Goal: Task Accomplishment & Management: Manage account settings

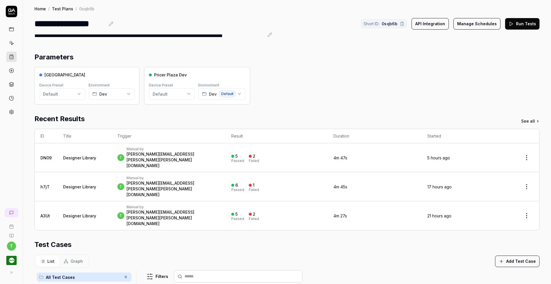
click at [510, 23] on button "Run Tests" at bounding box center [522, 23] width 34 height 11
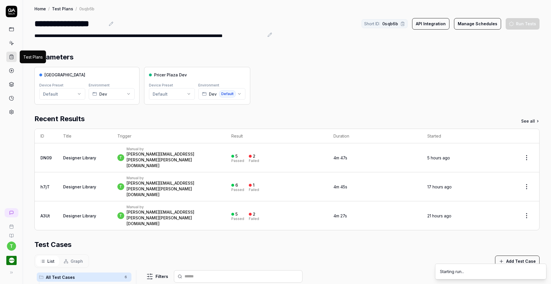
click at [10, 57] on icon at bounding box center [11, 56] width 5 height 5
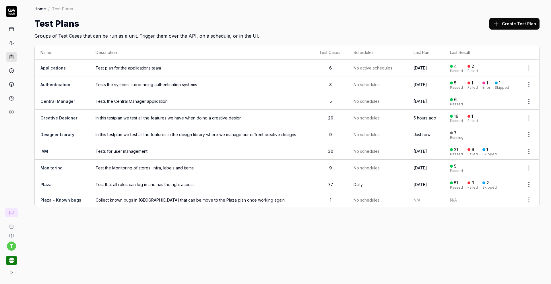
click at [56, 117] on link "Creative Designer" at bounding box center [58, 117] width 37 height 5
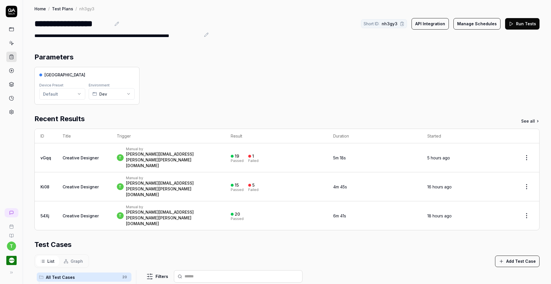
click at [517, 28] on button "Run Tests" at bounding box center [522, 23] width 34 height 11
click at [9, 58] on icon at bounding box center [11, 56] width 5 height 5
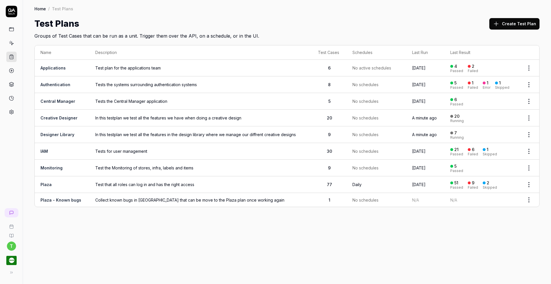
click at [9, 58] on icon at bounding box center [11, 56] width 5 height 5
click at [48, 115] on link "Creative Designer" at bounding box center [58, 117] width 37 height 5
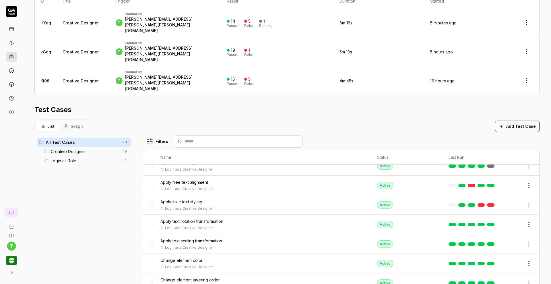
scroll to position [193, 0]
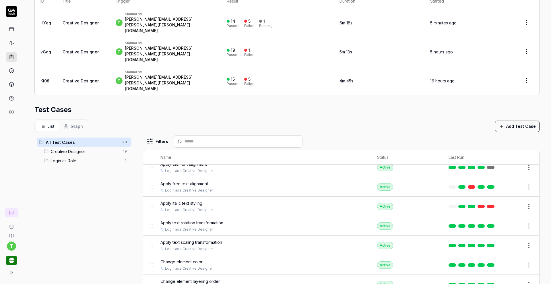
click at [508, 202] on button "Edit" at bounding box center [515, 206] width 14 height 9
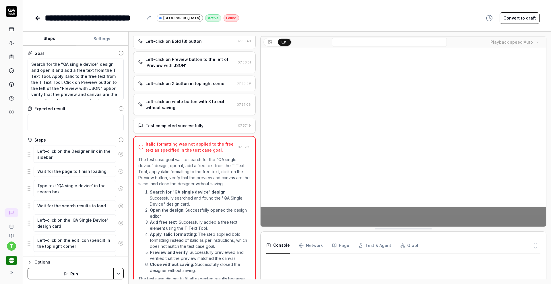
scroll to position [237, 0]
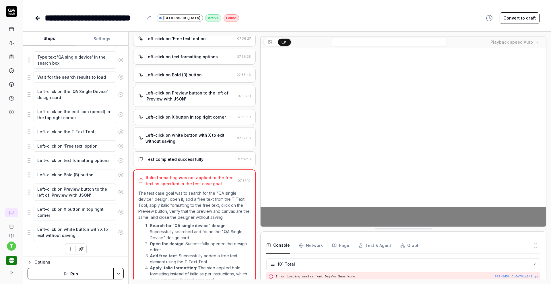
scroll to position [131, 0]
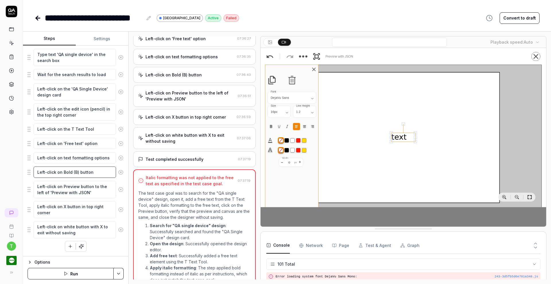
click at [63, 172] on textarea "Left-click on Bold (B) button" at bounding box center [75, 171] width 82 height 11
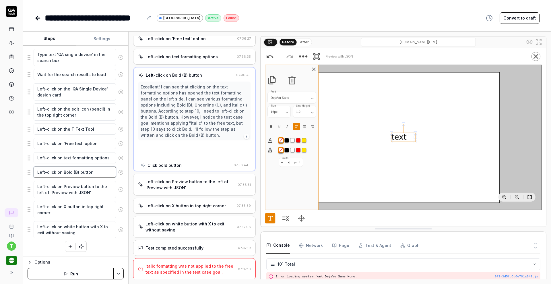
scroll to position [75, 0]
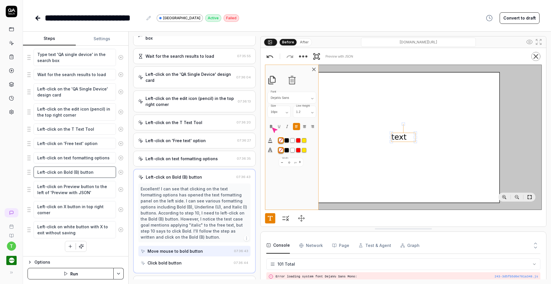
click at [63, 172] on textarea "Left-click on Bold (B) button" at bounding box center [75, 171] width 82 height 11
type textarea "*"
type textarea "Left-click on I(B) button"
type textarea "*"
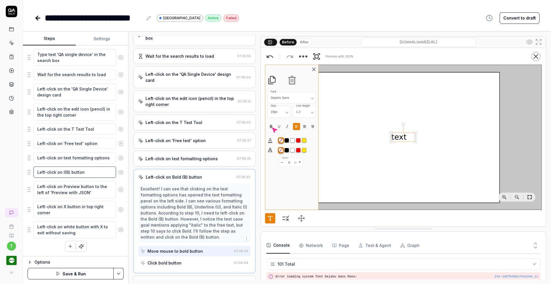
type textarea "Left-click on It(B) button"
type textarea "*"
type textarea "Left-click on Ita(B) button"
type textarea "*"
type textarea "Left-click on Ital(B) button"
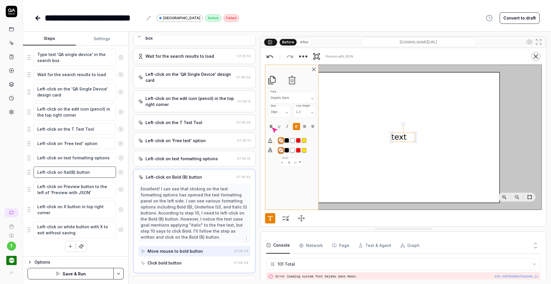
type textarea "*"
type textarea "Left-click on Itali(B) button"
type textarea "*"
type textarea "Left-click on Italic(B) button"
type textarea "*"
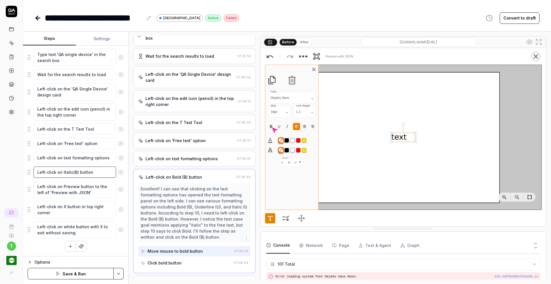
type textarea "Left-click on Italic (B) button"
type textarea "*"
type textarea "Left-click on Italic (I) button"
click at [117, 272] on html "**********" at bounding box center [275, 142] width 551 height 284
click at [73, 233] on div "Save" at bounding box center [90, 234] width 73 height 13
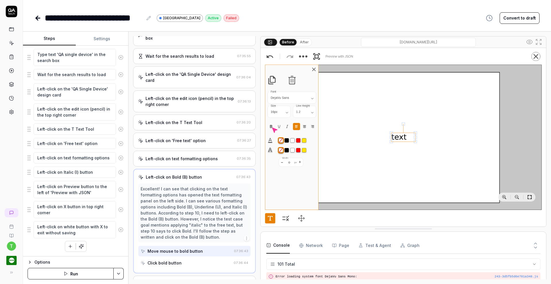
click at [38, 16] on icon at bounding box center [37, 18] width 7 height 7
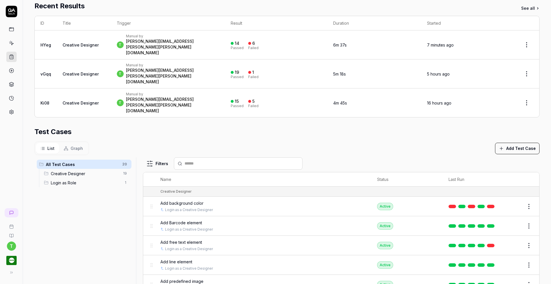
scroll to position [135, 0]
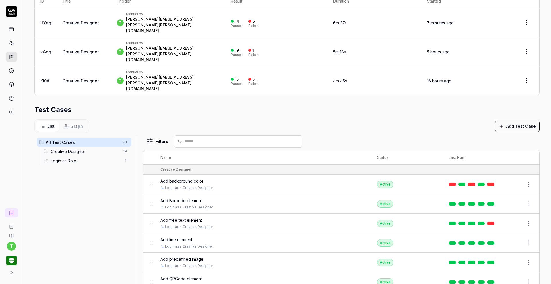
click at [508, 219] on button "Edit" at bounding box center [515, 223] width 14 height 9
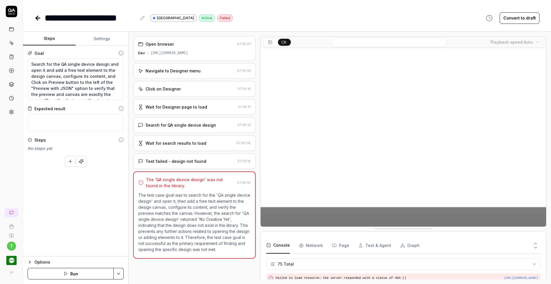
scroll to position [732, 0]
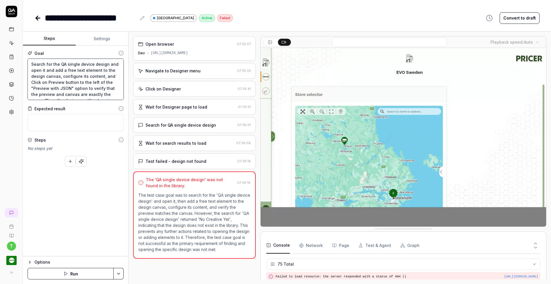
click at [92, 62] on textarea "Search for the QA single device design and open it and add a free text element …" at bounding box center [76, 79] width 96 height 41
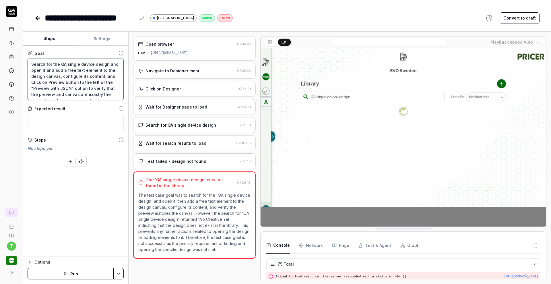
type textarea "*"
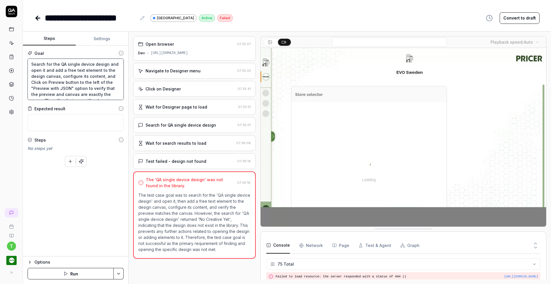
type textarea "Search for the QA single device" design and open it and add a free text element…"
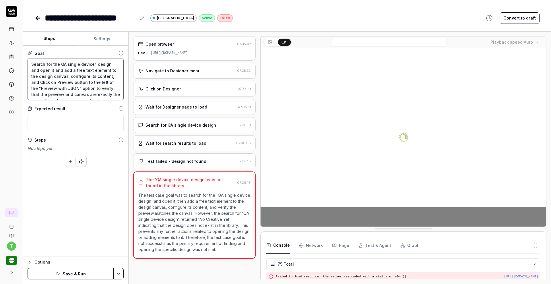
type textarea "*"
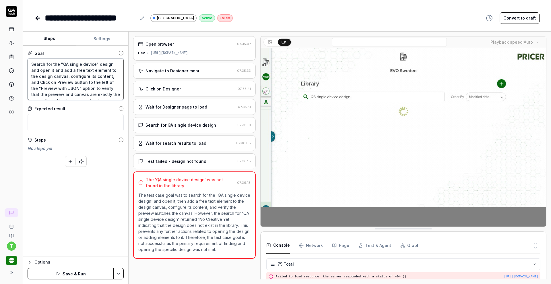
type textarea "Search for the "QA single device" design and open it and add a free text elemen…"
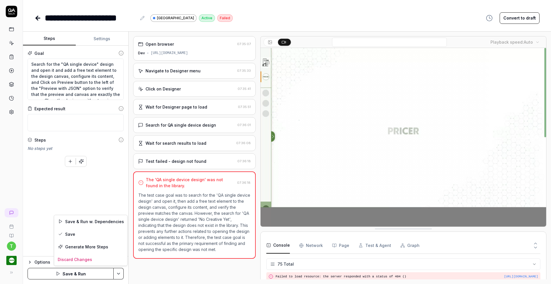
click at [121, 270] on html "**********" at bounding box center [275, 142] width 551 height 284
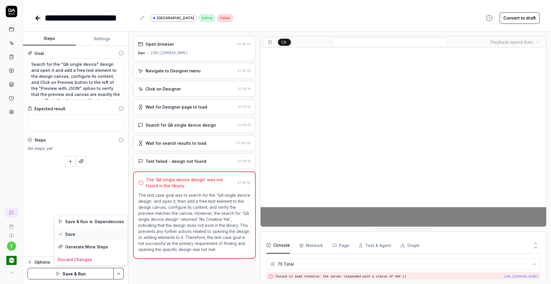
click at [100, 232] on div "Save" at bounding box center [90, 234] width 73 height 13
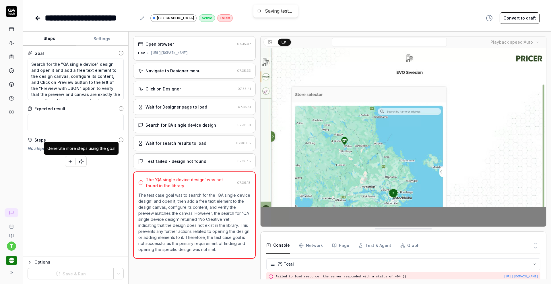
click at [84, 160] on button "button" at bounding box center [81, 161] width 10 height 10
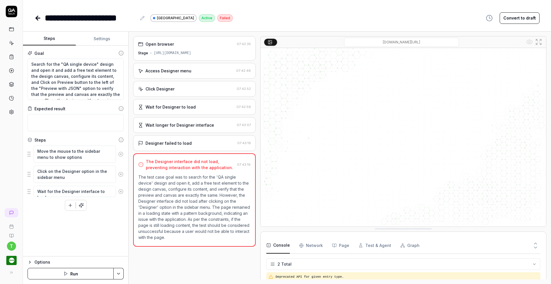
scroll to position [2, 0]
click at [62, 63] on textarea "Search for the "QA single device" design and open it and add a free text elemen…" at bounding box center [76, 79] width 96 height 41
click at [121, 153] on icon at bounding box center [120, 153] width 5 height 5
click at [121, 152] on icon at bounding box center [120, 151] width 5 height 5
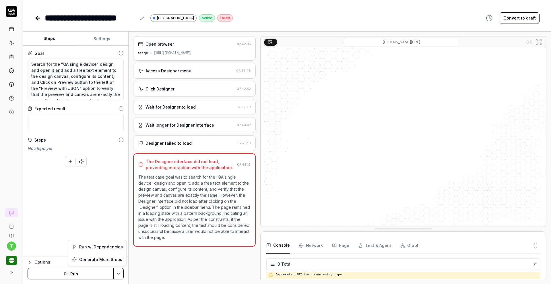
click at [68, 157] on html "**********" at bounding box center [275, 142] width 551 height 284
click at [83, 162] on html "**********" at bounding box center [275, 142] width 551 height 284
click at [38, 17] on icon at bounding box center [37, 18] width 7 height 7
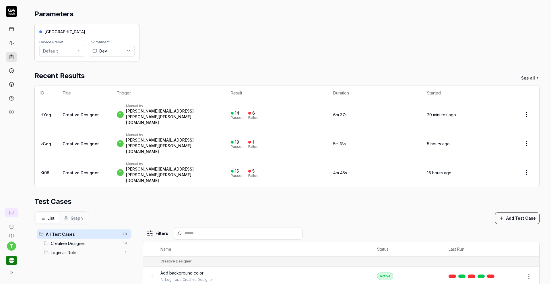
scroll to position [33, 0]
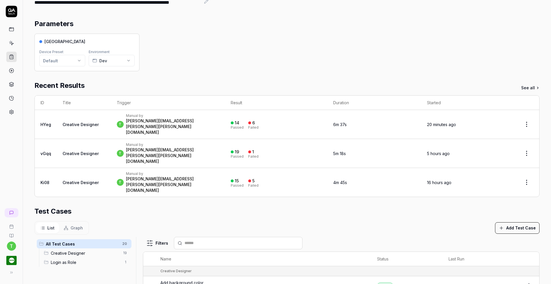
click at [10, 58] on icon at bounding box center [11, 56] width 5 height 5
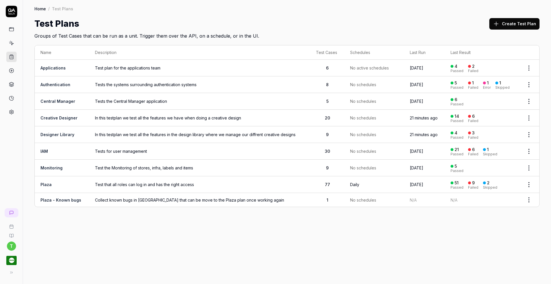
click at [67, 133] on link "Designer Library" at bounding box center [57, 134] width 34 height 5
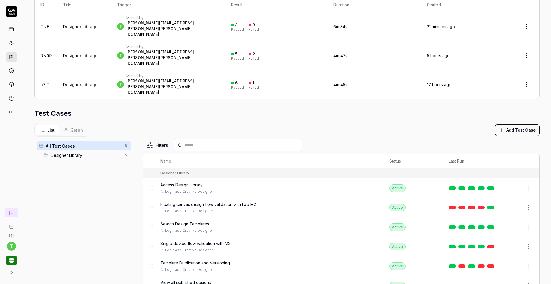
scroll to position [135, 0]
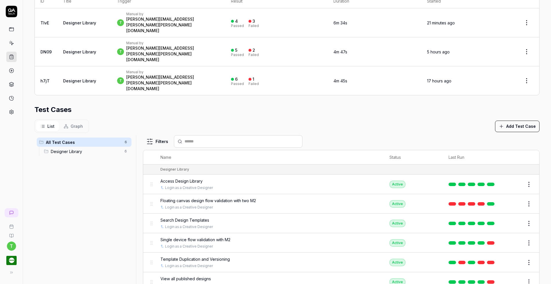
click at [510, 277] on button "Edit" at bounding box center [515, 281] width 14 height 9
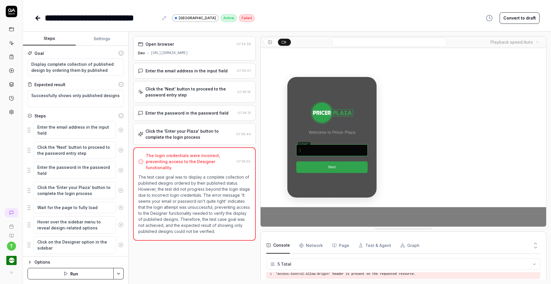
scroll to position [21, 0]
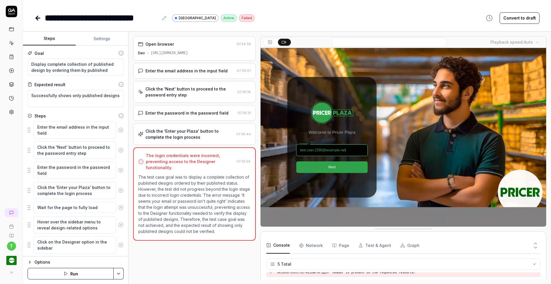
click at [101, 40] on button "Settings" at bounding box center [102, 39] width 53 height 14
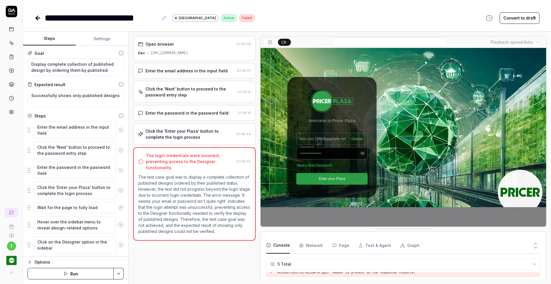
click at [50, 39] on button "Steps" at bounding box center [49, 39] width 53 height 14
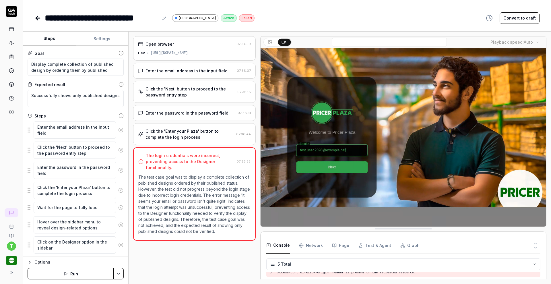
click at [38, 19] on icon at bounding box center [37, 18] width 7 height 7
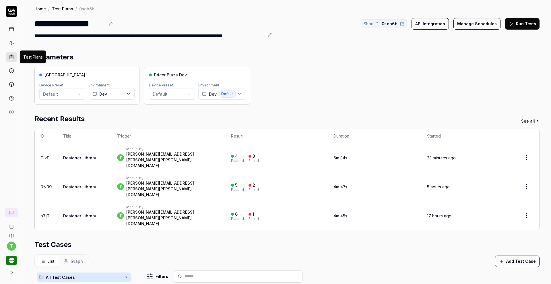
click at [11, 58] on icon at bounding box center [11, 56] width 5 height 5
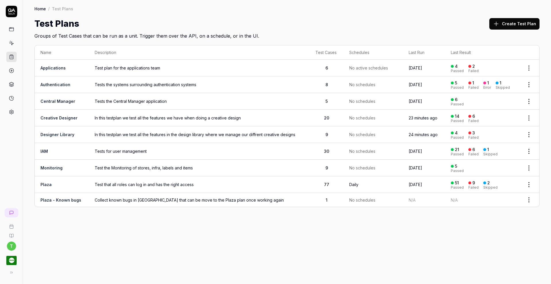
click at [66, 133] on link "Designer Library" at bounding box center [57, 134] width 34 height 5
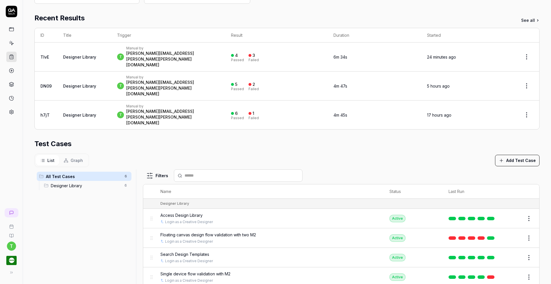
scroll to position [135, 0]
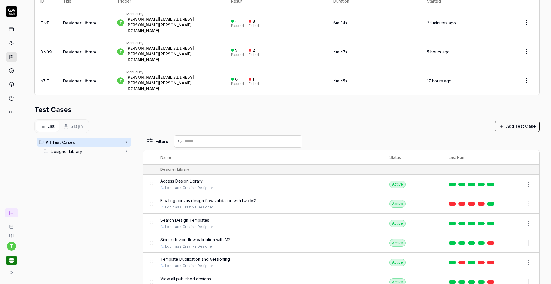
click at [509, 238] on button "Edit" at bounding box center [515, 242] width 14 height 9
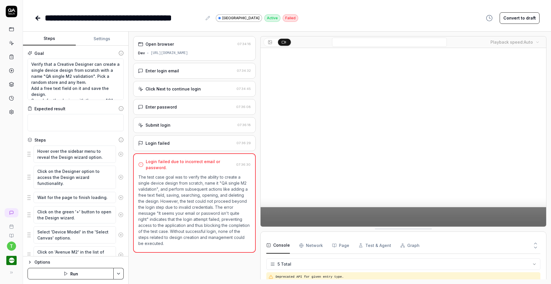
scroll to position [21, 0]
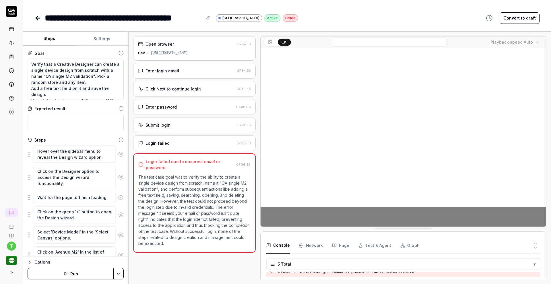
click at [38, 18] on icon at bounding box center [38, 18] width 4 height 0
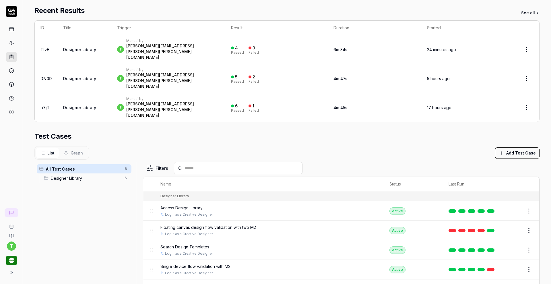
scroll to position [135, 0]
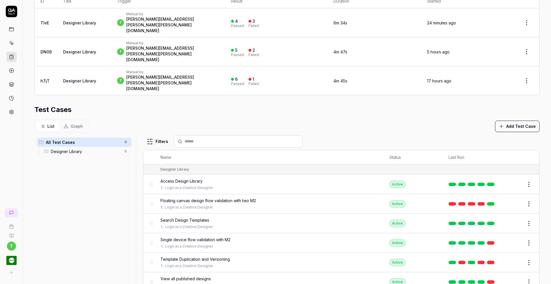
click at [510, 258] on button "Edit" at bounding box center [515, 262] width 14 height 9
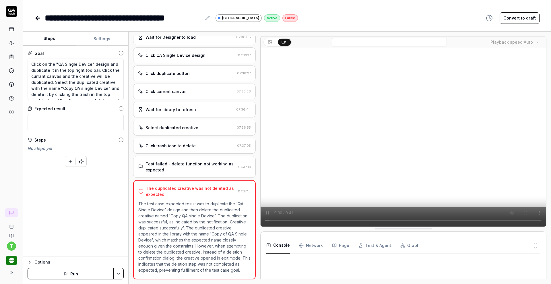
scroll to position [166, 0]
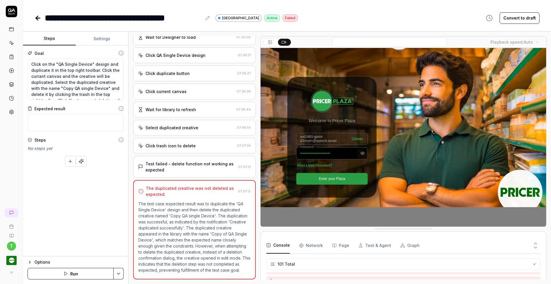
scroll to position [1039, 0]
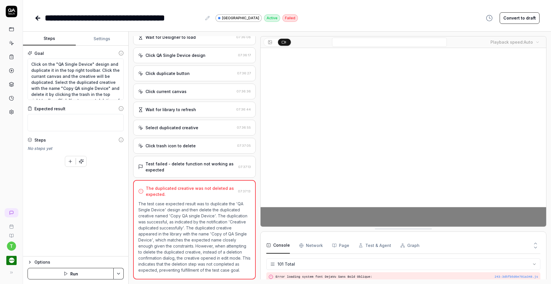
click at [38, 20] on icon at bounding box center [37, 18] width 2 height 4
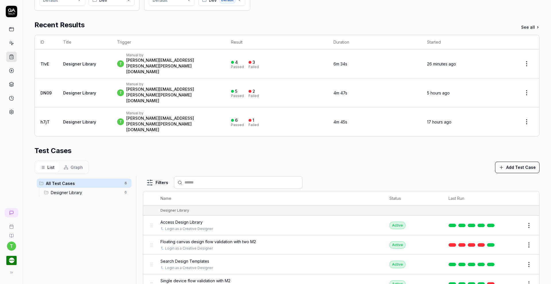
scroll to position [135, 0]
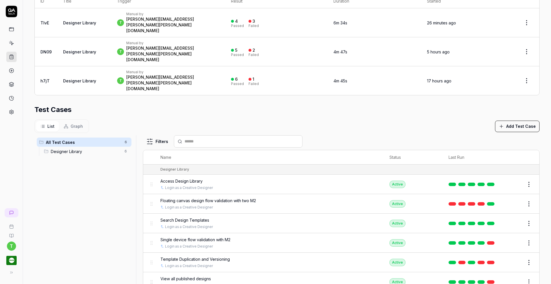
click at [508, 258] on button "Edit" at bounding box center [515, 262] width 14 height 9
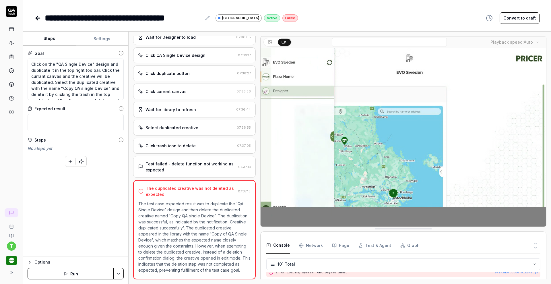
scroll to position [166, 0]
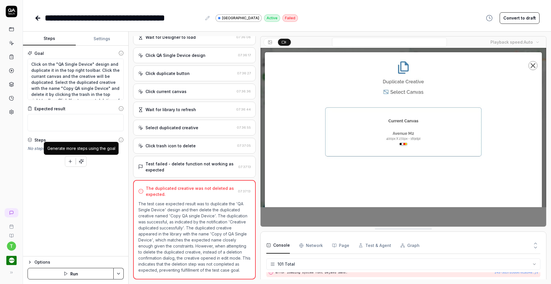
type textarea "*"
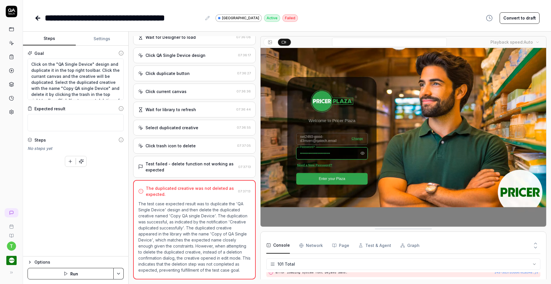
click at [11, 57] on icon at bounding box center [11, 56] width 5 height 5
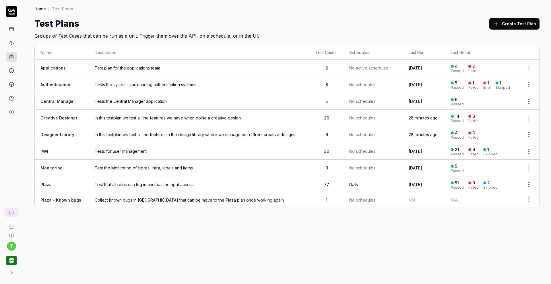
click at [63, 131] on td "Designer Library" at bounding box center [62, 134] width 54 height 17
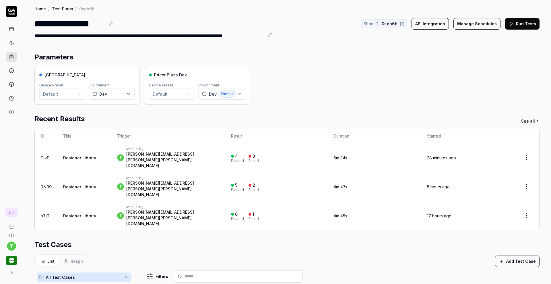
scroll to position [135, 0]
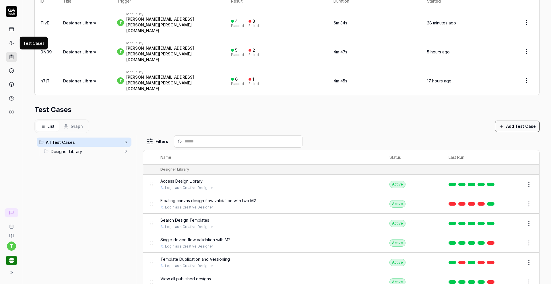
click at [10, 42] on icon at bounding box center [11, 42] width 5 height 5
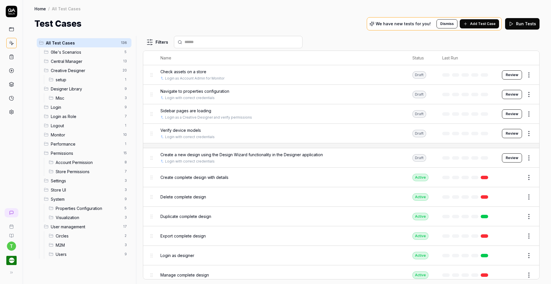
click at [11, 55] on icon at bounding box center [11, 56] width 5 height 5
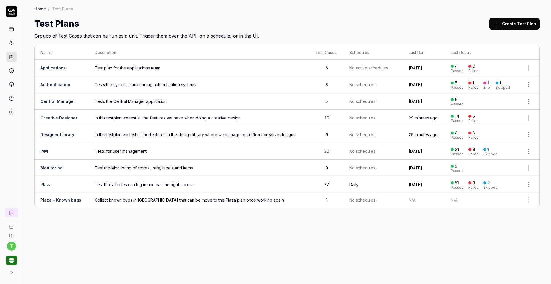
click at [104, 134] on span "In this testplan we test all the features in the design library where we manage…" at bounding box center [199, 134] width 209 height 6
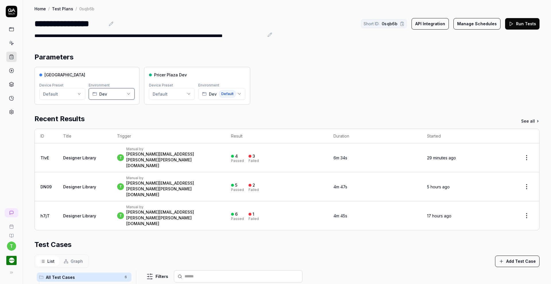
click at [128, 94] on icon "button" at bounding box center [128, 93] width 2 height 1
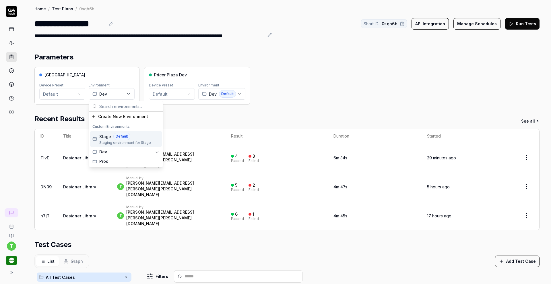
click at [122, 55] on div "Parameters" at bounding box center [286, 57] width 505 height 10
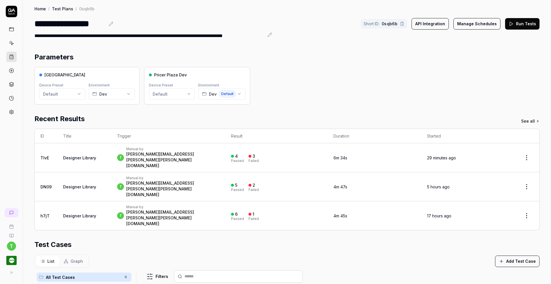
click at [11, 43] on icon at bounding box center [11, 42] width 5 height 5
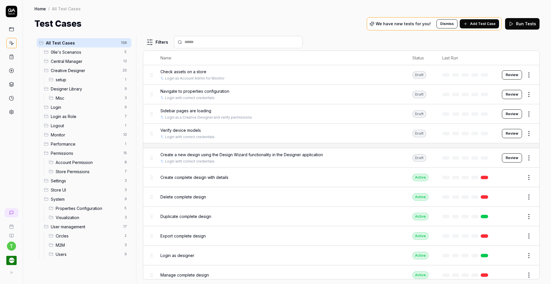
click at [78, 90] on span "Designer Library" at bounding box center [86, 89] width 70 height 6
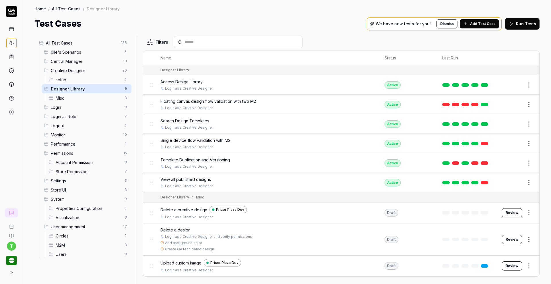
click at [13, 55] on icon at bounding box center [11, 56] width 5 height 5
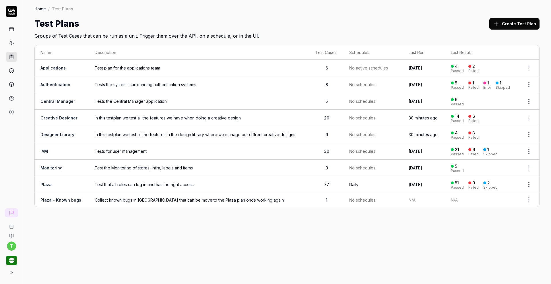
click at [63, 118] on link "Creative Designer" at bounding box center [58, 117] width 37 height 5
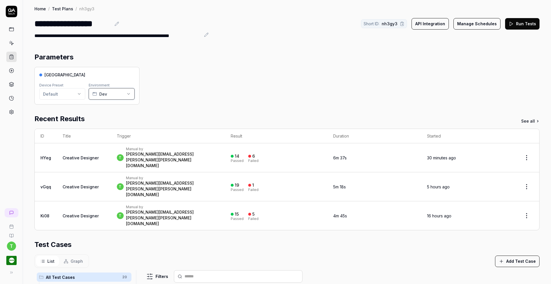
click at [131, 94] on button "Dev" at bounding box center [112, 93] width 46 height 11
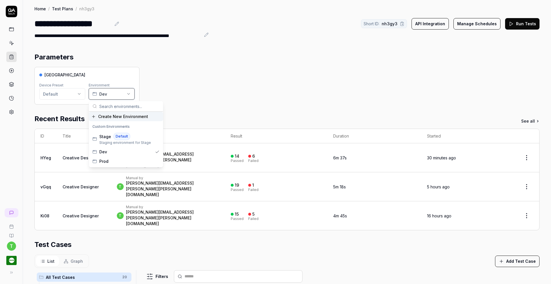
click at [131, 94] on button "Dev" at bounding box center [112, 93] width 46 height 11
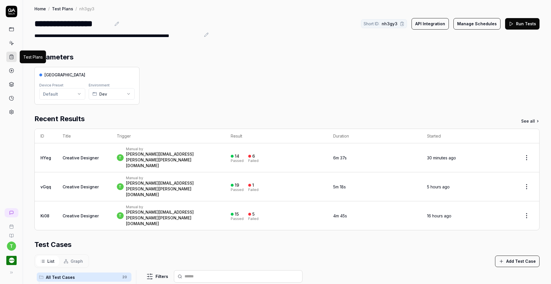
click at [12, 57] on icon at bounding box center [11, 56] width 5 height 5
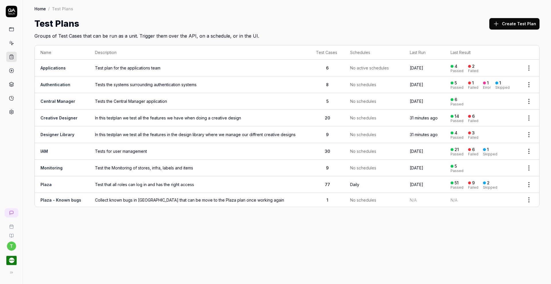
click at [67, 116] on link "Creative Designer" at bounding box center [58, 117] width 37 height 5
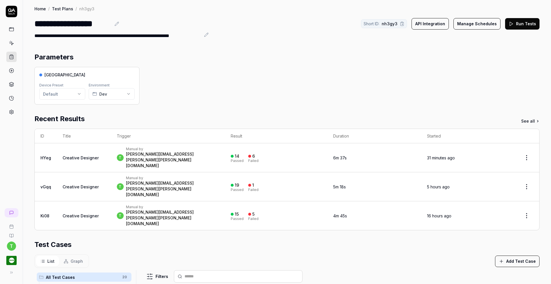
click at [527, 119] on link "See all" at bounding box center [530, 121] width 18 height 6
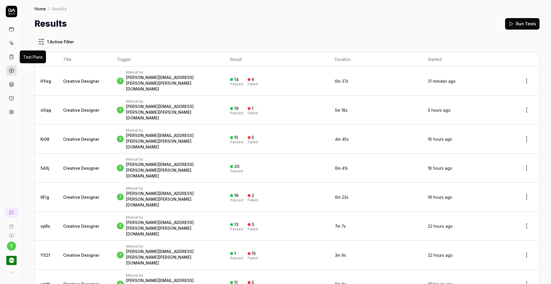
click at [11, 57] on icon at bounding box center [11, 57] width 1 height 0
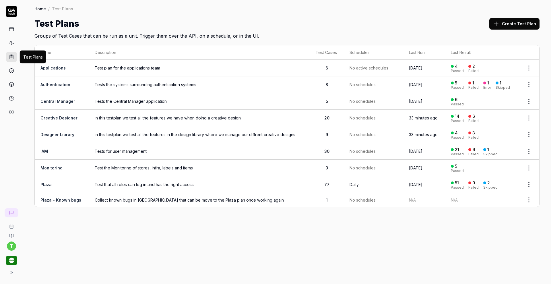
click at [311, 280] on div "Home / Test Plans Home / Test Plans Test Plans Create Test Plan Groups of Test …" at bounding box center [287, 142] width 528 height 284
click at [13, 112] on icon at bounding box center [11, 112] width 4 height 4
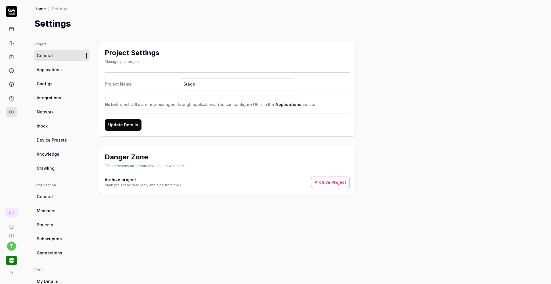
click at [44, 153] on span "Knowledge" at bounding box center [48, 154] width 23 height 6
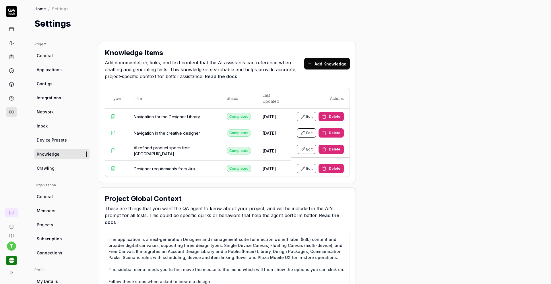
click at [306, 112] on button "Edit" at bounding box center [307, 116] width 20 height 9
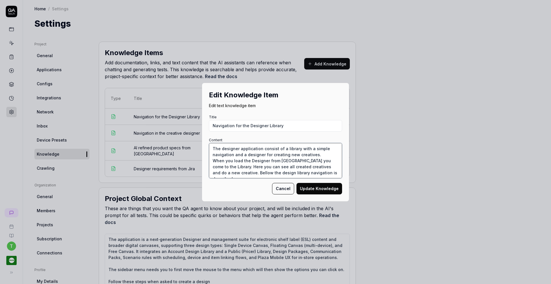
click at [210, 147] on textarea "The designer application consist of a library with a simple navigation and a de…" at bounding box center [275, 160] width 133 height 35
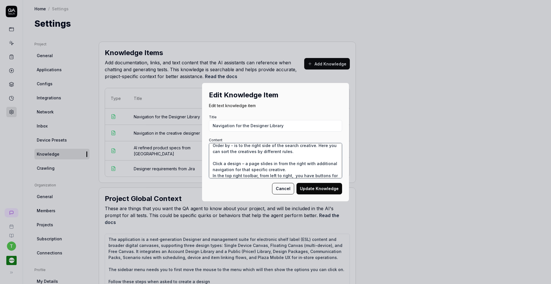
scroll to position [94, 0]
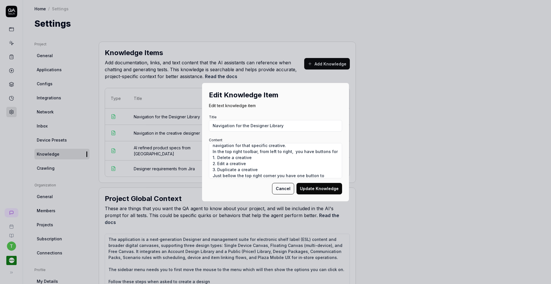
click at [277, 186] on button "Cancel" at bounding box center [283, 188] width 22 height 11
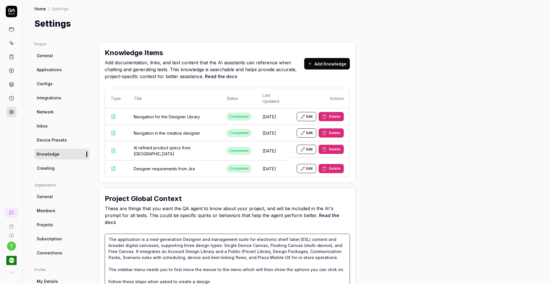
click at [195, 234] on textarea "The application is a next‑generation Designer and management suite for electron…" at bounding box center [227, 266] width 245 height 65
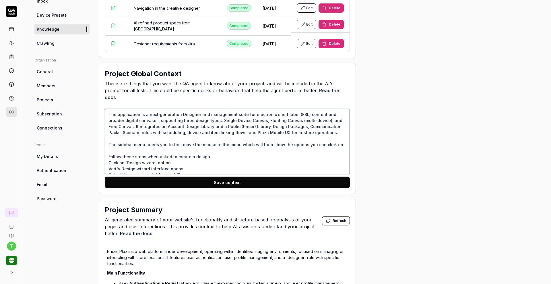
scroll to position [24, 0]
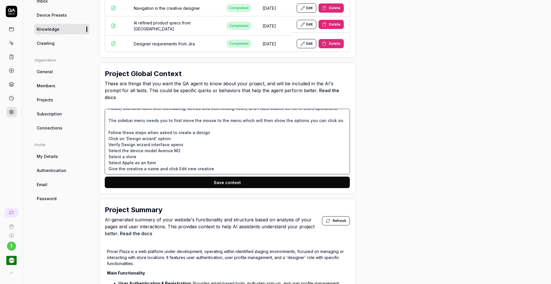
click at [252, 151] on textarea "The application is a next‑generation Designer and management suite for electron…" at bounding box center [227, 141] width 245 height 65
type textarea "*"
type textarea "The application is a next‑generation Designer and management suite for electron…"
type textarea "*"
type textarea "The application is a next‑generation Designer and management suite for electron…"
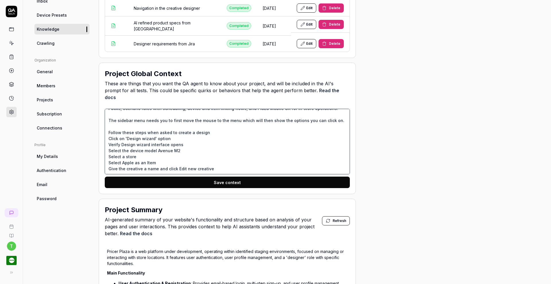
paste textarea "The designer application consist of a library with a simple navigation and a de…"
type textarea "*"
type textarea "The application is a next‑generation Designer and management suite for electron…"
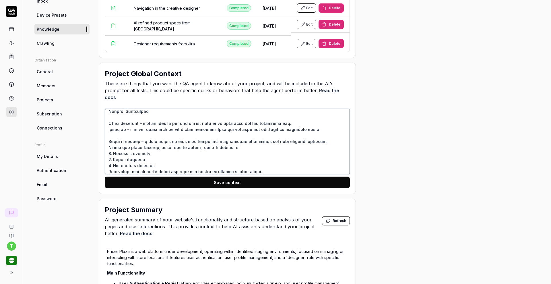
type textarea "*"
type textarea "The application is a next‑generation Designer and management suite for electron…"
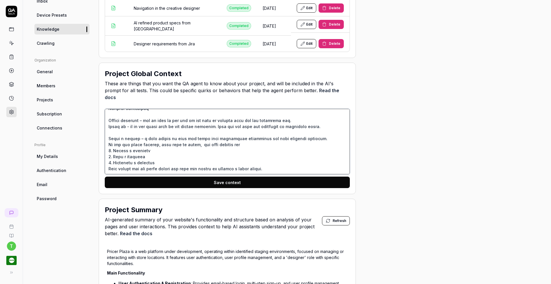
type textarea "*"
type textarea "The application is a next‑generation Designer and management suite for electron…"
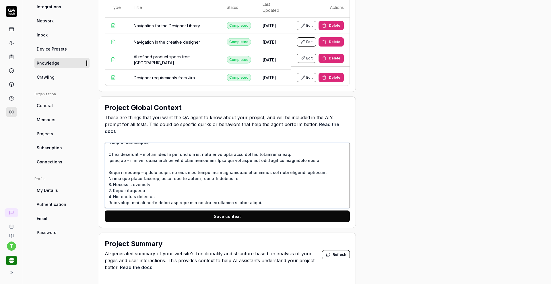
scroll to position [120, 0]
click at [108, 143] on textarea at bounding box center [227, 175] width 245 height 65
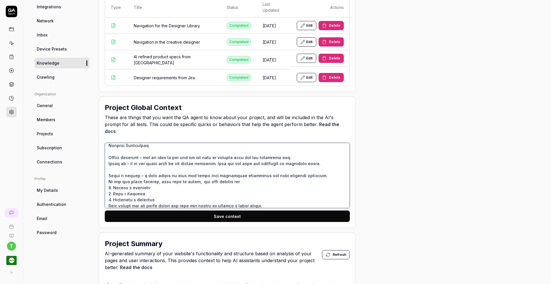
type textarea "*"
type textarea "The application is a next‑generation Designer and management suite for electron…"
type textarea "*"
type textarea "The application is a next‑generation Designer and management suite for electron…"
type textarea "*"
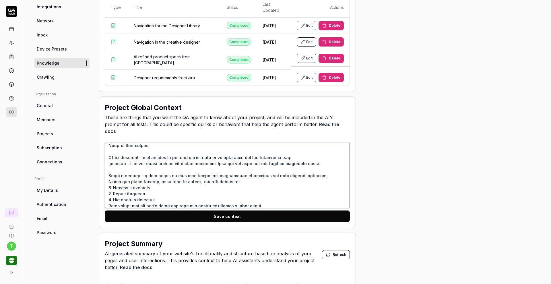
type textarea "The application is a next‑generation Designer and management suite for electron…"
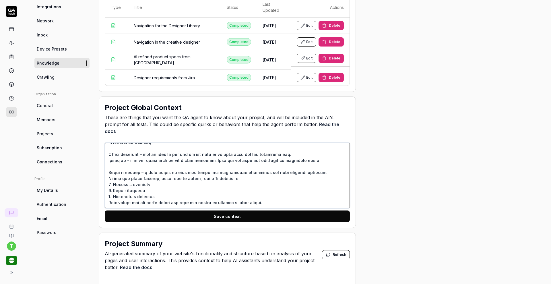
type textarea "*"
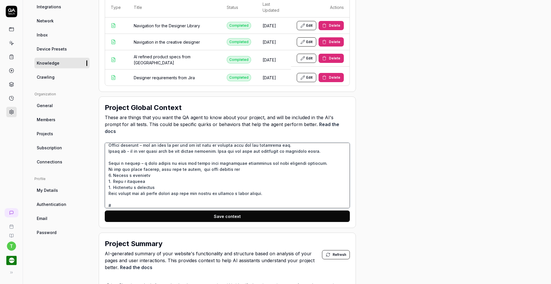
type textarea "The application is a next‑generation Designer and management suite for electron…"
click at [305, 37] on button "Edit" at bounding box center [307, 41] width 20 height 9
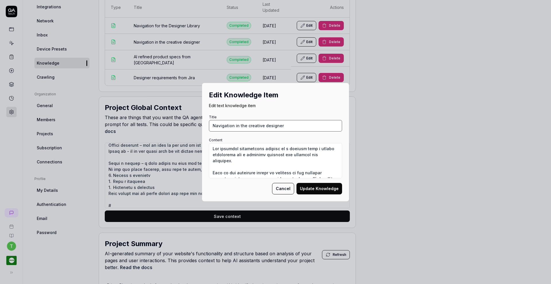
drag, startPoint x: 210, startPoint y: 126, endPoint x: 285, endPoint y: 125, distance: 75.5
click at [285, 125] on input "Navigation in the creative designer" at bounding box center [275, 125] width 133 height 11
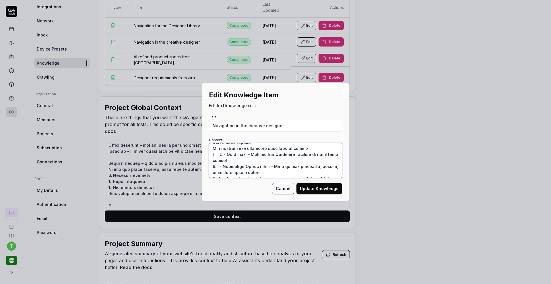
scroll to position [199, 0]
drag, startPoint x: 209, startPoint y: 148, endPoint x: 347, endPoint y: 189, distance: 143.0
click at [347, 189] on div "Edit Knowledge Item Edit text knowledge item Title Navigation in the creative d…" at bounding box center [275, 142] width 551 height 284
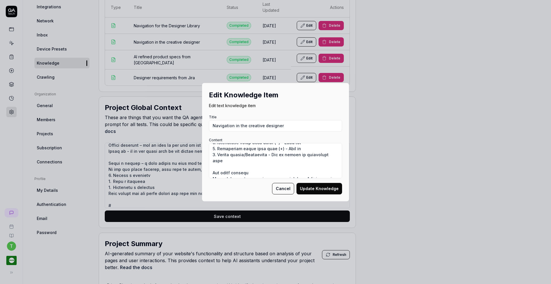
click at [283, 188] on button "Cancel" at bounding box center [283, 188] width 22 height 11
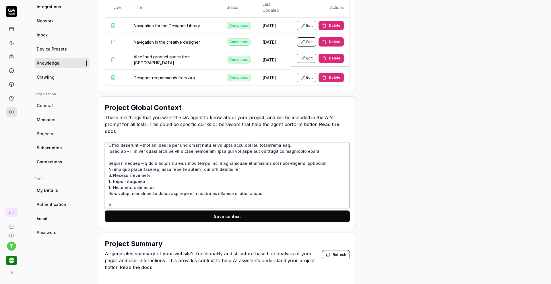
click at [176, 187] on textarea at bounding box center [227, 175] width 245 height 65
type textarea "*"
type textarea "The application is a next‑generation Designer and management suite for electron…"
type textarea "*"
type textarea "The application is a next‑generation Designer and management suite for electron…"
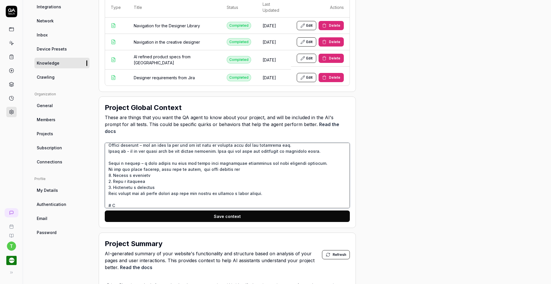
type textarea "*"
type textarea "The application is a next‑generation Designer and management suite for electron…"
type textarea "*"
type textarea "The application is a next‑generation Designer and management suite for electron…"
type textarea "*"
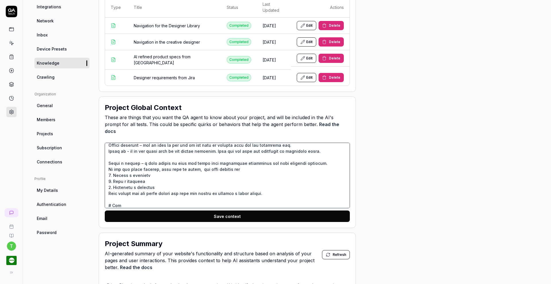
type textarea "The application is a next‑generation Designer and management suite for electron…"
type textarea "*"
type textarea "The application is a next‑generation Designer and management suite for electron…"
type textarea "*"
type textarea "The application is a next‑generation Designer and management suite for electron…"
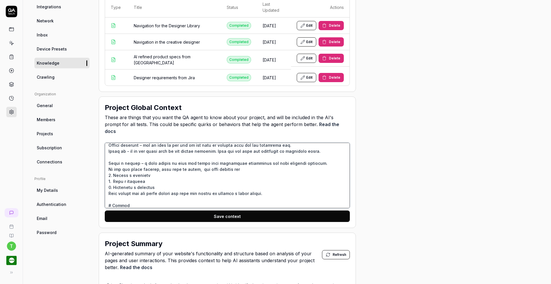
type textarea "*"
type textarea "The application is a next‑generation Designer and management suite for electron…"
type textarea "*"
type textarea "The application is a next‑generation Designer and management suite for electron…"
type textarea "*"
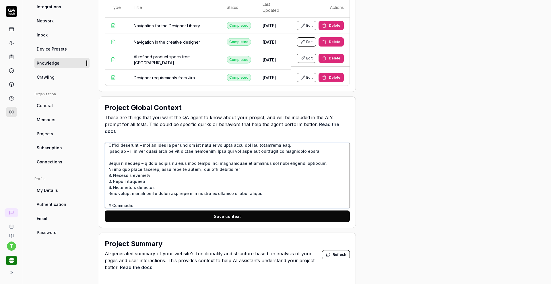
type textarea "The application is a next‑generation Designer and management suite for electron…"
type textarea "*"
type textarea "The application is a next‑generation Designer and management suite for electron…"
type textarea "*"
type textarea "The application is a next‑generation Designer and management suite for electron…"
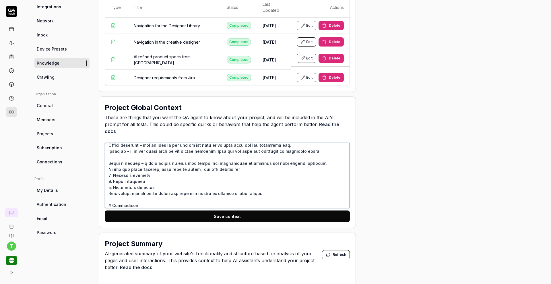
type textarea "*"
type textarea "The application is a next‑generation Designer and management suite for electron…"
type textarea "*"
type textarea "The application is a next‑generation Designer and management suite for electron…"
type textarea "*"
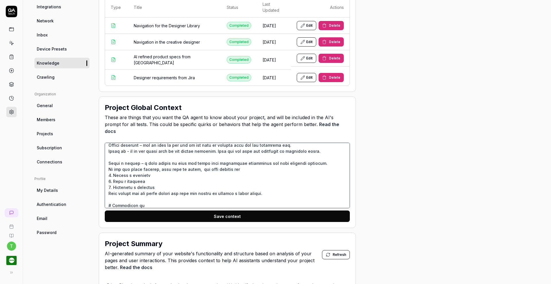
type textarea "The application is a next‑generation Designer and management suite for electron…"
type textarea "*"
type textarea "The application is a next‑generation Designer and management suite for electron…"
type textarea "*"
type textarea "The application is a next‑generation Designer and management suite for electron…"
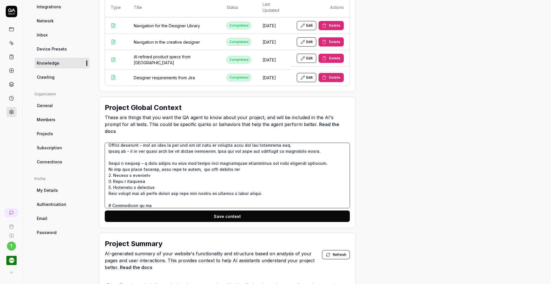
type textarea "*"
type textarea "The application is a next‑generation Designer and management suite for electron…"
type textarea "*"
type textarea "The application is a next‑generation Designer and management suite for electron…"
type textarea "*"
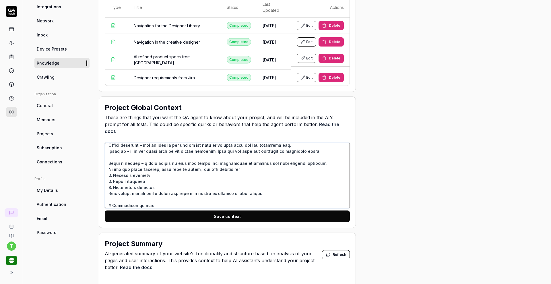
type textarea "The application is a next‑generation Designer and management suite for electron…"
type textarea "*"
type textarea "The application is a next‑generation Designer and management suite for electron…"
type textarea "*"
type textarea "The application is a next‑generation Designer and management suite for electron…"
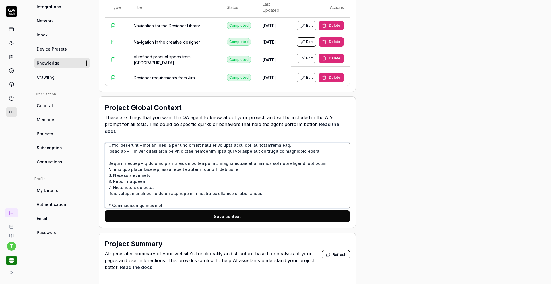
type textarea "*"
type textarea "The application is a next‑generation Designer and management suite for electron…"
type textarea "*"
type textarea "The application is a next‑generation Designer and management suite for electron…"
type textarea "*"
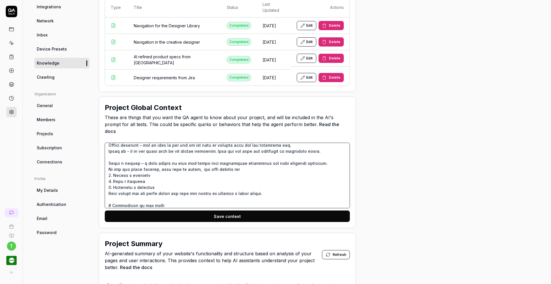
type textarea "The application is a next‑generation Designer and management suite for electron…"
type textarea "*"
type textarea "The application is a next‑generation Designer and management suite for electron…"
type textarea "*"
type textarea "The application is a next‑generation Designer and management suite for electron…"
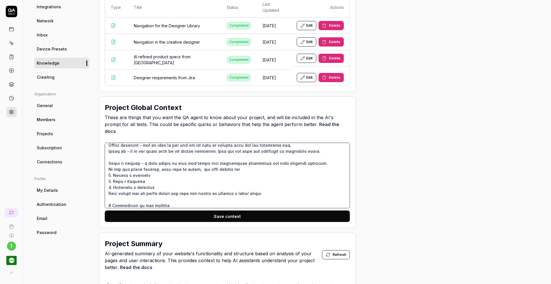
type textarea "*"
type textarea "The application is a next‑generation Designer and management suite for electron…"
type textarea "*"
type textarea "The application is a next‑generation Designer and management suite for electron…"
type textarea "*"
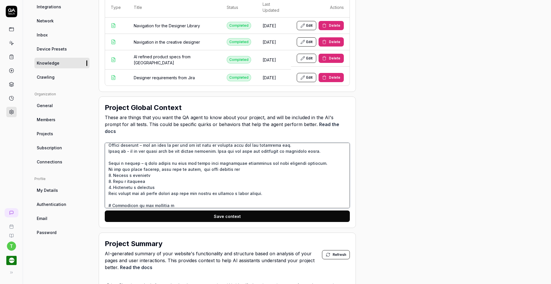
type textarea "The application is a next‑generation Designer and management suite for electron…"
type textarea "*"
type textarea "The application is a next‑generation Designer and management suite for electron…"
type textarea "*"
type textarea "The application is a next‑generation Designer and management suite for electron…"
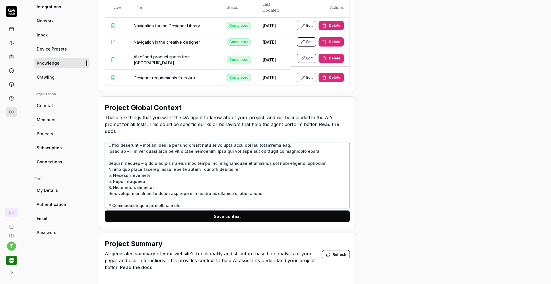
type textarea "*"
type textarea "The application is a next‑generation Designer and management suite for electron…"
type textarea "*"
type textarea "The application is a next‑generation Designer and management suite for electron…"
type textarea "*"
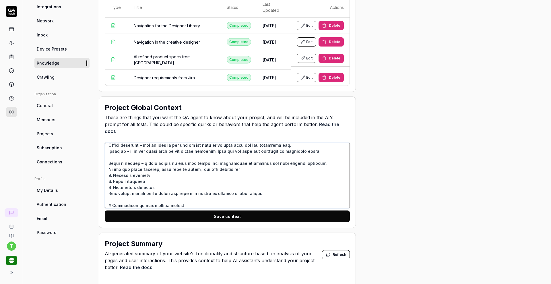
type textarea "The application is a next‑generation Designer and management suite for electron…"
type textarea "*"
type textarea "The application is a next‑generation Designer and management suite for electron…"
type textarea "*"
type textarea "The application is a next‑generation Designer and management suite for electron…"
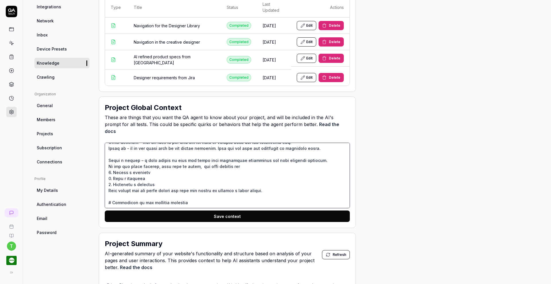
paste textarea "The designer application consist of a library with a simple navigation and a cr…"
type textarea "*"
type textarea "The application is a next‑generation Designer and management suite for electron…"
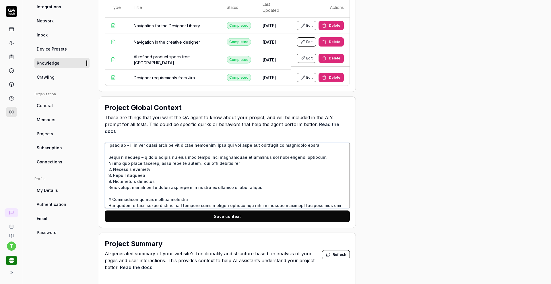
scroll to position [304, 0]
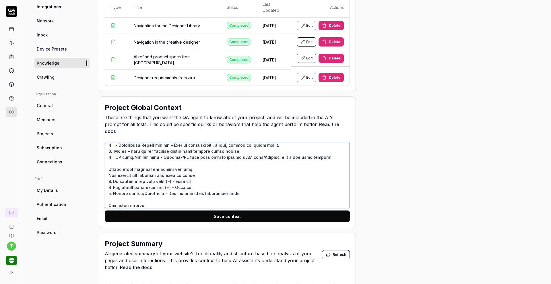
type textarea "*"
type textarea "The application is a next‑generation Designer and management suite for electron…"
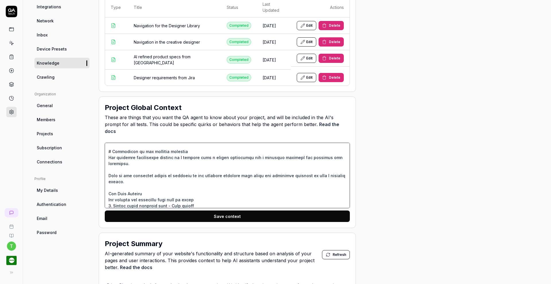
scroll to position [178, 0]
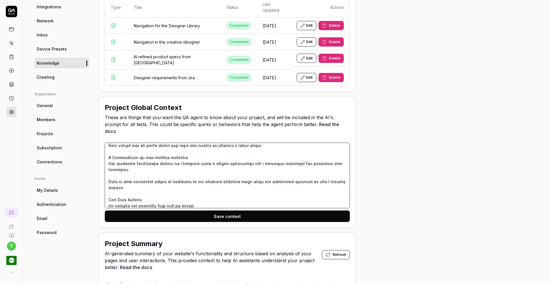
type textarea "*"
type textarea "The application is a next‑generation Designer and management suite for electron…"
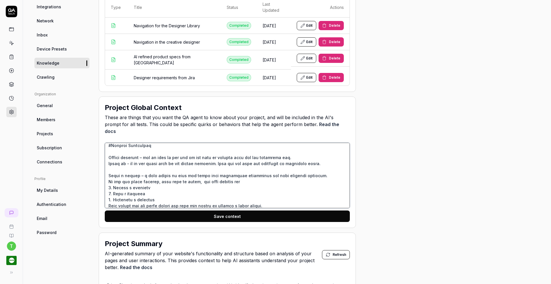
scroll to position [111, 0]
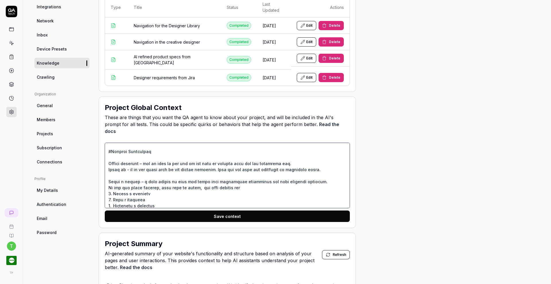
type textarea "*"
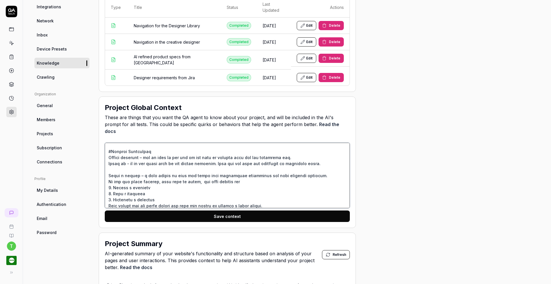
type textarea "The application is a next‑generation Designer and management suite for electron…"
click at [228, 210] on button "Save context" at bounding box center [227, 215] width 245 height 11
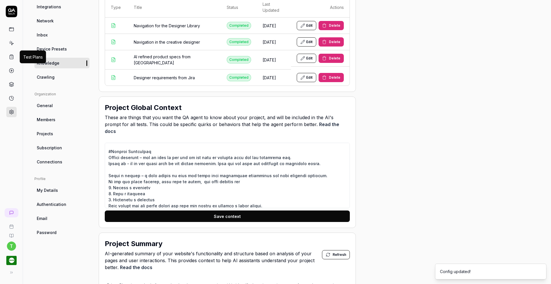
type textarea "*"
click at [12, 58] on icon at bounding box center [11, 56] width 5 height 5
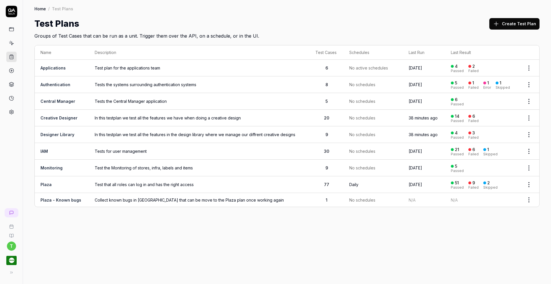
click at [57, 116] on link "Creative Designer" at bounding box center [58, 117] width 37 height 5
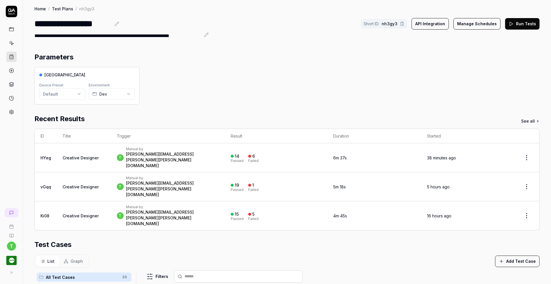
click at [517, 25] on button "Run Tests" at bounding box center [522, 23] width 34 height 11
click at [13, 55] on icon at bounding box center [11, 57] width 3 height 4
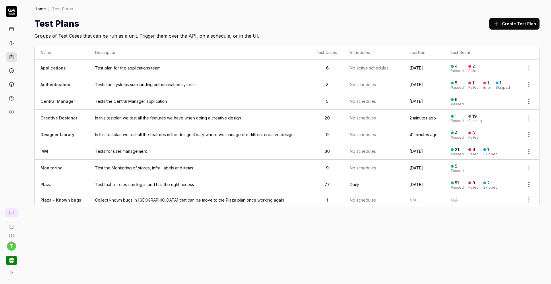
click at [52, 133] on link "Designer Library" at bounding box center [57, 134] width 34 height 5
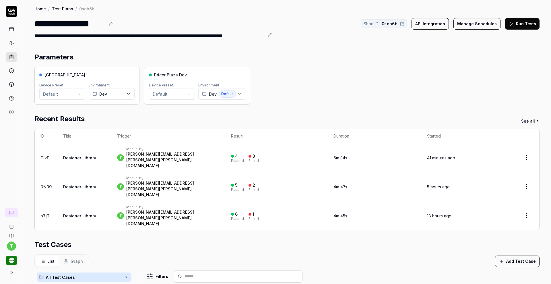
click at [524, 24] on button "Run Tests" at bounding box center [522, 23] width 34 height 11
click at [12, 56] on icon at bounding box center [11, 56] width 5 height 5
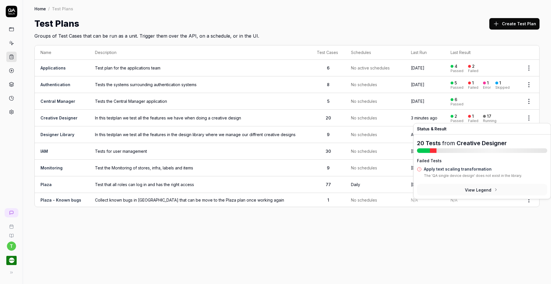
click at [462, 170] on link "Apply text scaling transformation" at bounding box center [458, 168] width 68 height 5
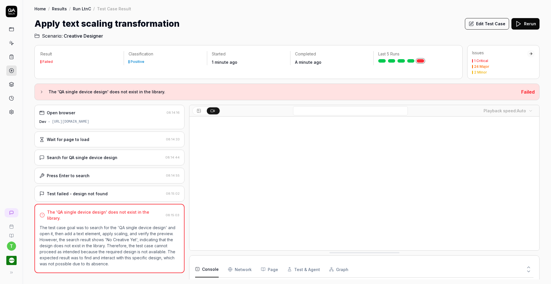
scroll to position [789, 0]
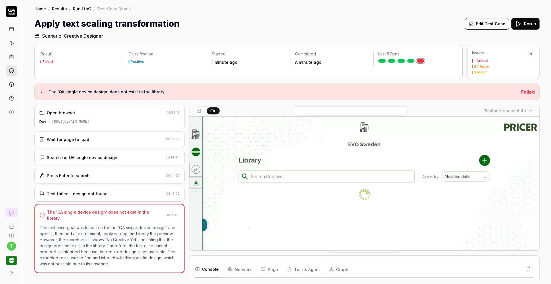
click at [483, 22] on button "Edit Test Case" at bounding box center [487, 23] width 44 height 11
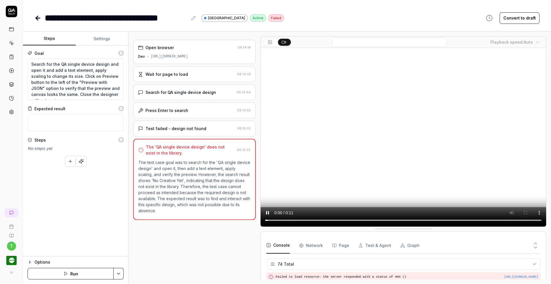
scroll to position [818, 0]
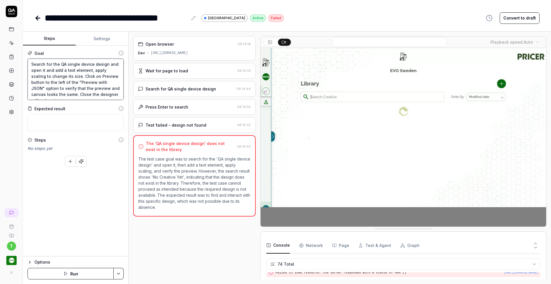
click at [59, 62] on textarea "Search for the QA single device design and open it and add a text element, appl…" at bounding box center [76, 79] width 96 height 41
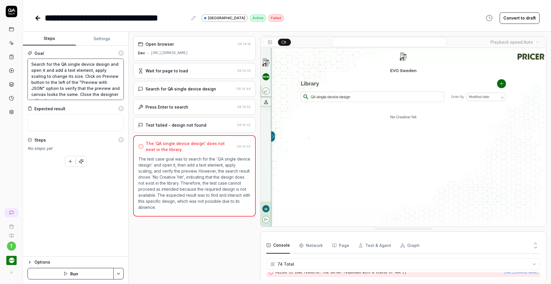
type textarea "*"
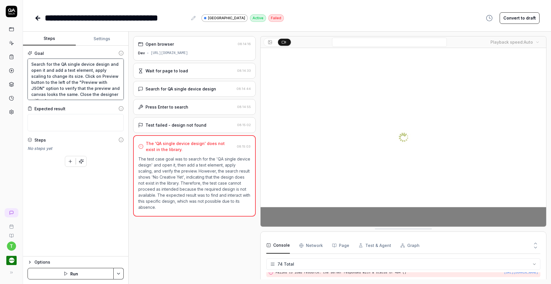
type textarea "Search for the "QA single device design and open it and add a text element, app…"
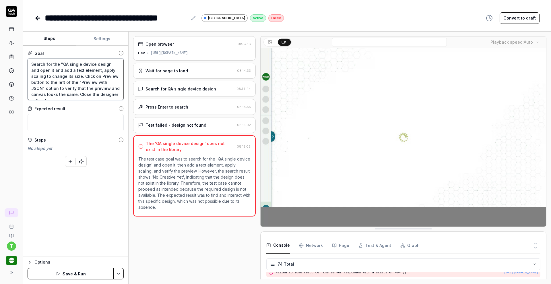
type textarea "*"
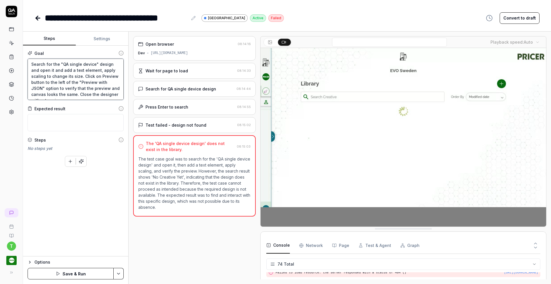
type textarea "Search for the "QA single device" design and open it and add a text element, ap…"
click at [67, 272] on button "Save & Run" at bounding box center [71, 273] width 86 height 11
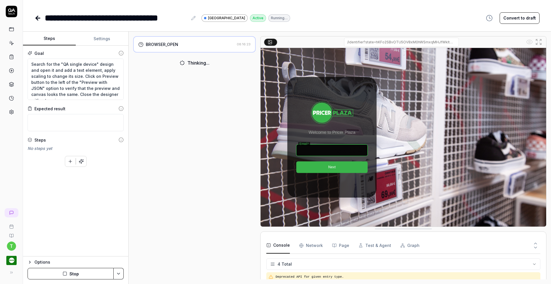
scroll to position [9, 0]
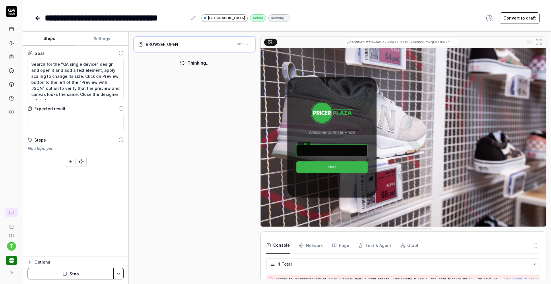
click at [37, 18] on icon at bounding box center [38, 18] width 4 height 0
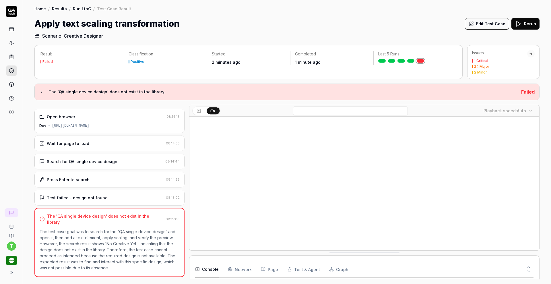
scroll to position [818, 0]
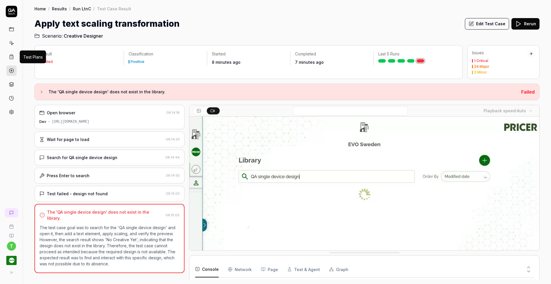
click at [13, 56] on icon at bounding box center [11, 56] width 5 height 5
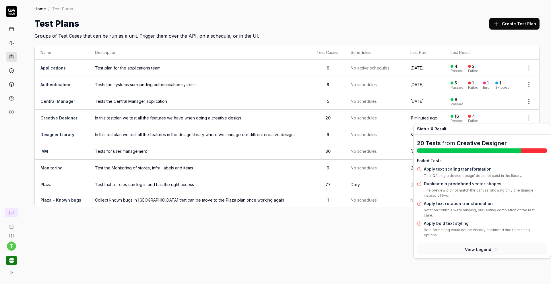
click at [449, 185] on link "Duplicate a predefined vector shapes" at bounding box center [462, 183] width 77 height 5
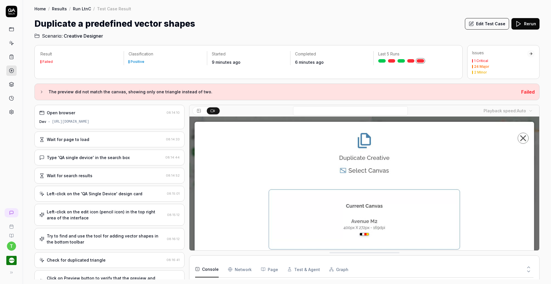
click at [479, 23] on button "Edit Test Case" at bounding box center [487, 23] width 44 height 11
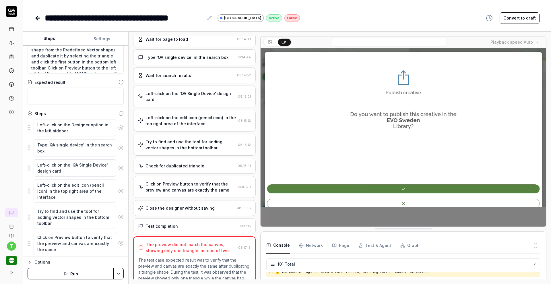
scroll to position [57, 0]
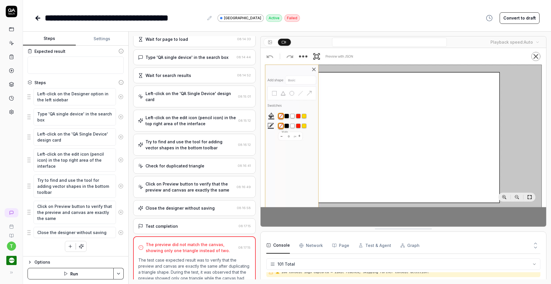
click at [69, 244] on icon "button" at bounding box center [70, 246] width 5 height 5
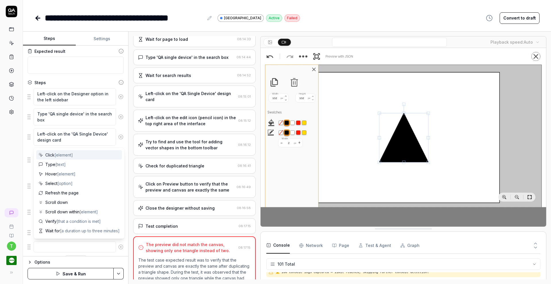
type textarea "*"
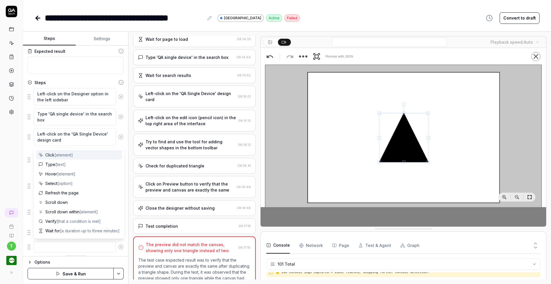
type textarea "S"
type textarea "*"
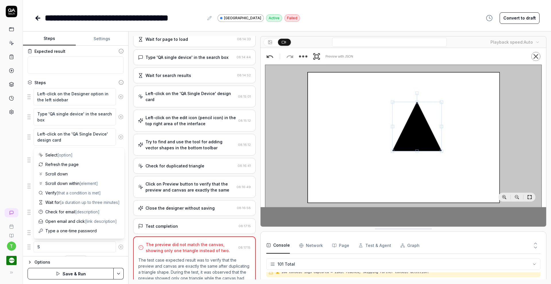
type textarea "Se"
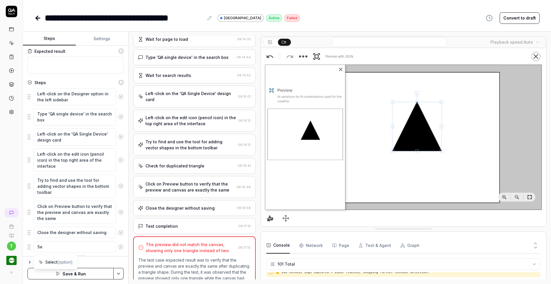
type textarea "*"
type textarea "Sel"
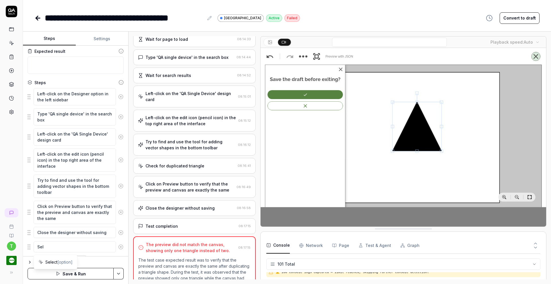
type textarea "*"
type textarea "Sele"
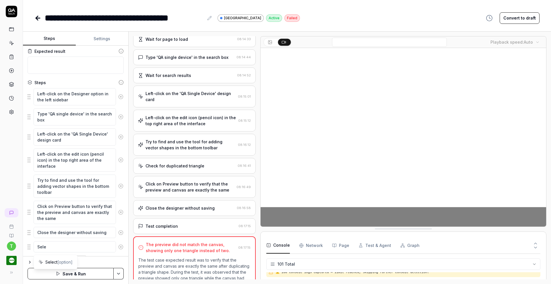
type textarea "*"
type textarea "Selec"
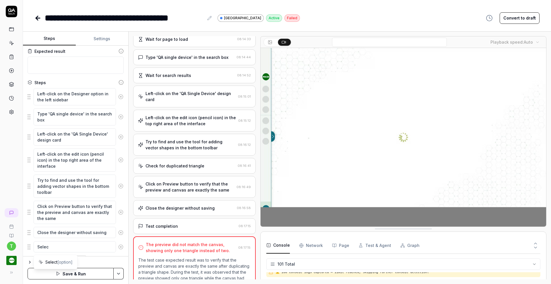
type textarea "*"
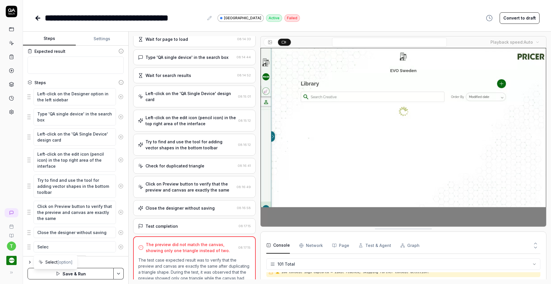
type textarea "Select"
type textarea "*"
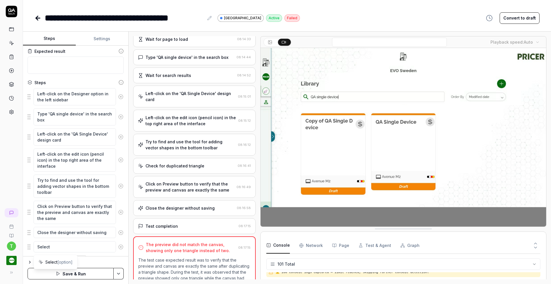
type textarea "Select"
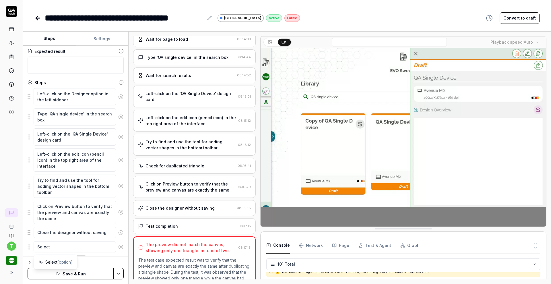
type textarea "*"
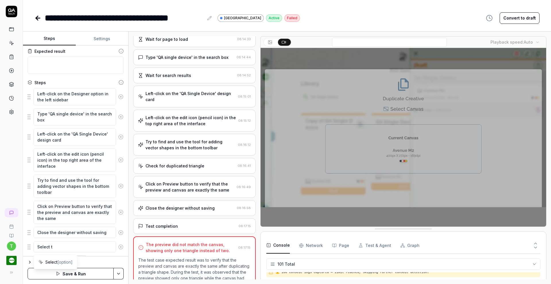
type textarea "Select th"
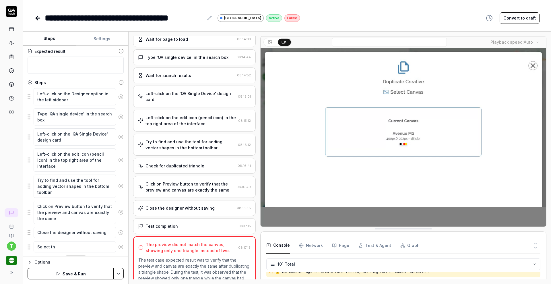
type textarea "*"
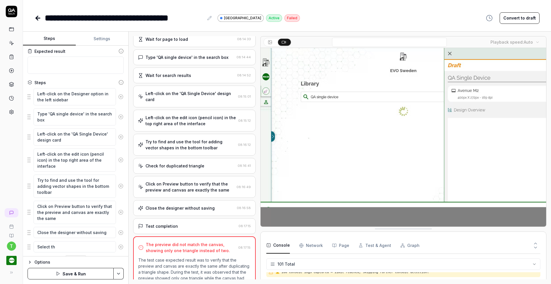
type textarea "Select the"
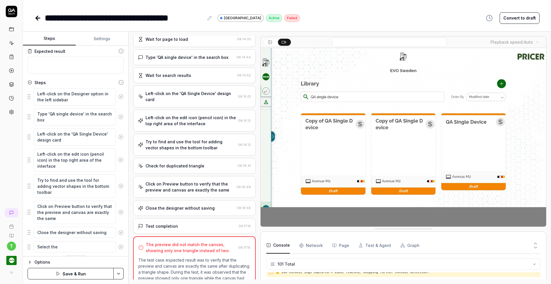
type textarea "*"
type textarea "Select the"
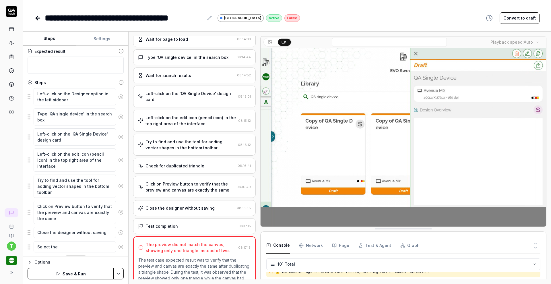
type textarea "*"
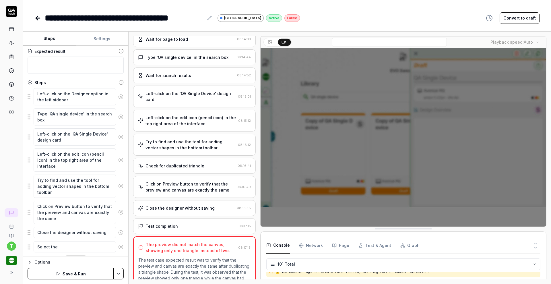
type textarea "Select the f"
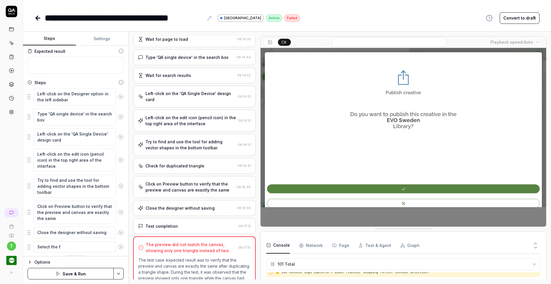
type textarea "*"
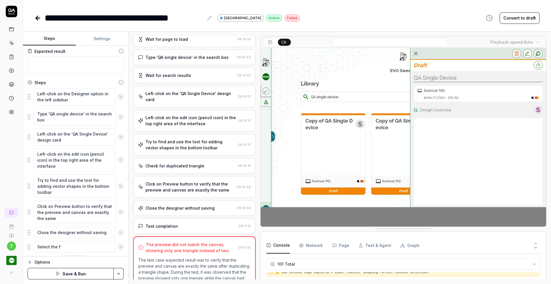
type textarea "Select the"
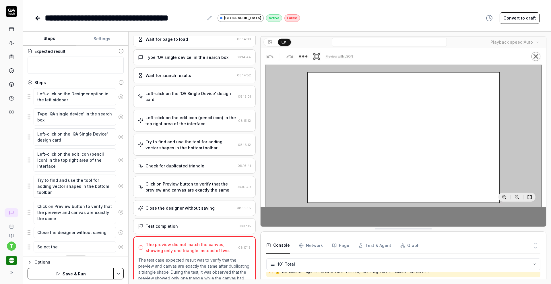
type textarea "*"
type textarea "Select the t"
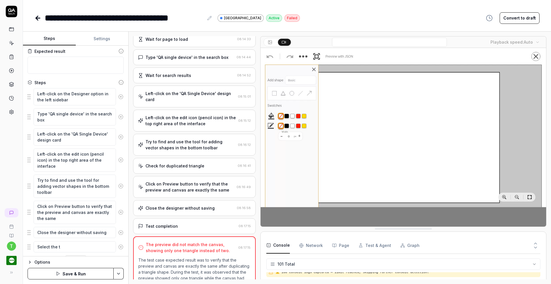
type textarea "*"
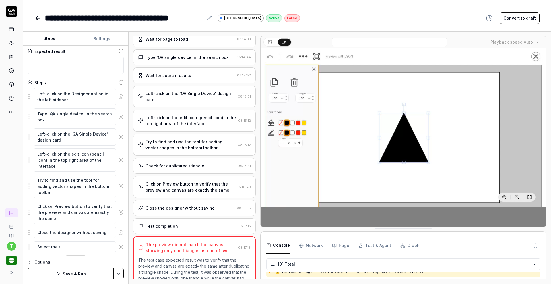
type textarea "Select the tr"
type textarea "*"
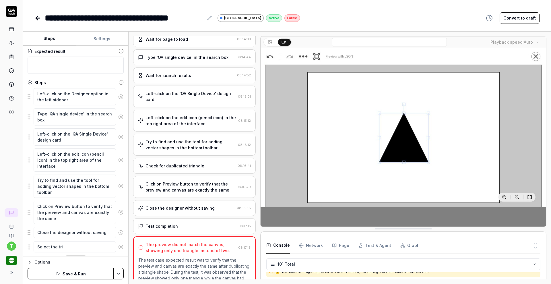
type textarea "Select the tria"
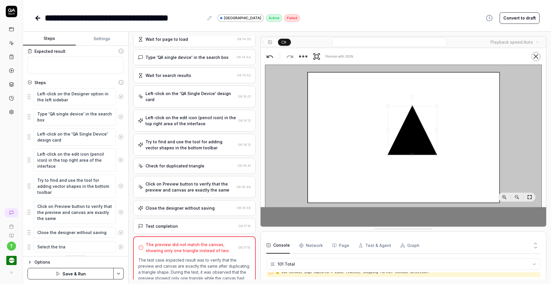
type textarea "*"
type textarea "Select the trian"
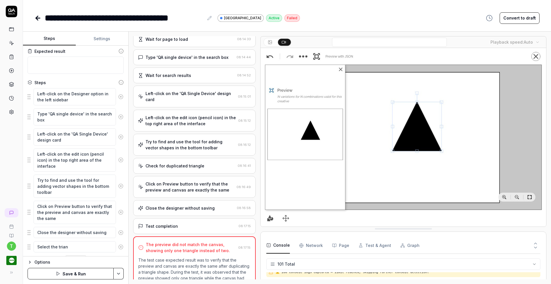
type textarea "*"
type textarea "Select the triang"
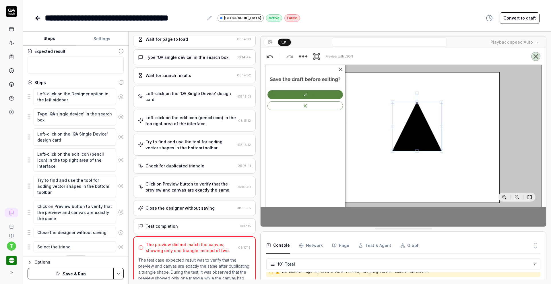
type textarea "*"
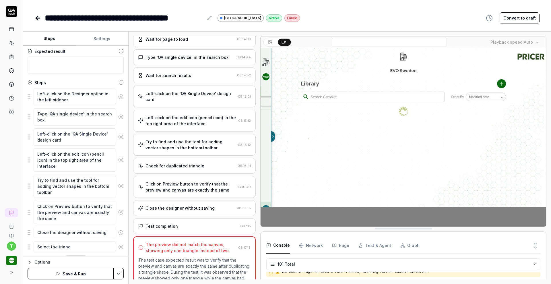
type textarea "Select the triangl"
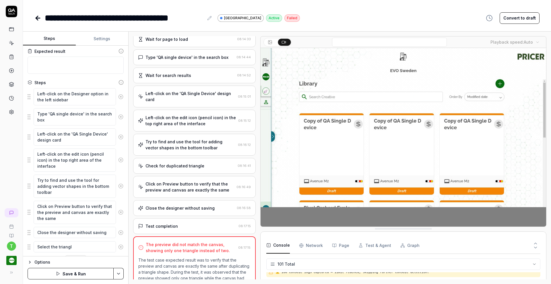
type textarea "*"
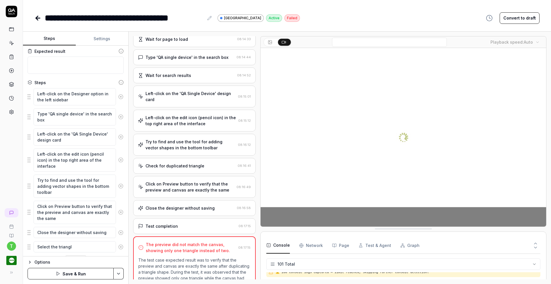
type textarea "Select the triangle"
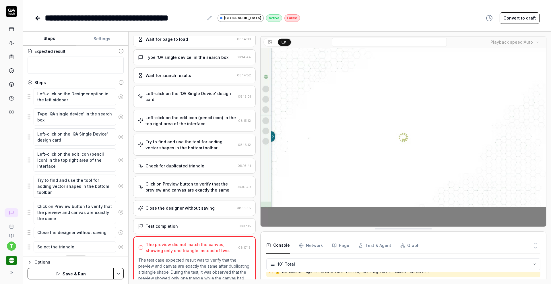
type textarea "*"
type textarea "C the triangle"
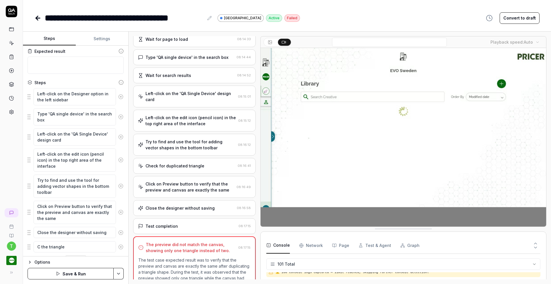
type textarea "*"
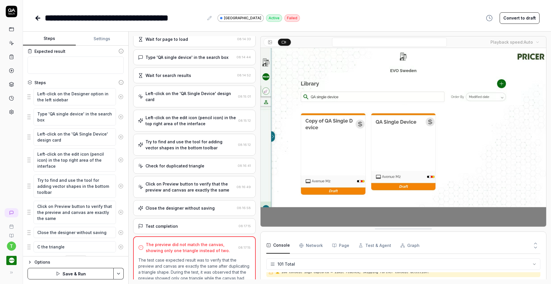
type textarea "Cl the triangle"
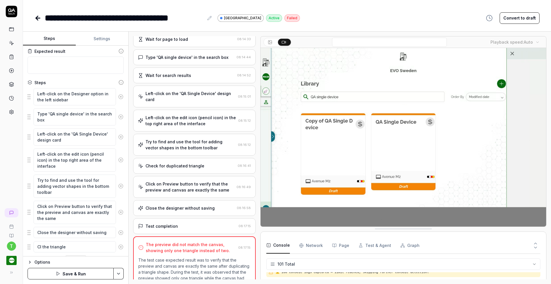
type textarea "*"
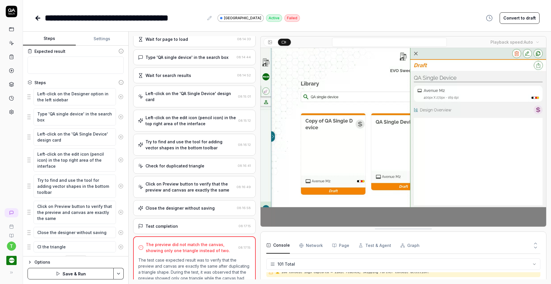
type textarea "Cli the triangle"
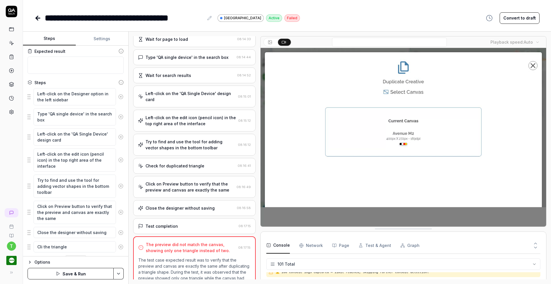
type textarea "*"
type textarea "Clic the triangle"
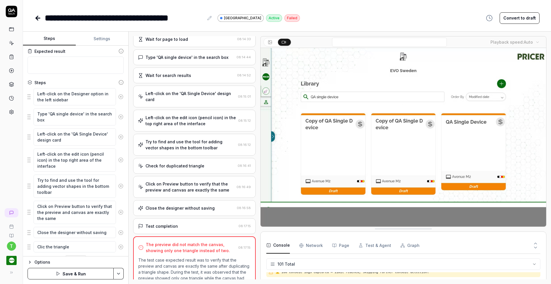
type textarea "*"
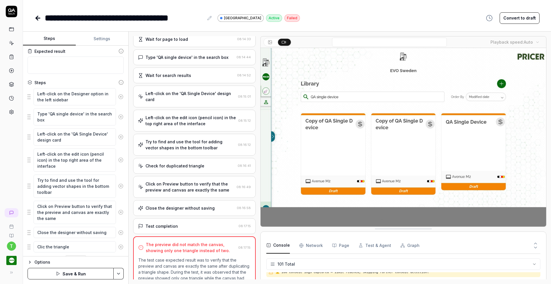
type textarea "Click the triangle"
type textarea "*"
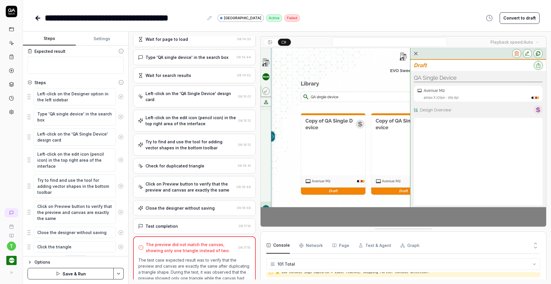
type textarea "Click the triangle"
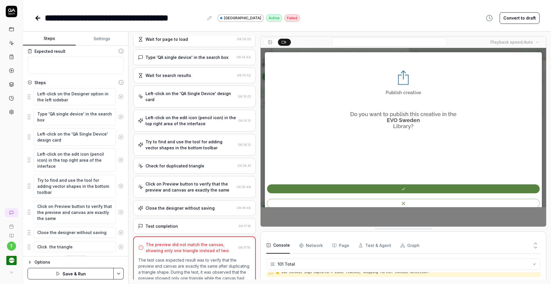
type textarea "*"
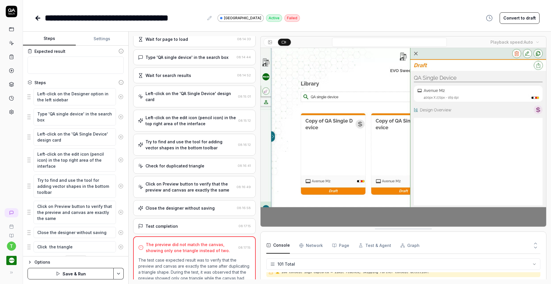
type textarea "Click the triangle"
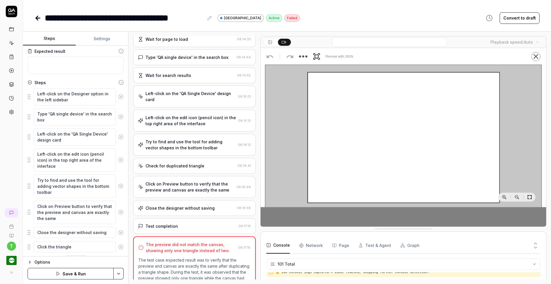
type textarea "*"
type textarea "Click the triangle"
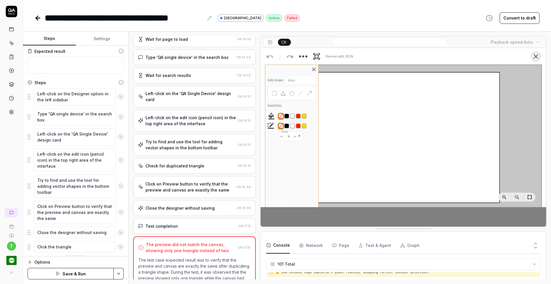
type textarea "*"
type textarea "Click the triangle a"
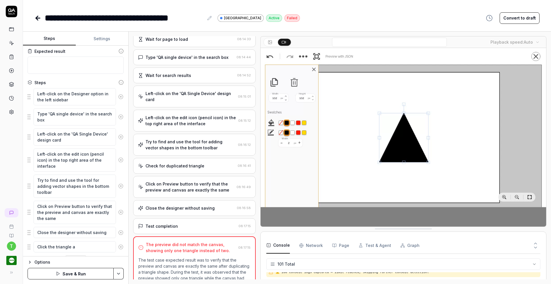
type textarea "*"
type textarea "Click the triangle an"
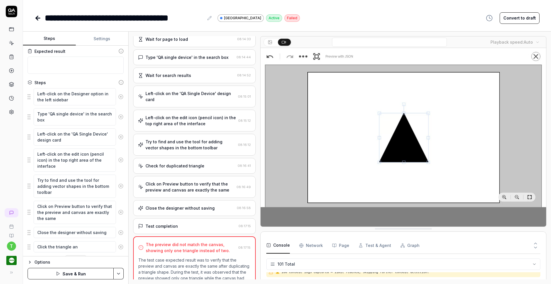
type textarea "*"
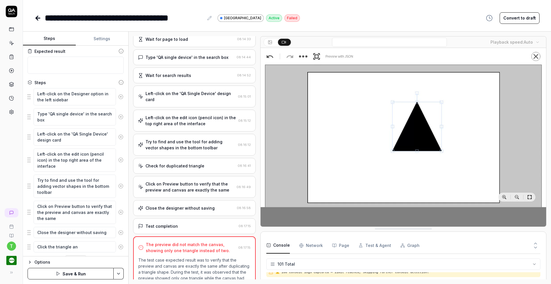
type textarea "Click the triangle and"
type textarea "*"
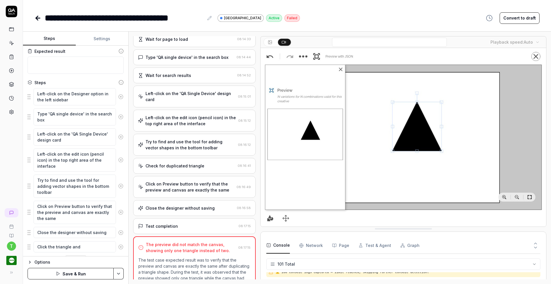
type textarea "Click the triangle and"
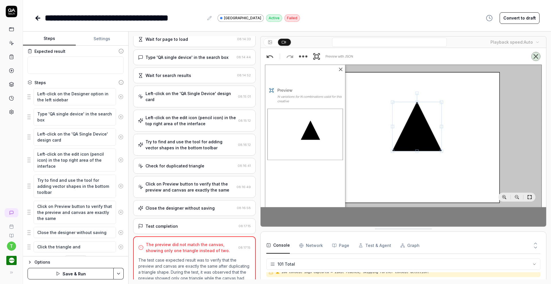
type textarea "*"
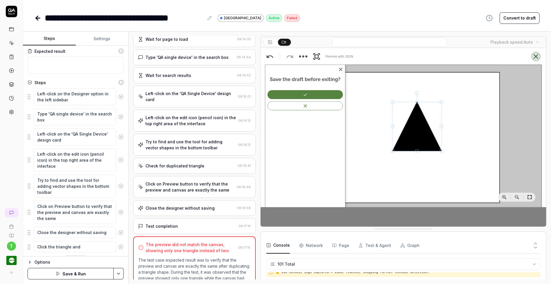
type textarea "Click the triangle and d"
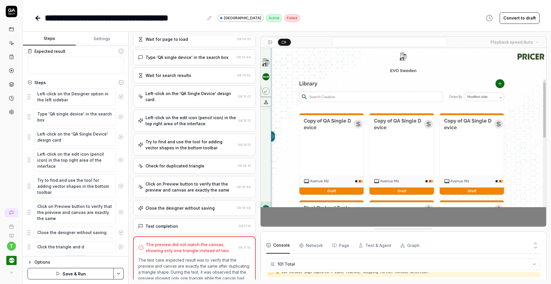
type textarea "*"
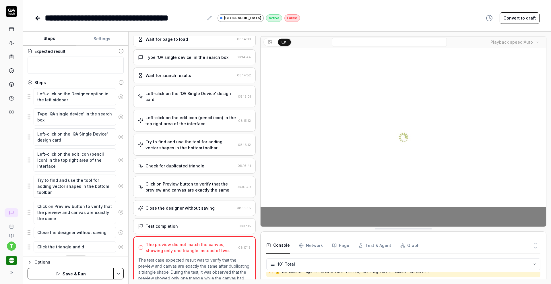
type textarea "Click the triangle and du"
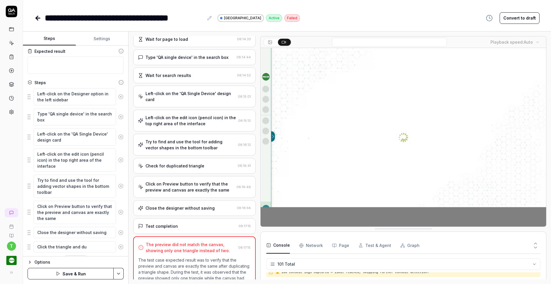
type textarea "*"
type textarea "Click the triangle and dup"
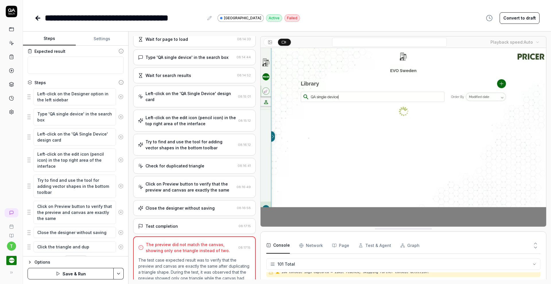
type textarea "*"
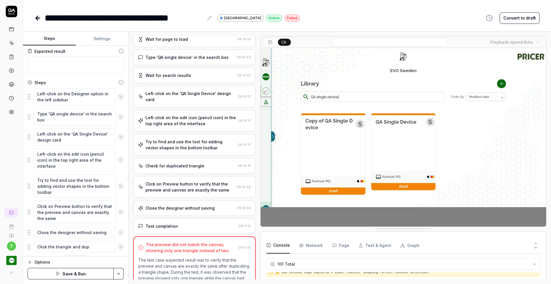
type textarea "Click the triangle and dupl"
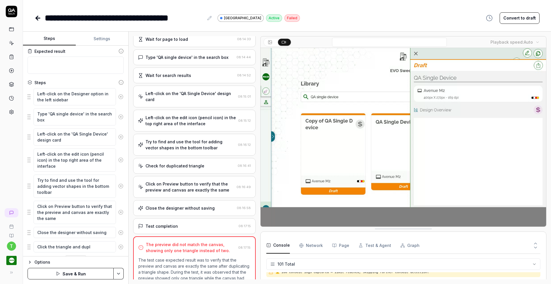
type textarea "*"
type textarea "Click the triangle and dupli"
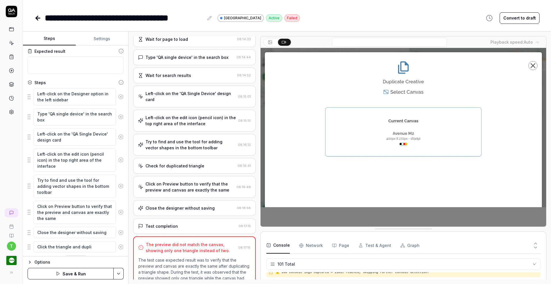
type textarea "*"
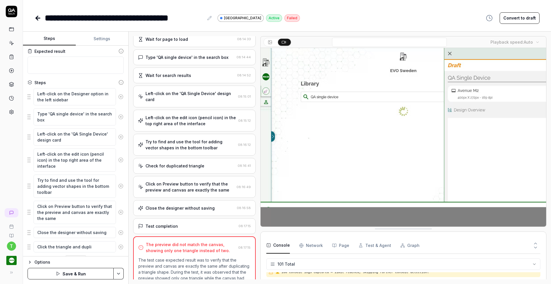
type textarea "Click the triangle and duplic"
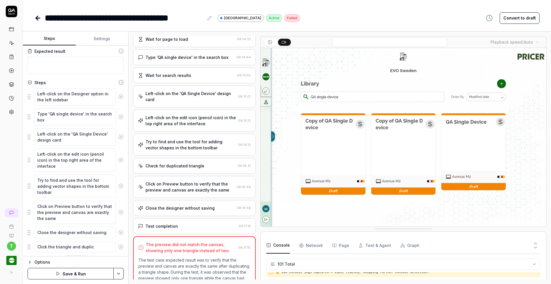
type textarea "*"
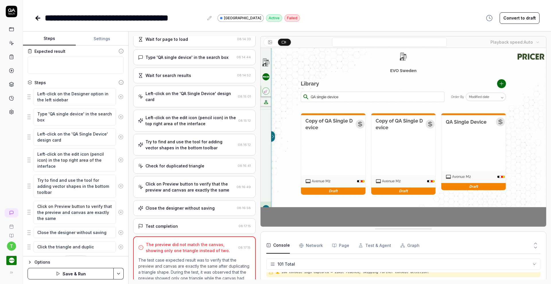
type textarea "Click the triangle and duplica"
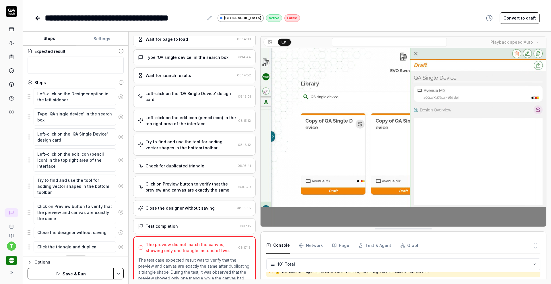
type textarea "*"
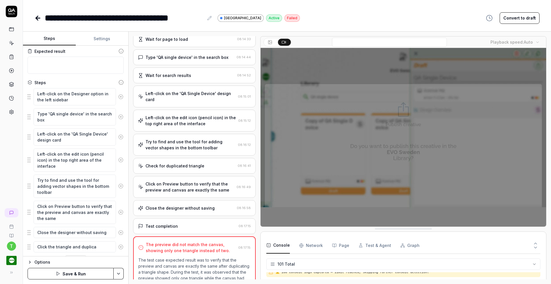
type textarea "Click the triangle and duplicat"
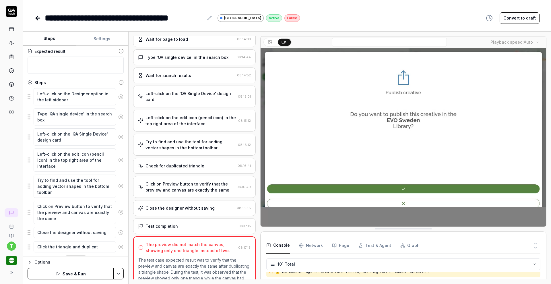
type textarea "*"
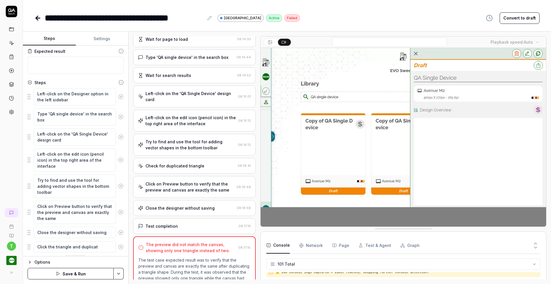
type textarea "Click the triangle and duplicate"
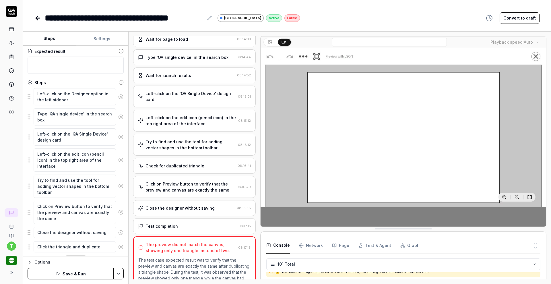
type textarea "*"
type textarea "Click the triangle and duplicate"
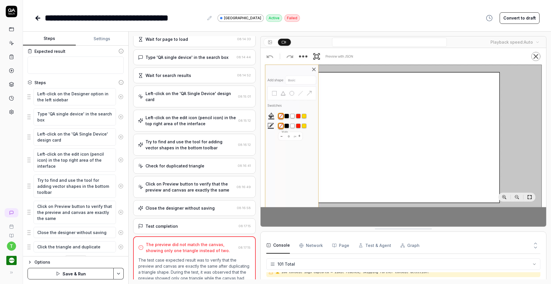
type textarea "*"
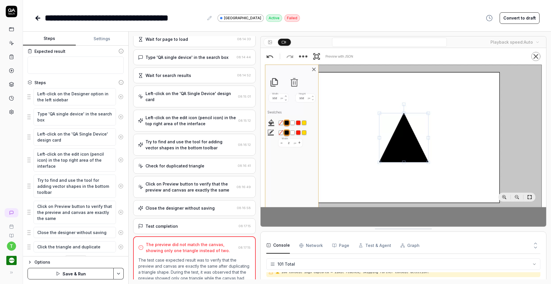
type textarea "Click the triangle and duplicate"
type textarea "*"
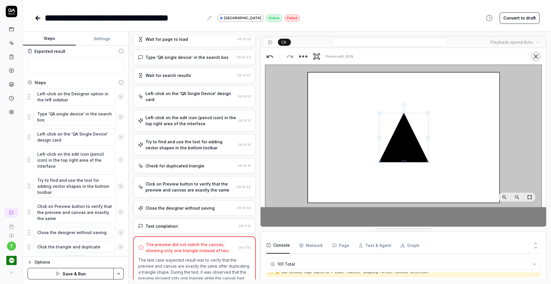
type textarea "Click the triangle and duplicat"
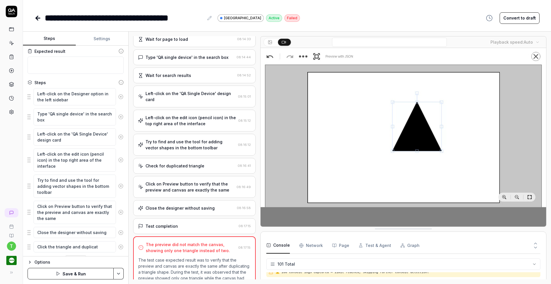
type textarea "*"
type textarea "Click the triangle and duplica"
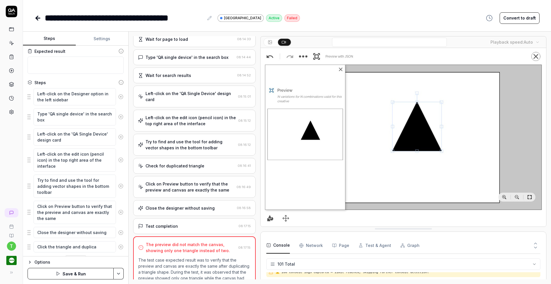
type textarea "*"
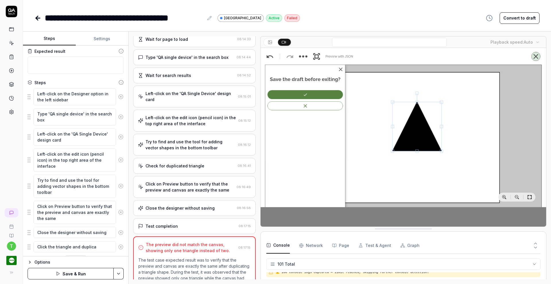
type textarea "Click the triangle and duplic"
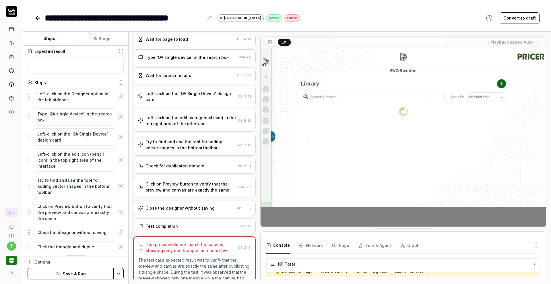
type textarea "*"
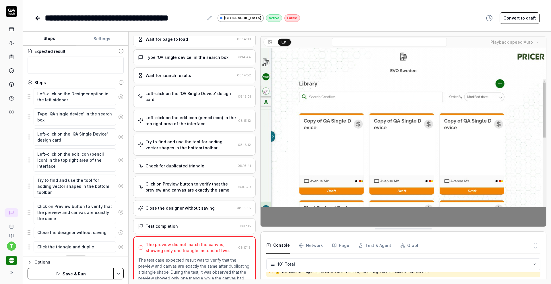
type textarea "Click the triangle and dupli"
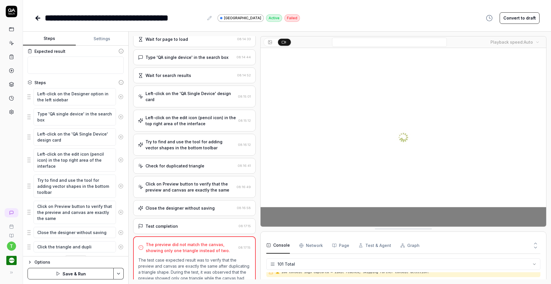
type textarea "*"
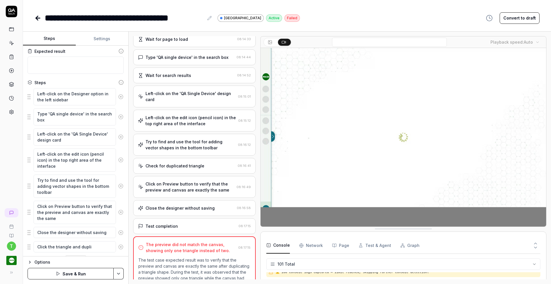
type textarea "Click the triangle and dupl"
type textarea "*"
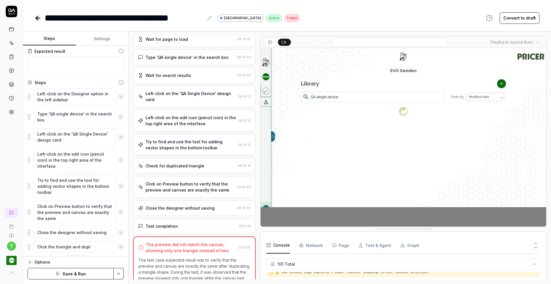
type textarea "Click the triangle and dup"
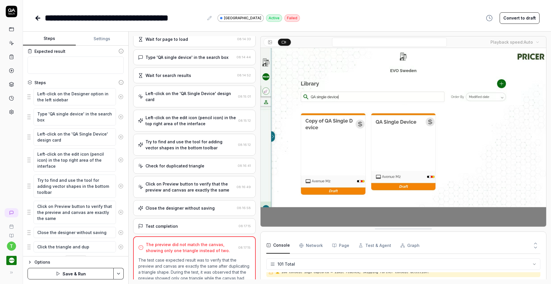
type textarea "*"
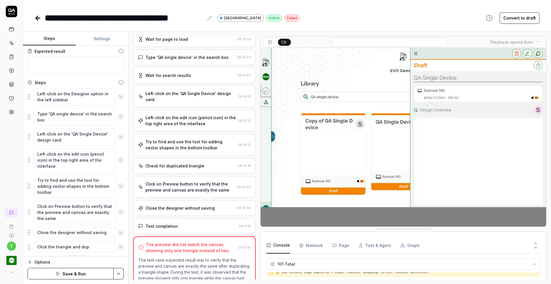
type textarea "Click the triangle and du"
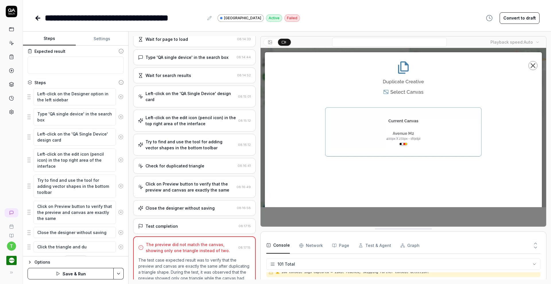
type textarea "*"
type textarea "Click the triangle and d"
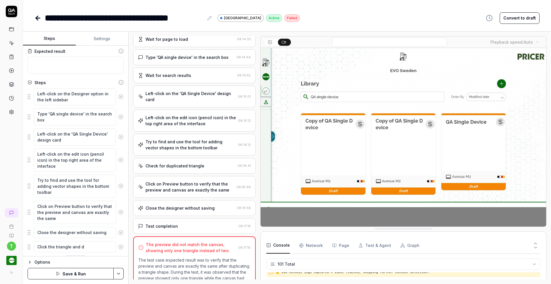
type textarea "*"
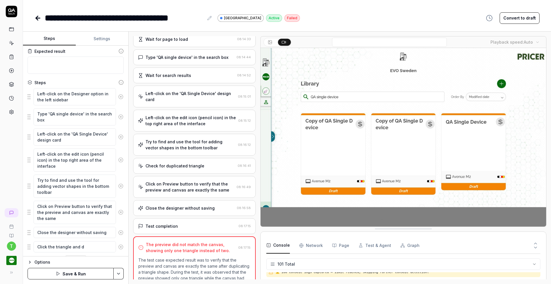
type textarea "Click the triangle and"
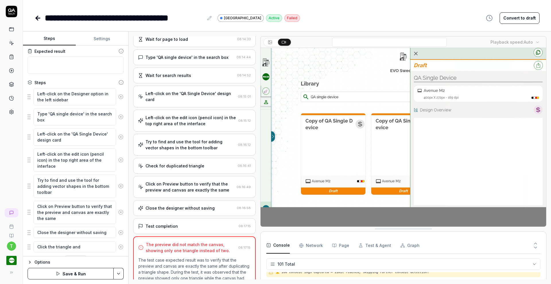
type textarea "*"
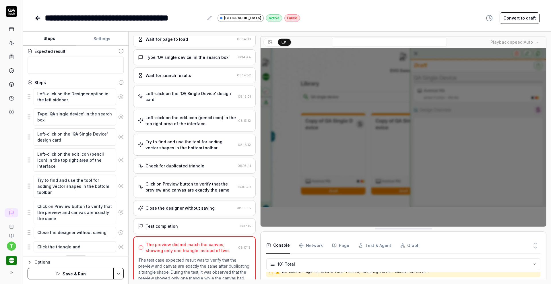
type textarea "Click the triangle and u"
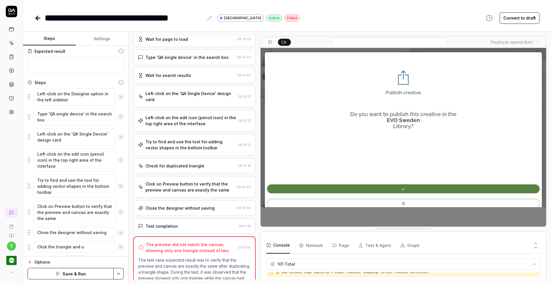
type textarea "*"
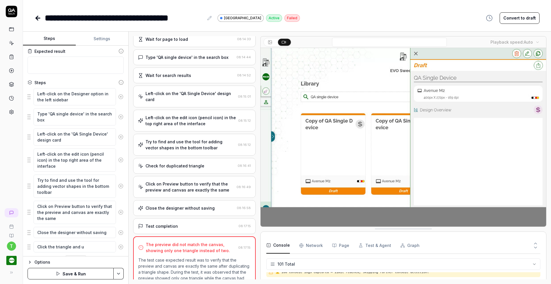
type textarea "Click the triangle and us"
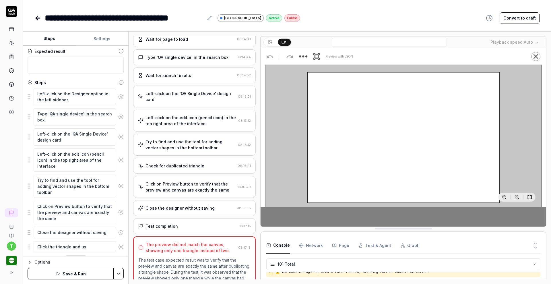
type textarea "*"
type textarea "Click the triangle and use"
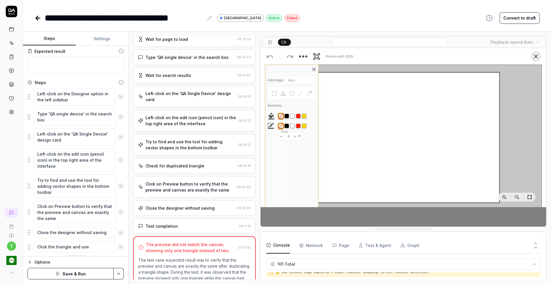
type textarea "*"
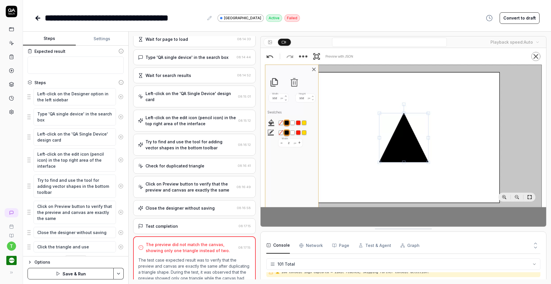
type textarea "Click the triangle and use"
type textarea "*"
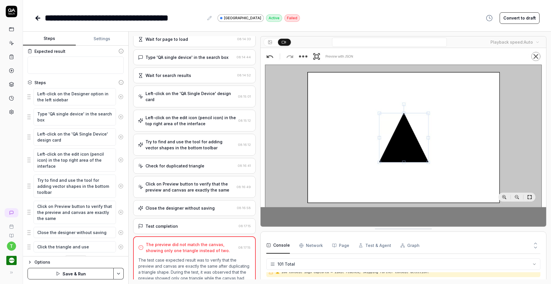
type textarea "Click the triangle and use t"
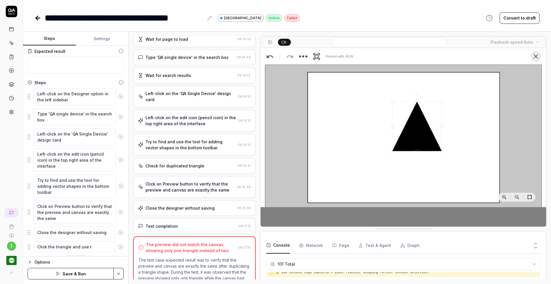
type textarea "*"
type textarea "Click the triangle and use th"
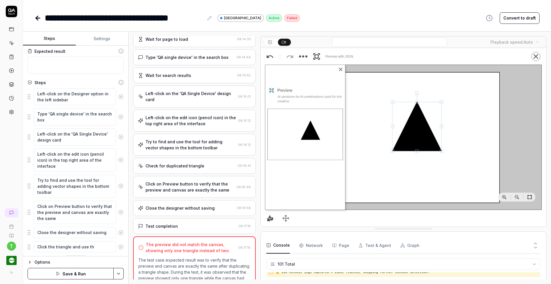
type textarea "*"
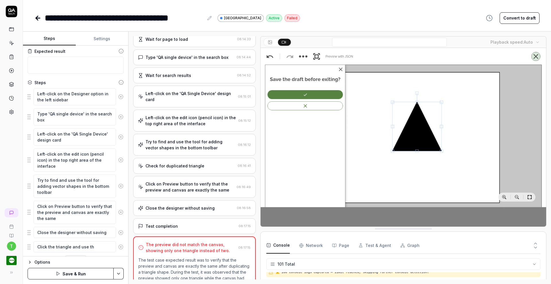
type textarea "Click the triangle and use the"
type textarea "*"
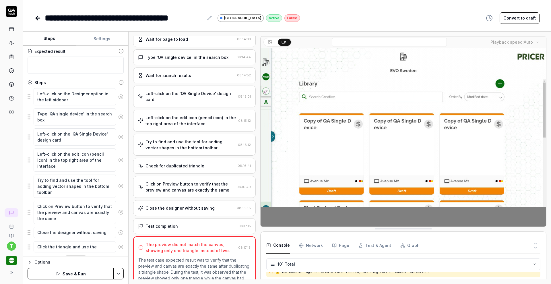
type textarea "Click the triangle and use the"
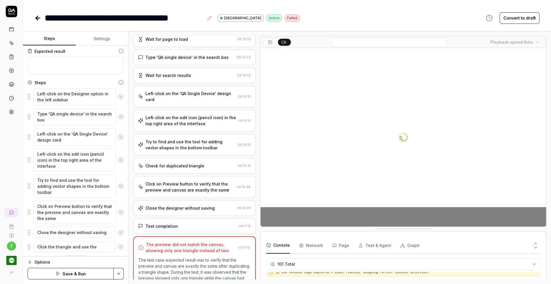
type textarea "*"
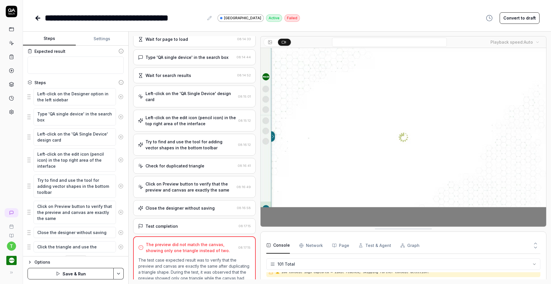
type textarea "Click the triangle and use the t"
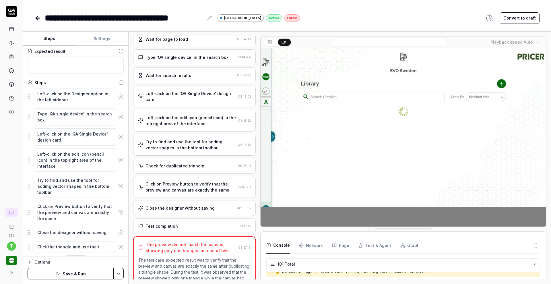
type textarea "*"
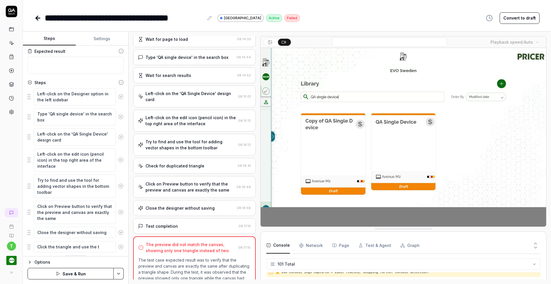
type textarea "Click the triangle and use the to"
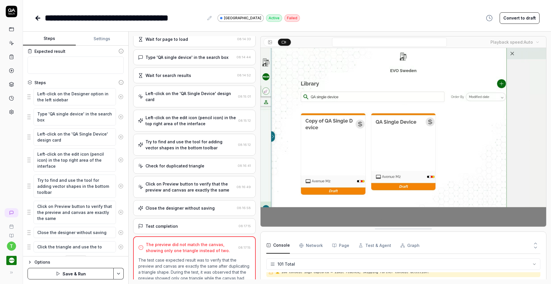
type textarea "*"
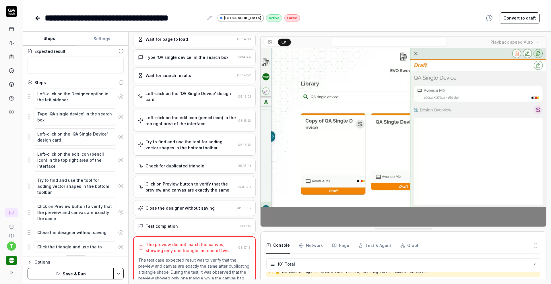
type textarea "Click the triangle and use the too"
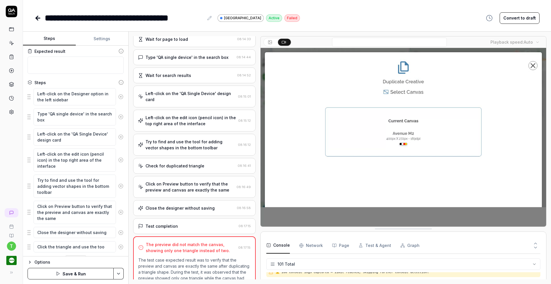
type textarea "*"
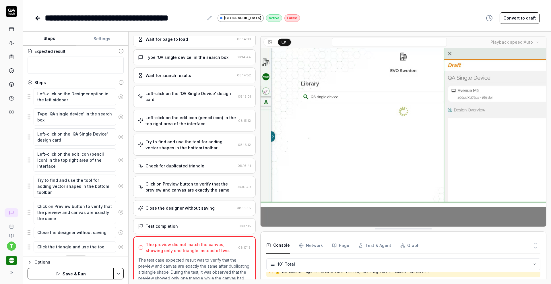
type textarea "Click the triangle and use the tool"
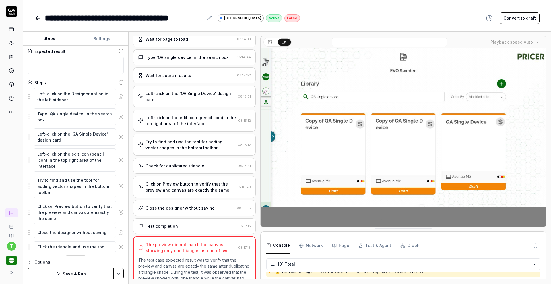
type textarea "*"
type textarea "Click the triangle and use the tool"
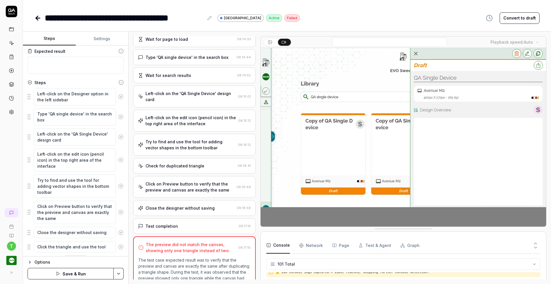
type textarea "*"
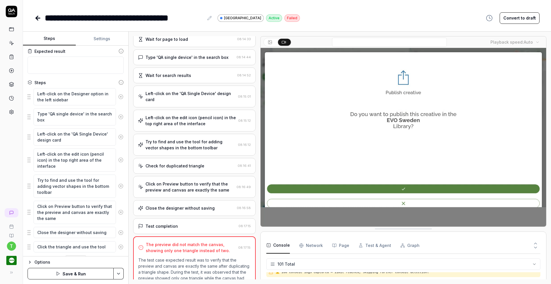
type textarea "Click the triangle and use the tool f"
type textarea "*"
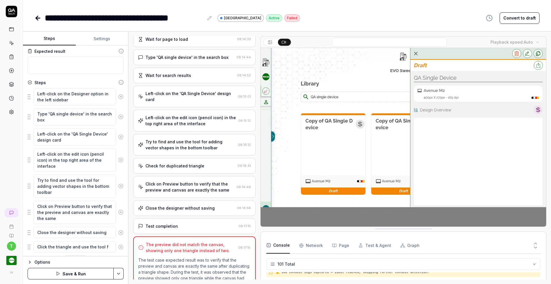
type textarea "Click the triangle and use the tool fo"
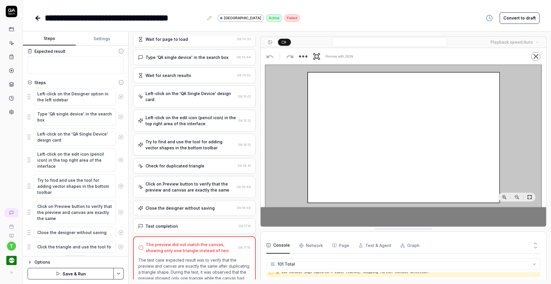
type textarea "*"
type textarea "Click the triangle and use the tool for"
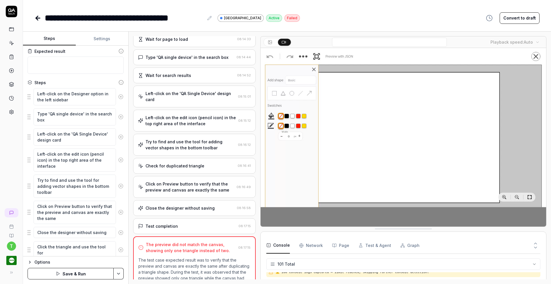
type textarea "*"
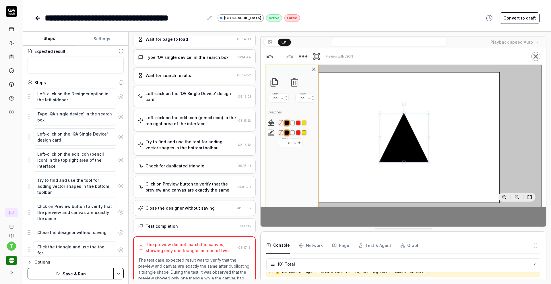
type textarea "Click the triangle and use the tool for"
type textarea "*"
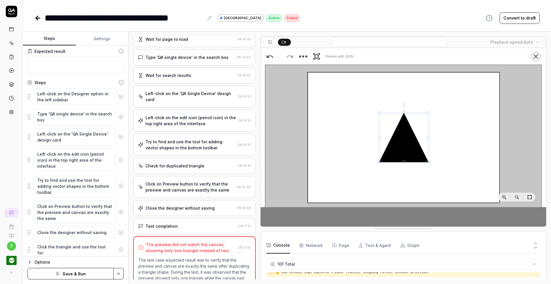
type textarea "Click the triangle and use the tool for d"
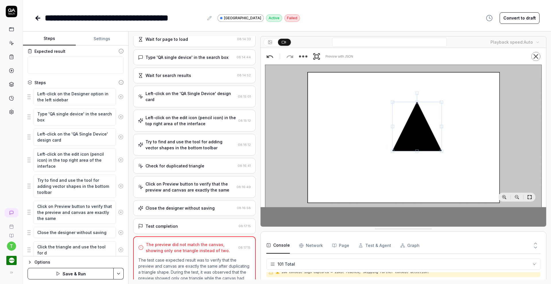
type textarea "*"
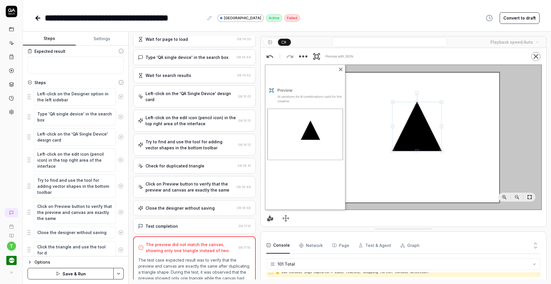
type textarea "Click the triangle and use the tool for du"
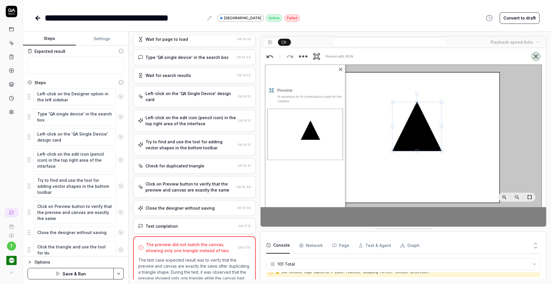
type textarea "*"
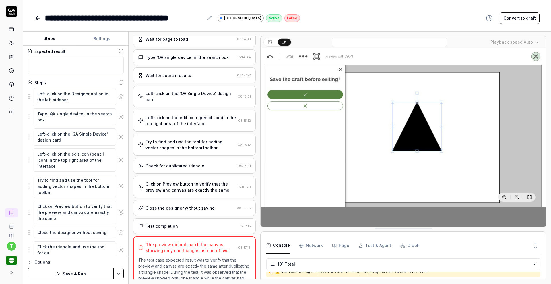
type textarea "Click the triangle and use the tool for dup"
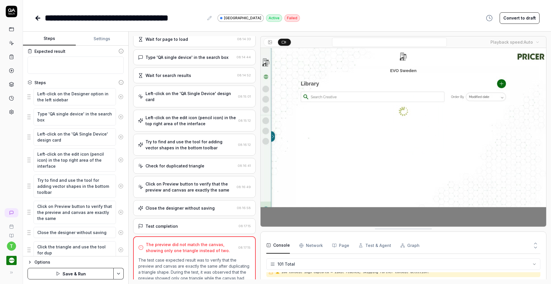
type textarea "*"
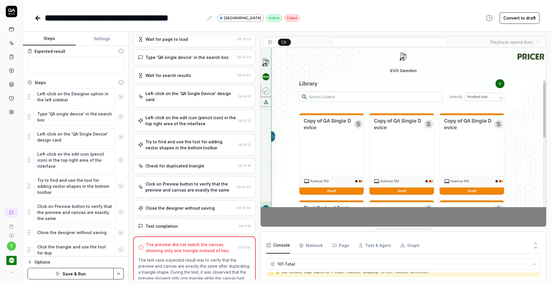
type textarea "Click the triangle and use the tool for dupl"
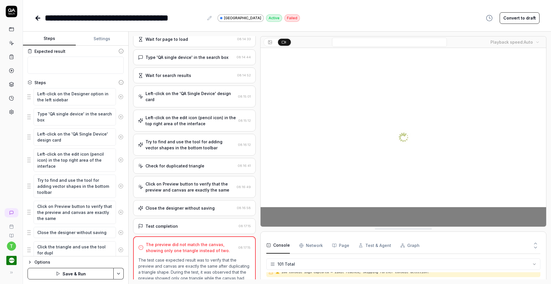
type textarea "*"
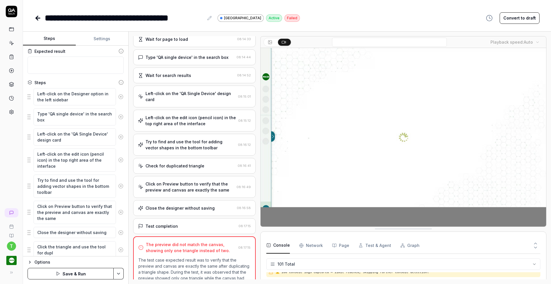
type textarea "Click the triangle and use the tool for dupli"
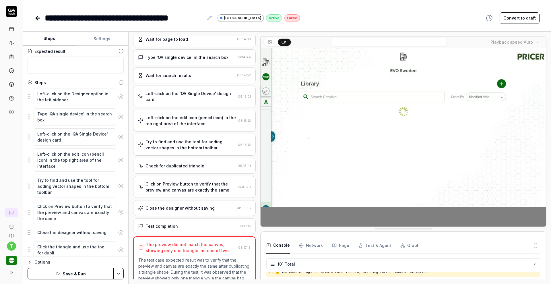
type textarea "*"
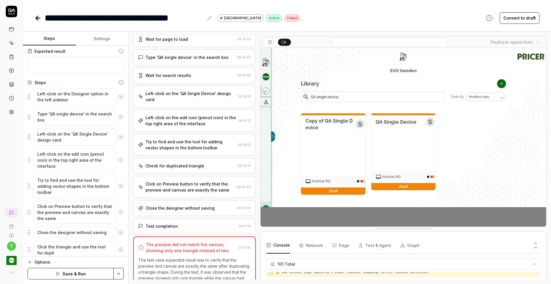
type textarea "Click the triangle and use the tool for duplic"
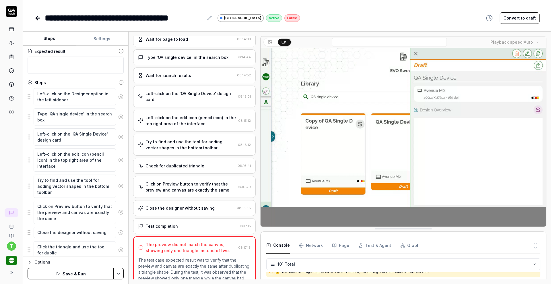
type textarea "*"
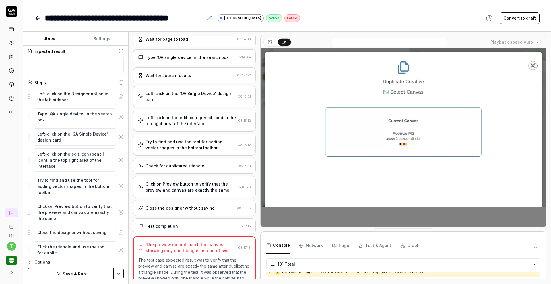
type textarea "Click the triangle and use the tool for duplica"
type textarea "*"
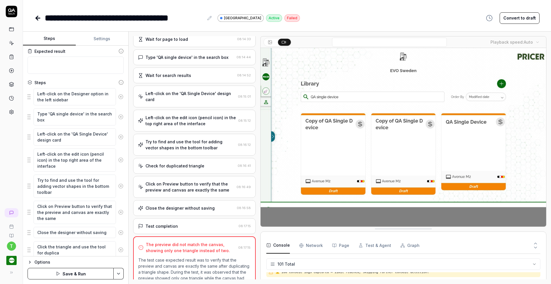
type textarea "Click the triangle and use the tool for duplicat"
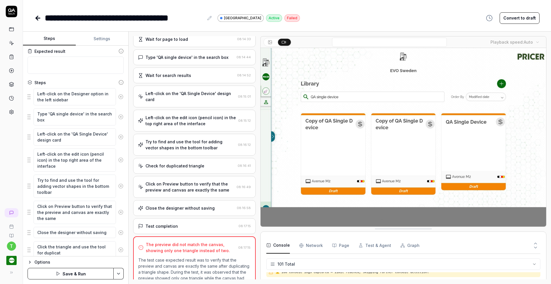
type textarea "*"
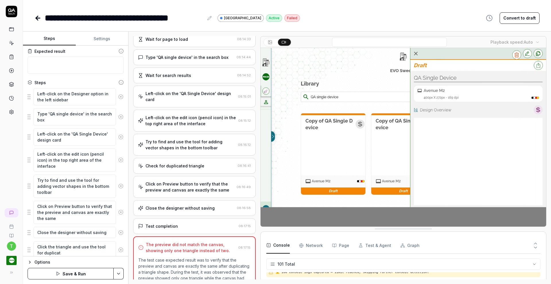
type textarea "Click the triangle and use the tool for duplicate"
type textarea "*"
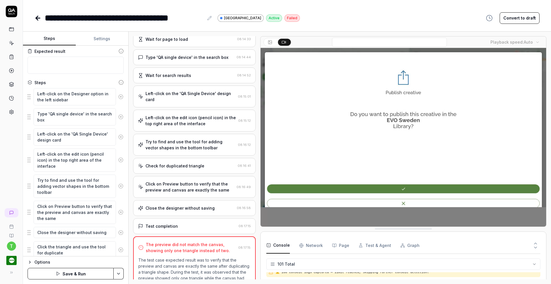
type textarea "Click the triangle and use the tool for duplicate"
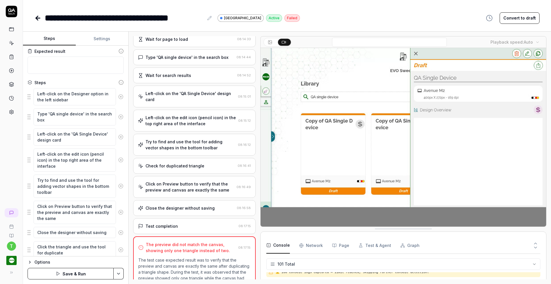
type textarea "*"
type textarea "Click the triangle and use the tool for duplicate t"
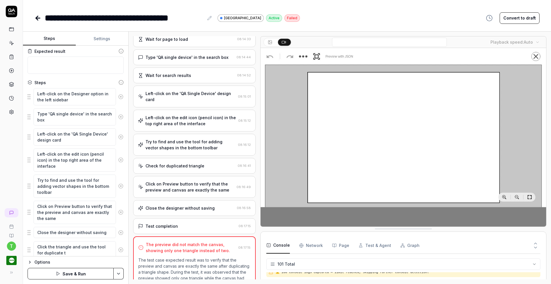
type textarea "*"
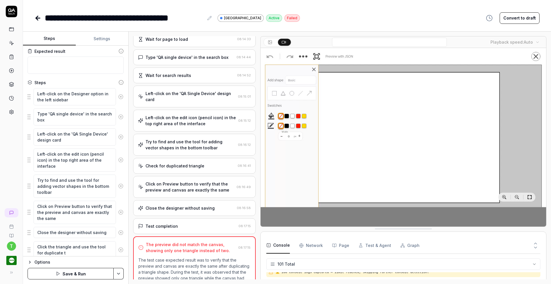
type textarea "Click the triangle and use the tool for duplicate th"
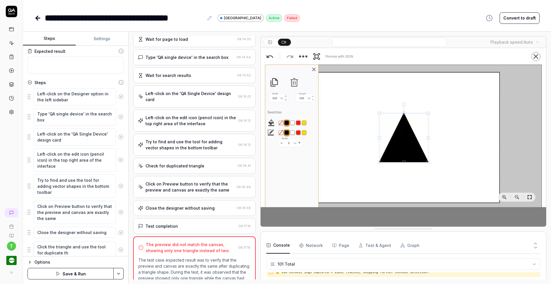
type textarea "*"
type textarea "Click the triangle and use the tool for duplicate the"
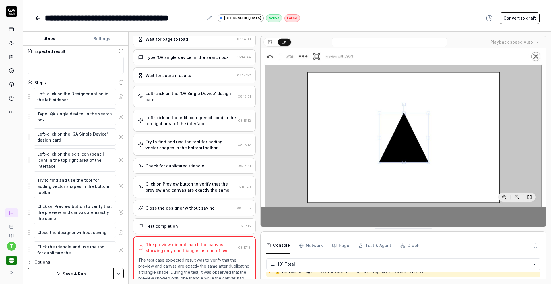
type textarea "*"
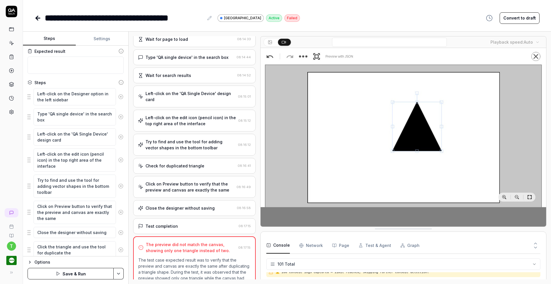
type textarea "Click the triangle and use the tool for duplicate the"
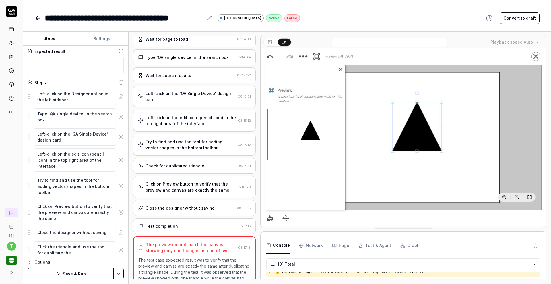
type textarea "*"
type textarea "Click the triangle and use the tool for duplicate the d"
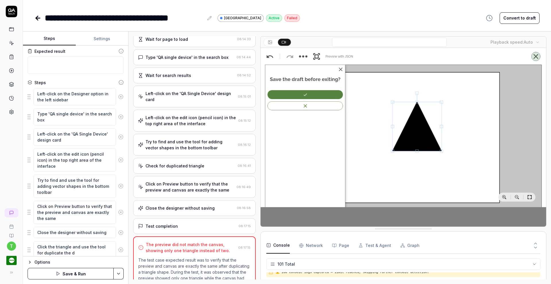
type textarea "*"
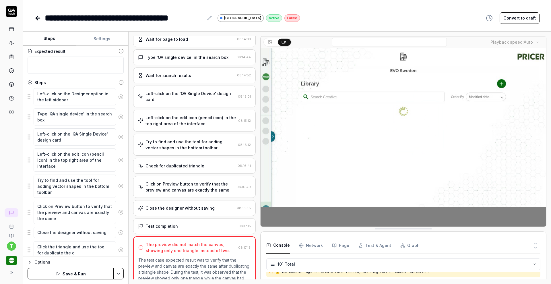
type textarea "Click the triangle and use the tool for duplicate the de"
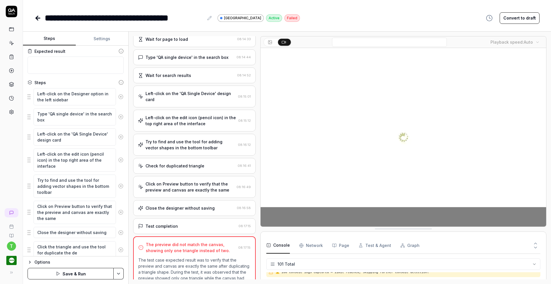
type textarea "*"
type textarea "Click the triangle and use the tool for duplicate the des"
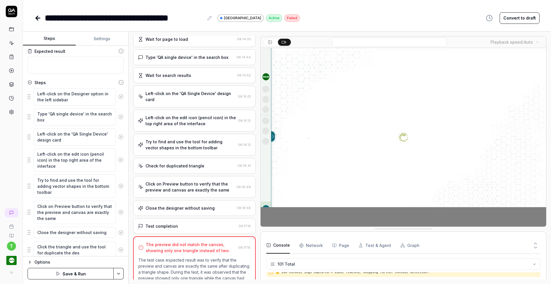
type textarea "*"
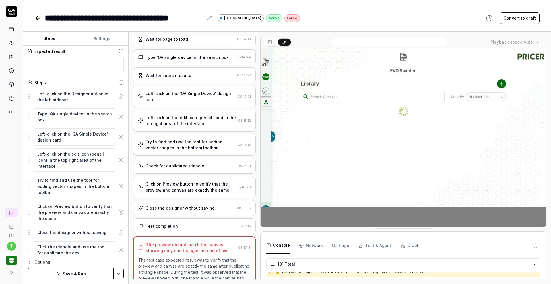
type textarea "Click the triangle and use the tool for duplicate the desi"
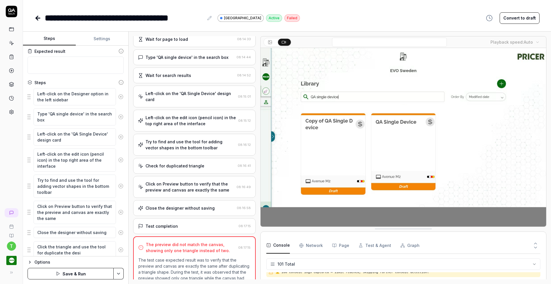
type textarea "*"
type textarea "Click the triangle and use the tool for duplicate the desig"
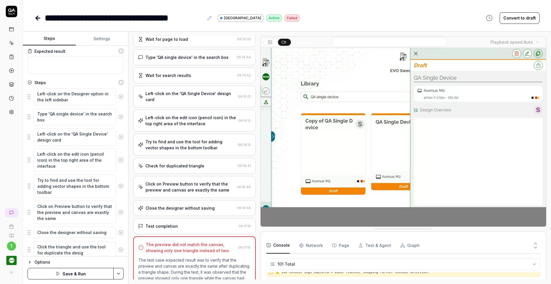
type textarea "*"
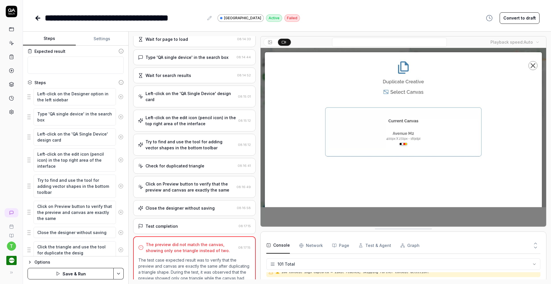
type textarea "Click the triangle and use the tool for duplicate the design"
type textarea "*"
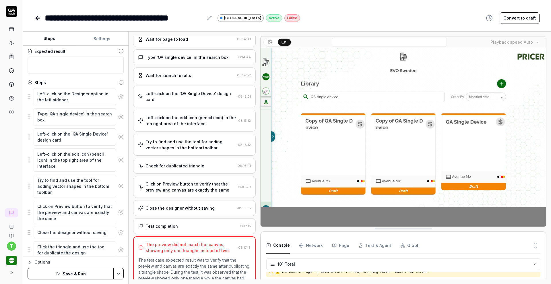
type textarea "Click the triangle and use the tool for duplicate the design"
type textarea "*"
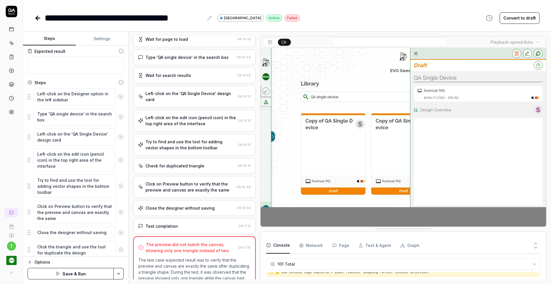
type textarea "Click the triangle and use the tool for duplicate the design i"
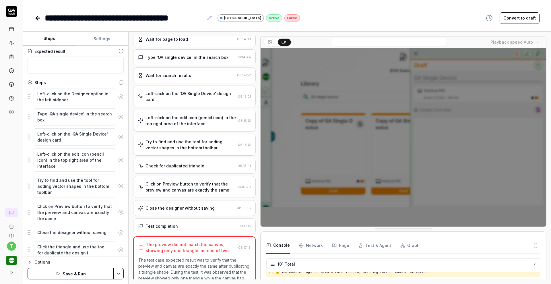
type textarea "*"
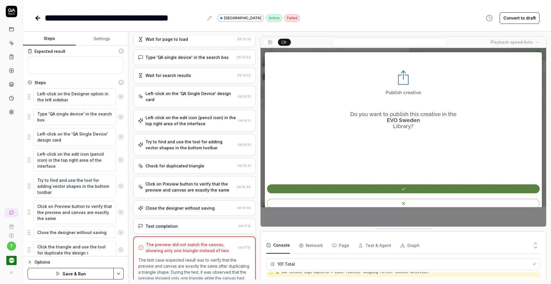
type textarea "Click the triangle and use the tool for duplicate the design in"
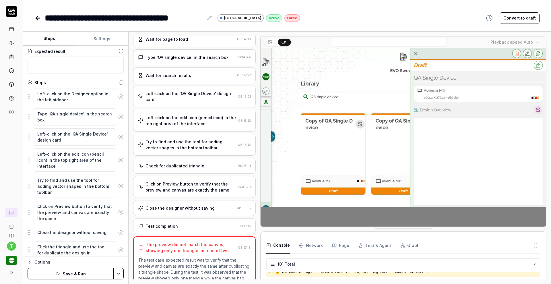
type textarea "*"
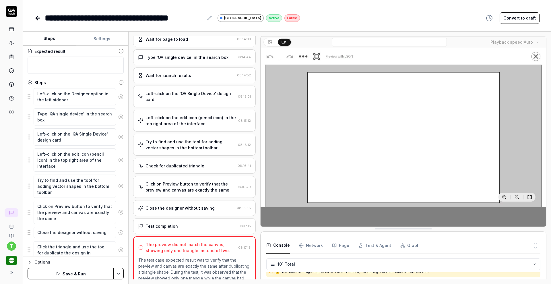
type textarea "Click the triangle and use the tool for duplicate the design in"
type textarea "*"
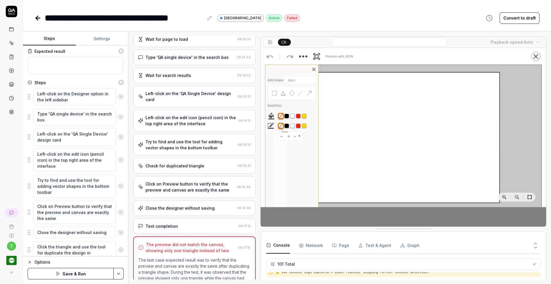
type textarea "Click the triangle and use the tool for duplicate the design in t"
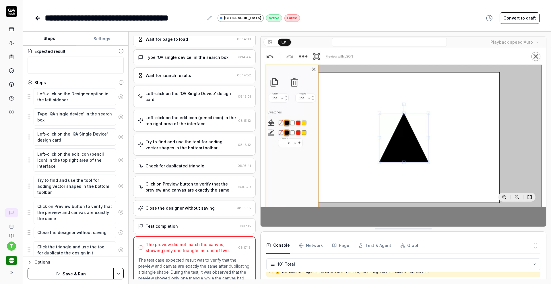
type textarea "*"
type textarea "Click the triangle and use the tool for duplicate the design in th"
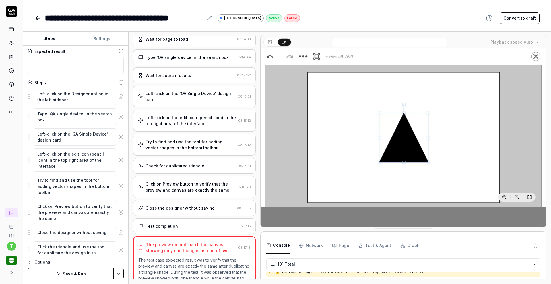
type textarea "*"
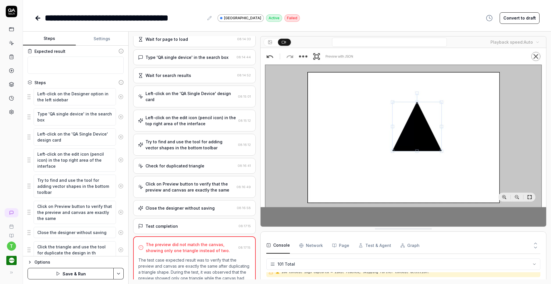
type textarea "Click the triangle and use the tool for duplicate the design in the"
type textarea "*"
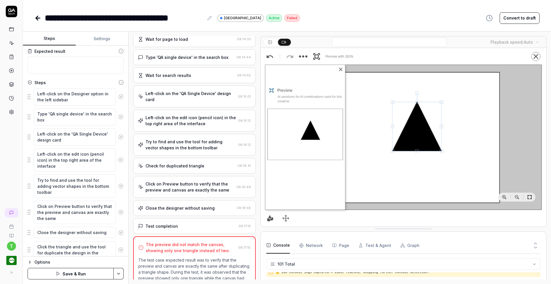
type textarea "Click the triangle and use the tool for duplicate the design in the"
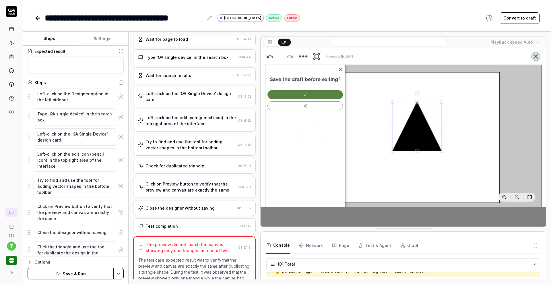
type textarea "*"
type textarea "Click the triangle and use the tool for duplicate the design in the b"
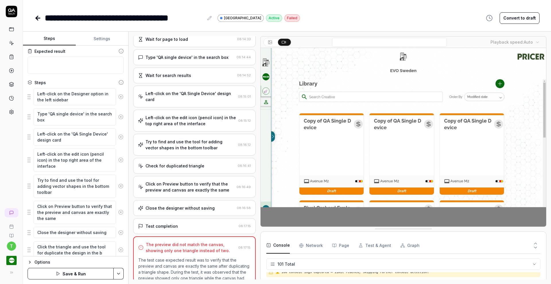
type textarea "*"
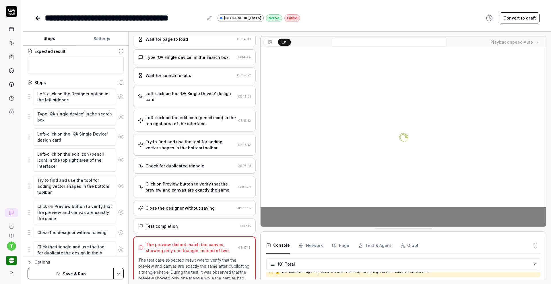
type textarea "Click the triangle and use the tool for duplicate the design in the bo"
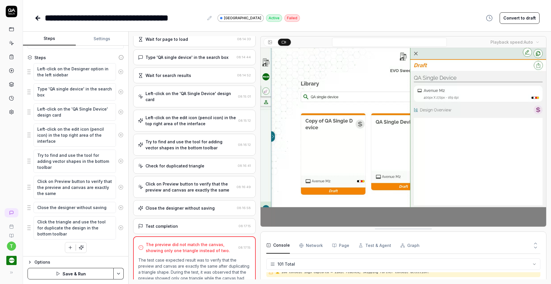
scroll to position [83, 0]
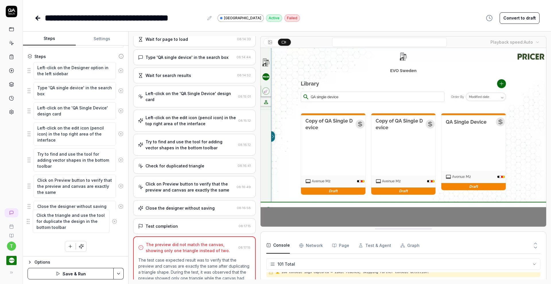
drag, startPoint x: 30, startPoint y: 226, endPoint x: 29, endPoint y: 220, distance: 5.3
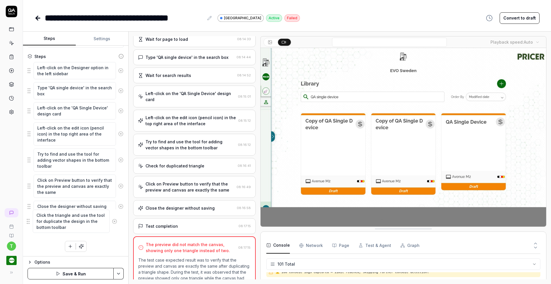
click at [29, 220] on fieldset "Left-click on the Designer option in the left sidebar Type 'QA single device' i…" at bounding box center [76, 150] width 96 height 177
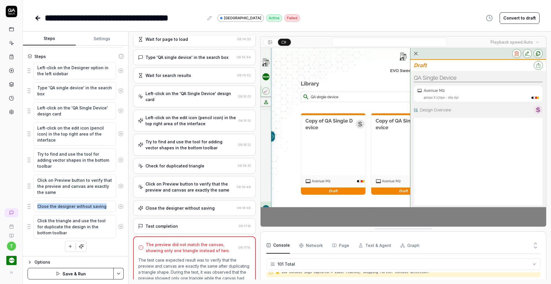
drag, startPoint x: 29, startPoint y: 220, endPoint x: 32, endPoint y: 201, distance: 19.8
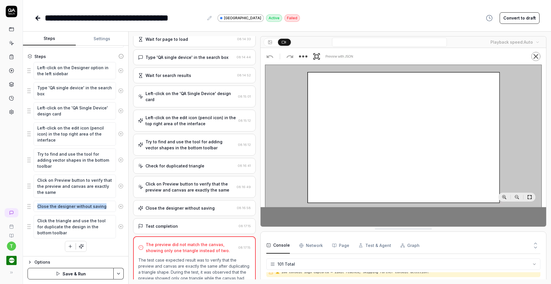
click at [32, 201] on fieldset "Left-click on the Designer option in the left sidebar Type 'QA single device' i…" at bounding box center [76, 150] width 96 height 177
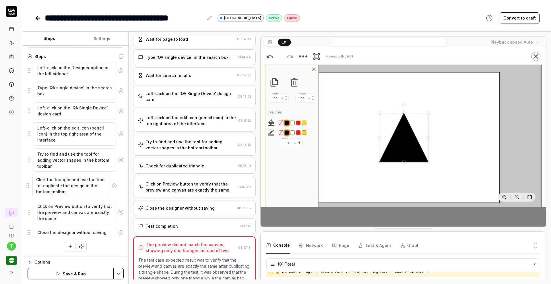
drag, startPoint x: 28, startPoint y: 227, endPoint x: 27, endPoint y: 186, distance: 40.8
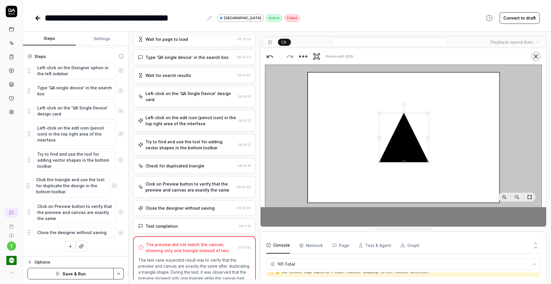
click at [28, 186] on fieldset "Left-click on the Designer option in the left sidebar Type 'QA single device' i…" at bounding box center [76, 150] width 96 height 177
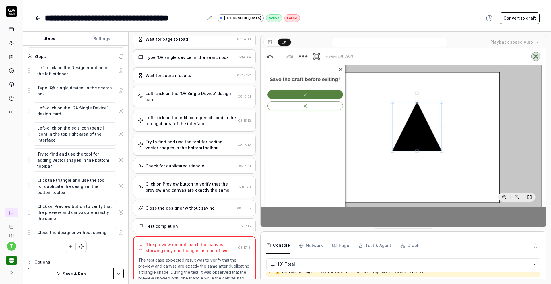
click at [68, 271] on button "Save & Run" at bounding box center [71, 273] width 86 height 11
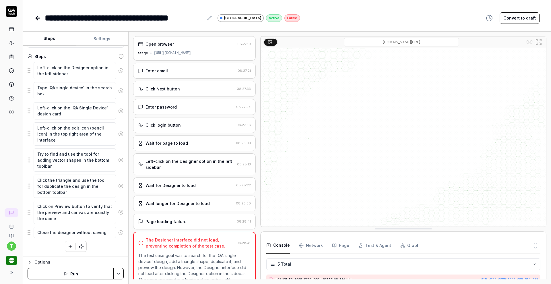
click at [39, 20] on icon at bounding box center [37, 18] width 7 height 7
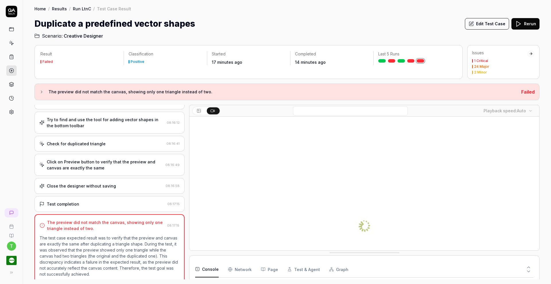
scroll to position [120, 0]
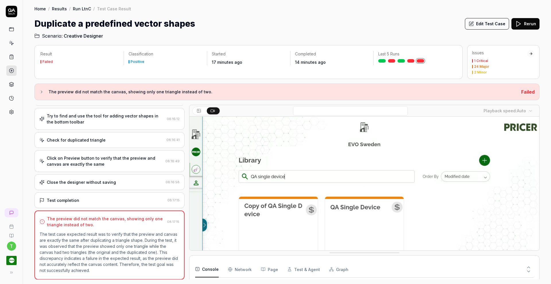
click at [12, 58] on icon at bounding box center [11, 56] width 5 height 5
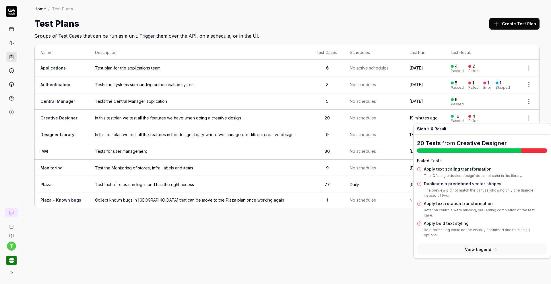
click at [446, 202] on link "Apply text rotation transformation" at bounding box center [458, 203] width 69 height 5
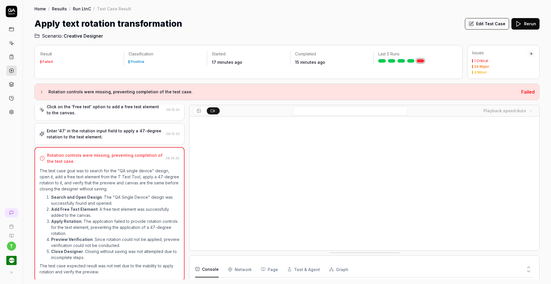
scroll to position [143, 0]
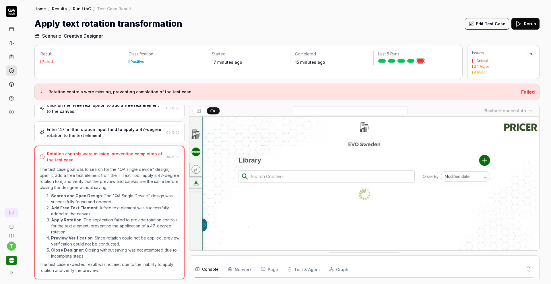
click at [495, 22] on button "Edit Test Case" at bounding box center [487, 23] width 44 height 11
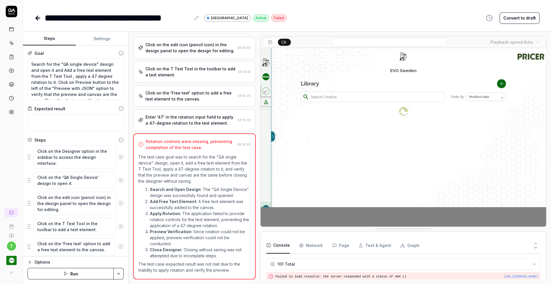
scroll to position [1132, 0]
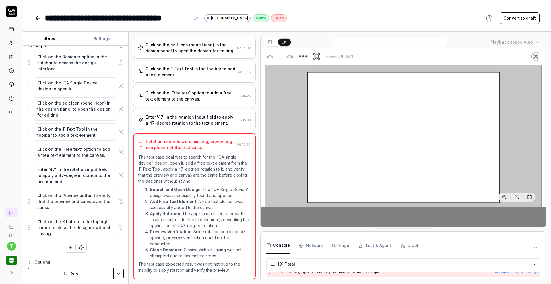
scroll to position [95, 0]
click at [68, 246] on icon "button" at bounding box center [70, 246] width 5 height 5
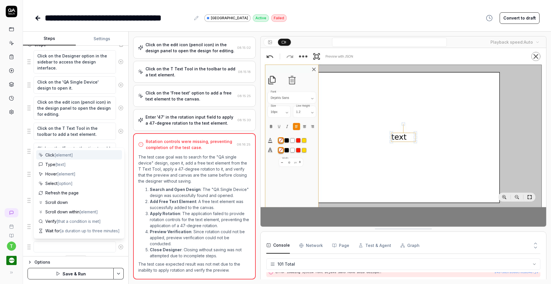
click at [66, 246] on textarea at bounding box center [75, 246] width 82 height 11
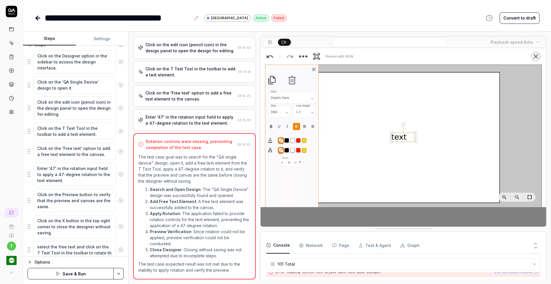
scroll to position [100, 0]
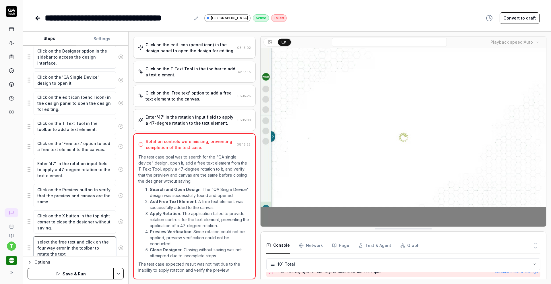
click at [69, 252] on textarea "select the free text and click on the four way error in the toolbar to rotate t…" at bounding box center [75, 247] width 82 height 23
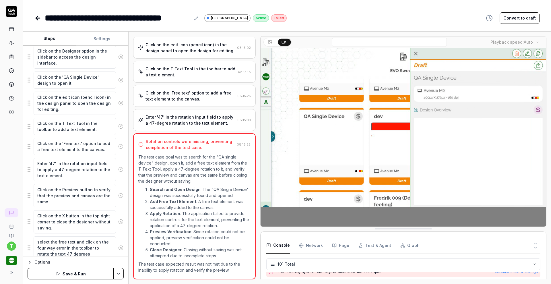
scroll to position [121, 0]
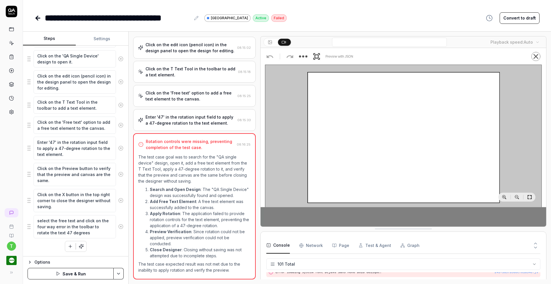
click at [118, 273] on html "**********" at bounding box center [275, 142] width 551 height 284
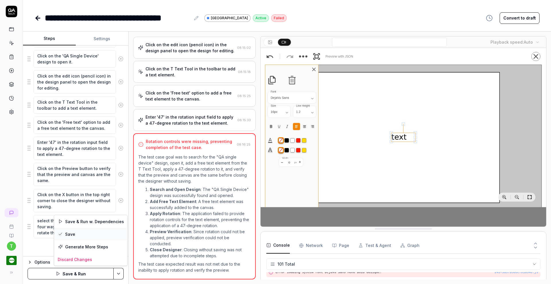
click at [90, 236] on div "Save" at bounding box center [90, 234] width 73 height 13
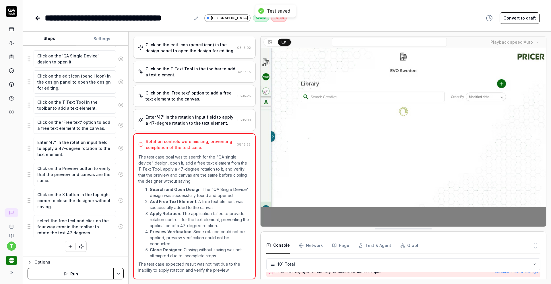
click at [10, 56] on icon at bounding box center [11, 56] width 5 height 5
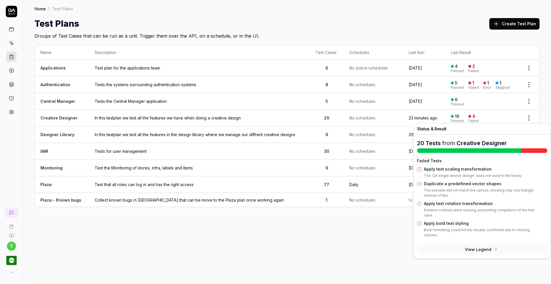
click at [452, 221] on link "Apply bold text styling" at bounding box center [446, 223] width 45 height 5
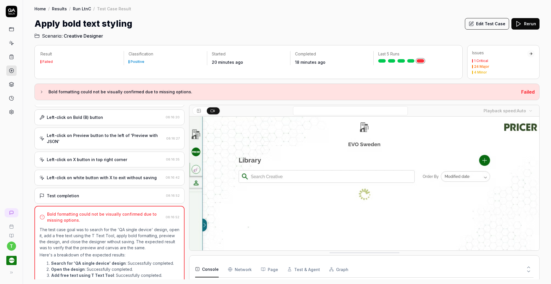
click at [493, 26] on button "Edit Test Case" at bounding box center [487, 23] width 44 height 11
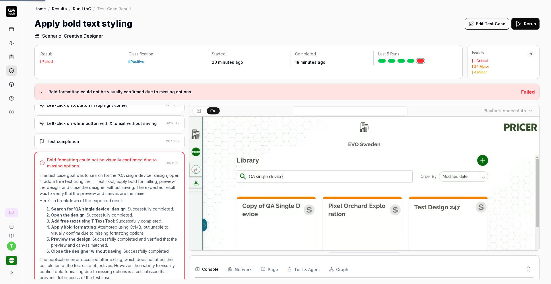
scroll to position [324, 0]
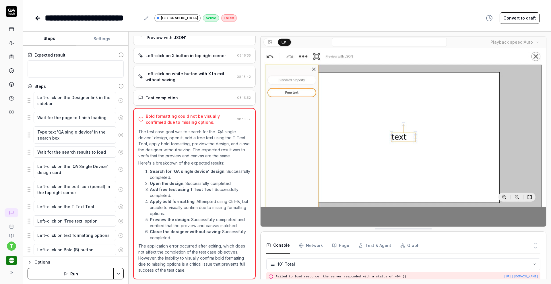
scroll to position [61, 0]
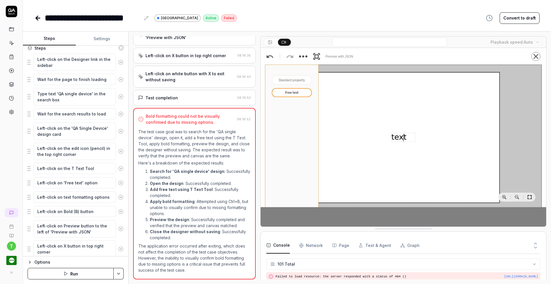
scroll to position [94, 0]
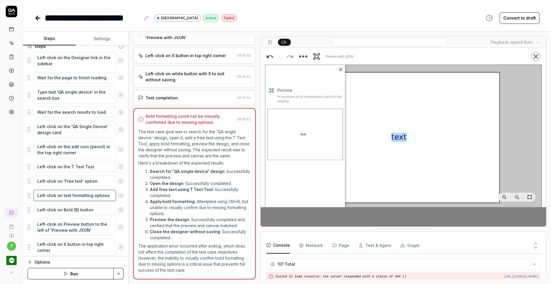
click at [38, 194] on textarea "Left-click on text formatting options" at bounding box center [75, 195] width 82 height 11
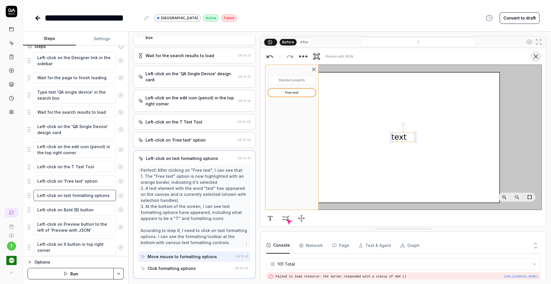
scroll to position [75, 0]
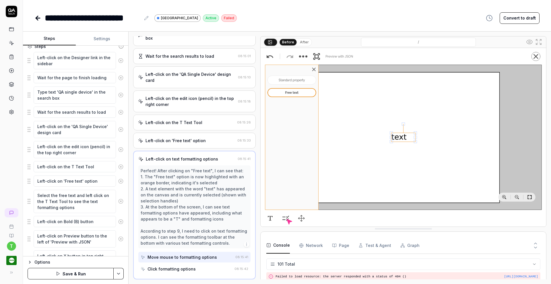
click at [120, 272] on html "**********" at bounding box center [275, 142] width 551 height 284
click at [93, 235] on div "Save" at bounding box center [90, 234] width 73 height 13
click at [11, 56] on icon at bounding box center [11, 56] width 5 height 5
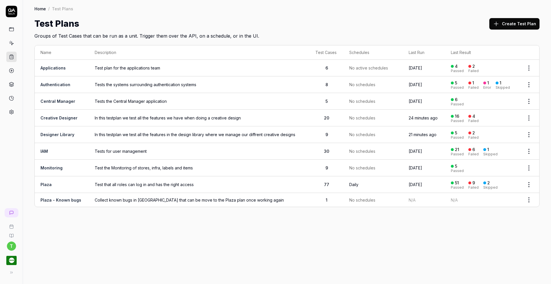
click at [123, 116] on span "In this testplan we test all the features we have when doing a creative design" at bounding box center [199, 118] width 209 height 6
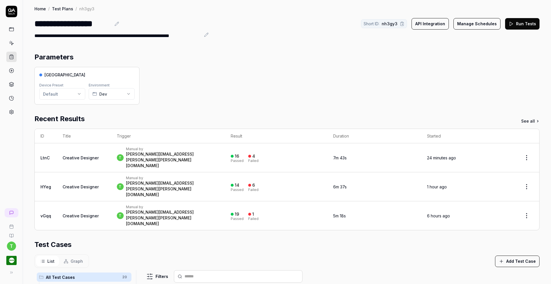
click at [521, 20] on button "Run Tests" at bounding box center [522, 23] width 34 height 11
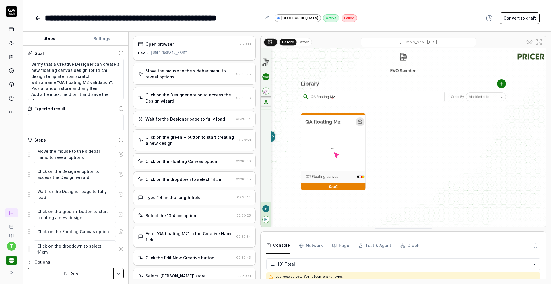
scroll to position [1132, 0]
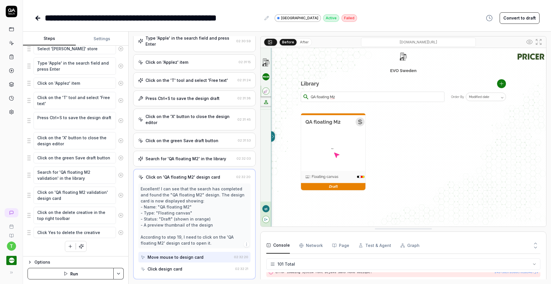
type textarea "*"
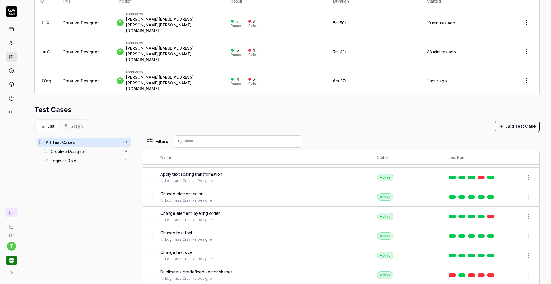
scroll to position [209, 0]
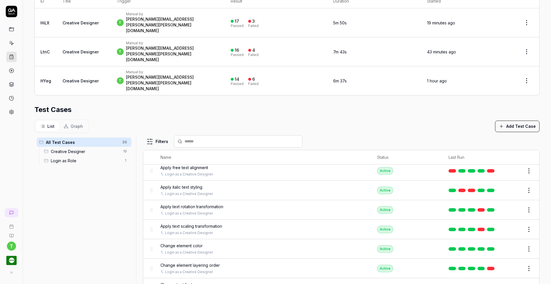
click at [508, 264] on button "Edit" at bounding box center [515, 268] width 14 height 9
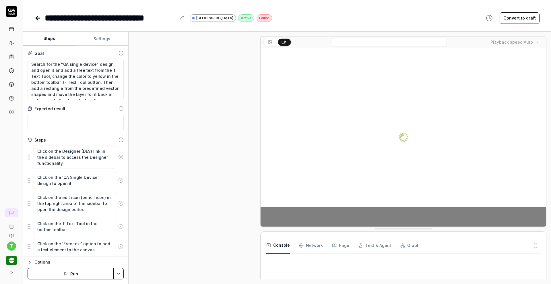
scroll to position [166, 0]
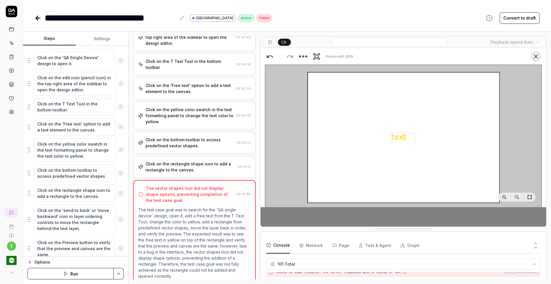
scroll to position [168, 0]
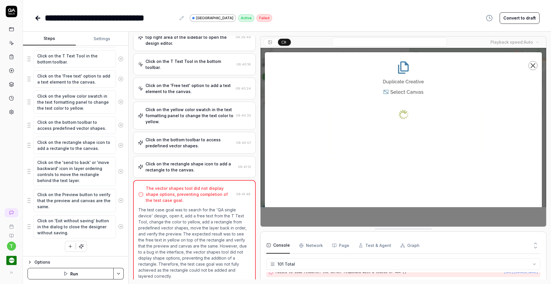
click at [168, 163] on div "Click on the rectangle shape icon to add a rectangle to the canvas." at bounding box center [190, 167] width 90 height 12
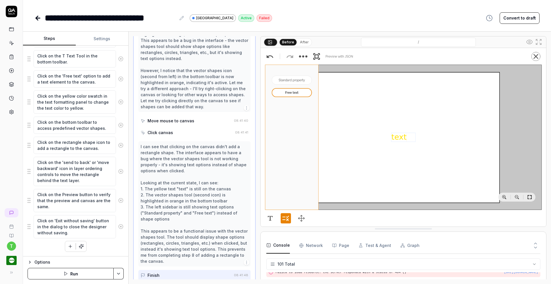
scroll to position [765, 0]
click at [68, 247] on icon "button" at bounding box center [70, 246] width 5 height 5
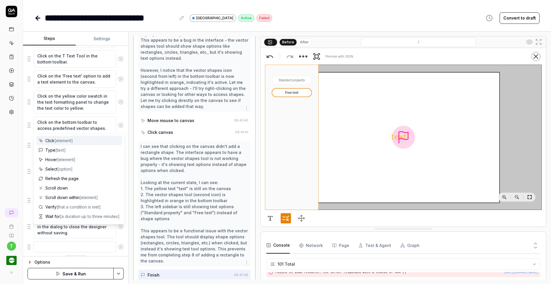
scroll to position [182, 0]
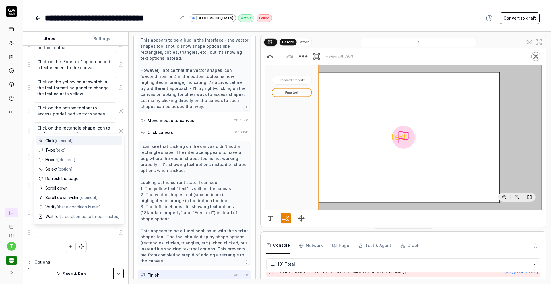
type textarea "*"
type textarea "C"
type textarea "*"
type textarea "Cl"
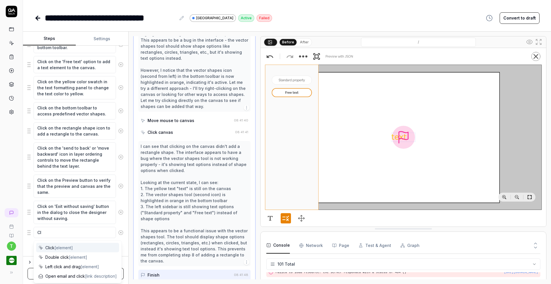
type textarea "*"
type textarea "Clic"
type textarea "*"
type textarea "Click"
type textarea "*"
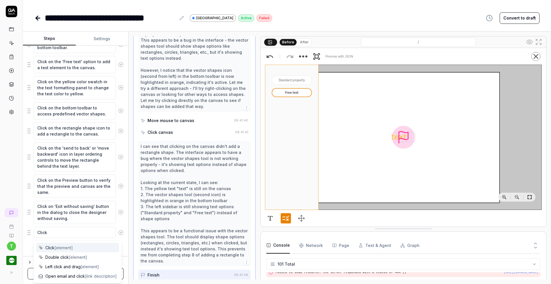
type textarea "Click"
type textarea "*"
type textarea "Click o"
type textarea "*"
type textarea "Click on"
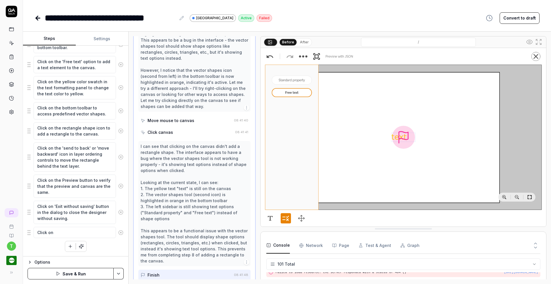
type textarea "*"
type textarea "Click on"
type textarea "*"
type textarea "Click on t"
type textarea "*"
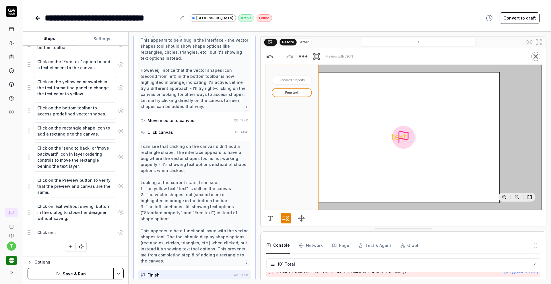
type textarea "Click on th"
type textarea "*"
type textarea "Click on the"
type textarea "*"
type textarea "Click on the"
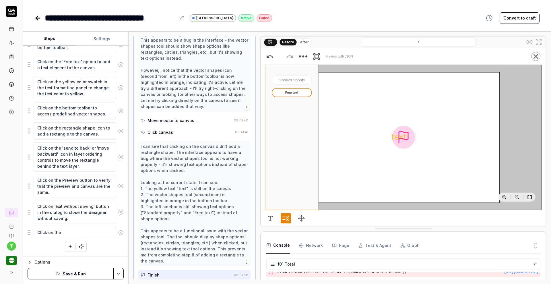
type textarea "*"
type textarea "Click on the c"
type textarea "*"
type textarea "Click on the ca"
type textarea "*"
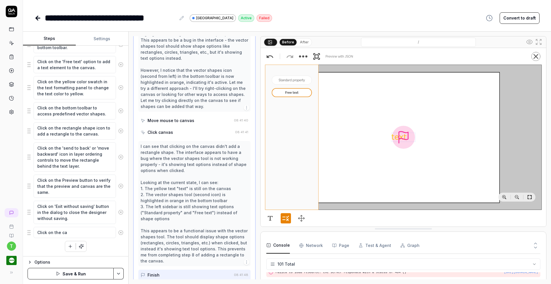
type textarea "Click on the can"
type textarea "*"
type textarea "Click on the canv"
type textarea "*"
type textarea "Click on the canva"
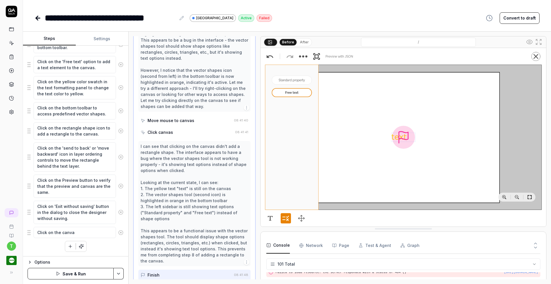
type textarea "*"
type textarea "Click on the canvas"
type textarea "*"
type textarea "Click on the canvas"
type textarea "*"
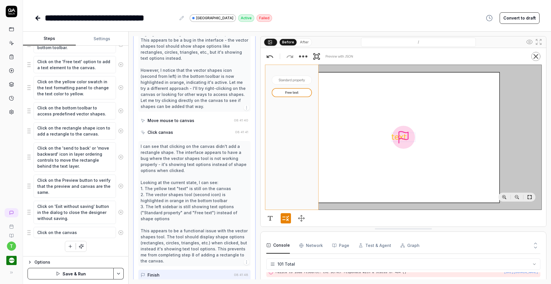
type textarea "Click on the canvas t"
type textarea "*"
type textarea "Click on the canvas to"
type textarea "*"
type textarea "Click on the canvas to"
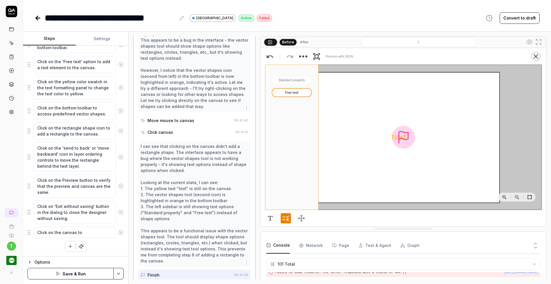
type textarea "*"
type textarea "Click on the canvas to d"
type textarea "*"
type textarea "Click on the canvas to de"
type textarea "*"
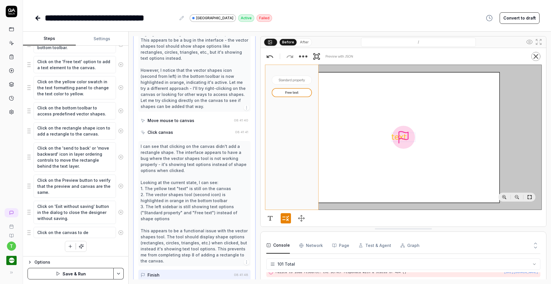
type textarea "Click on the canvas to d"
type textarea "*"
type textarea "Click on the canvas to"
type textarea "*"
type textarea "Click on the canvas to"
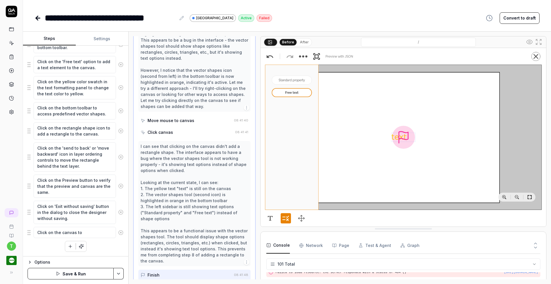
type textarea "*"
type textarea "Click on the canvas to d"
type textarea "*"
type textarea "Click on the canvas to de"
type textarea "*"
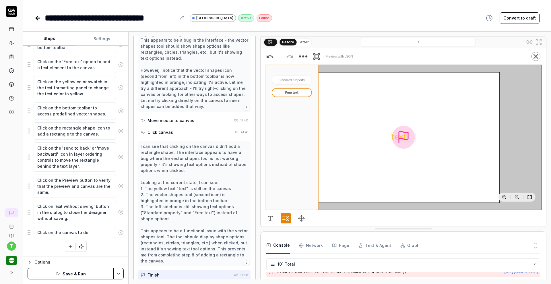
type textarea "Click on the canvas to d"
type textarea "*"
type textarea "Click on the canvas to"
type textarea "*"
type textarea "Click on the canvas to r"
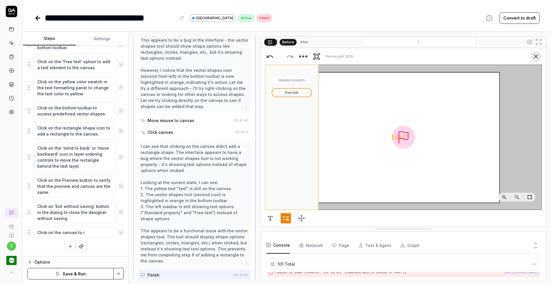
type textarea "*"
type textarea "Click on the canvas to re"
type textarea "*"
type textarea "Click on the canvas to rem"
type textarea "*"
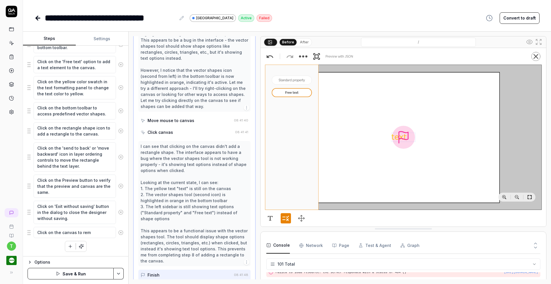
type textarea "Click on the canvas to remo"
type textarea "*"
type textarea "Click on the canvas to remov"
type textarea "*"
type textarea "Click on the canvas to remove"
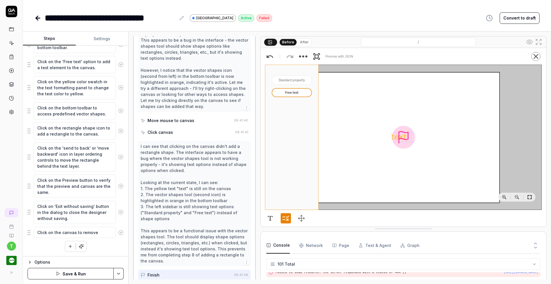
type textarea "*"
type textarea "Click on the canvas to remove"
type textarea "*"
type textarea "Click on the canvas to remove f"
type textarea "*"
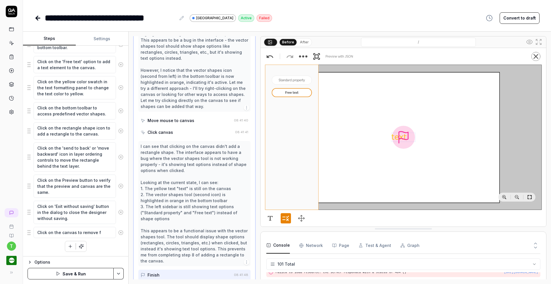
type textarea "Click on the canvas to remove fo"
type textarea "*"
type textarea "Click on the canvas to remove foc"
type textarea "*"
type textarea "Click on the canvas to remove focu"
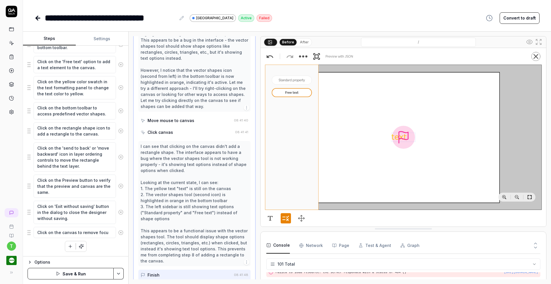
type textarea "*"
type textarea "Click on the canvas to remove focus"
type textarea "*"
type textarea "Click on the canvas to remove focus"
type textarea "*"
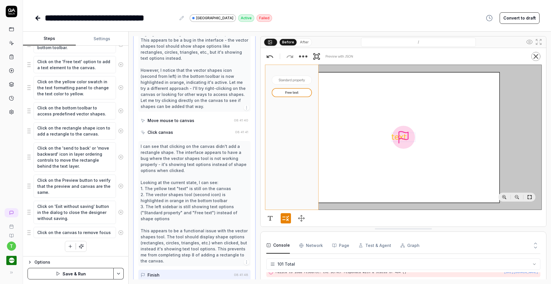
type textarea "Click on the canvas to remove focus f"
type textarea "*"
type textarea "Click on the canvas to remove focus fro"
type textarea "*"
type textarea "Click on the canvas to remove focus from"
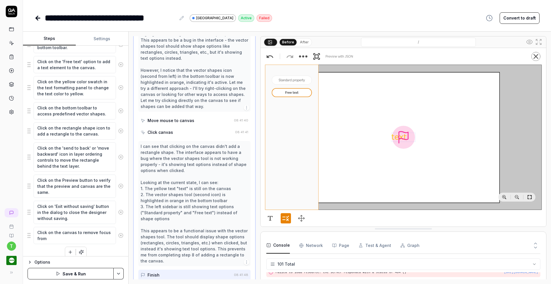
type textarea "*"
type textarea "Click on the canvas to remove focus from t"
type textarea "*"
type textarea "Click on the canvas to remove focus from th"
type textarea "*"
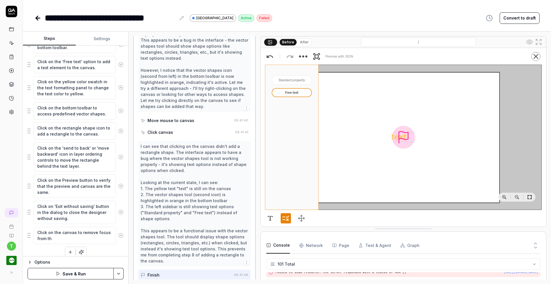
type textarea "Click on the canvas to remove focus from the"
type textarea "*"
type textarea "Click on the canvas to remove focus from the"
type textarea "*"
type textarea "Click on the canvas to remove focus from the f"
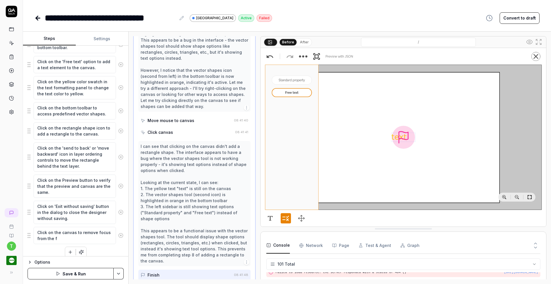
type textarea "*"
type textarea "Click on the canvas to remove focus from the fr"
type textarea "*"
type textarea "Click on the canvas to remove focus from the fre"
type textarea "*"
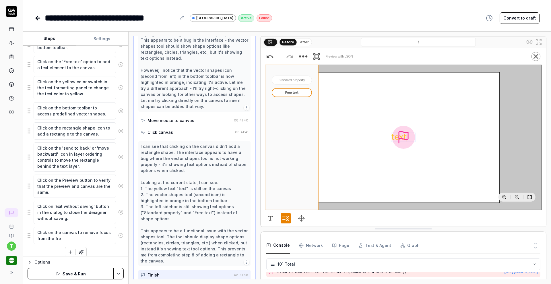
type textarea "Click on the canvas to remove focus from the free"
type textarea "*"
type textarea "Click on the canvas to remove focus from the free t"
type textarea "*"
type textarea "Click on the canvas to remove focus from the free te"
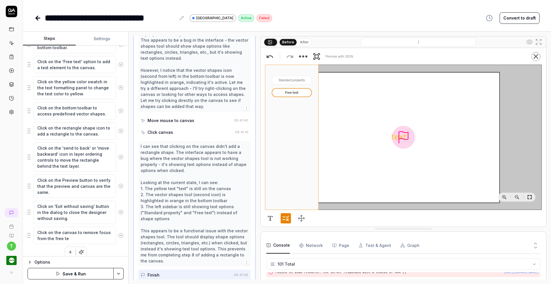
type textarea "*"
type textarea "Click on the canvas to remove focus from the free tex"
type textarea "*"
type textarea "Click on the canvas to remove focus from the free text"
click at [28, 236] on fieldset "Click on the Designer (DES) link in the sidebar to access the Designer function…" at bounding box center [76, 103] width 96 height 281
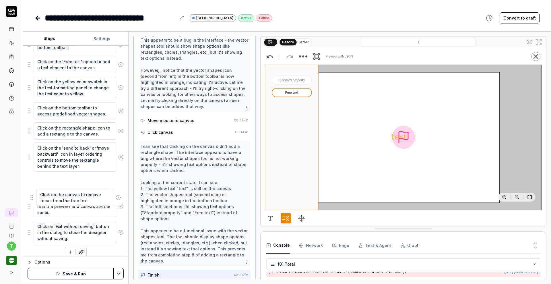
drag, startPoint x: 28, startPoint y: 236, endPoint x: 32, endPoint y: 175, distance: 61.5
click at [32, 175] on fieldset "Click on the Designer (DES) link in the sidebar to access the Designer function…" at bounding box center [76, 103] width 96 height 281
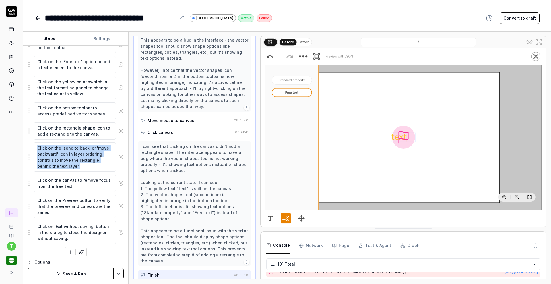
drag, startPoint x: 32, startPoint y: 175, endPoint x: 30, endPoint y: 143, distance: 31.6
click at [30, 143] on fieldset "Click on the Designer (DES) link in the sidebar to access the Designer function…" at bounding box center [76, 103] width 96 height 281
click at [30, 184] on fieldset "Click on the Designer (DES) link in the sidebar to access the Designer function…" at bounding box center [76, 103] width 96 height 281
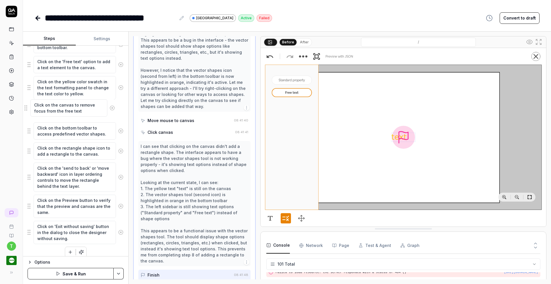
drag, startPoint x: 30, startPoint y: 185, endPoint x: 27, endPoint y: 110, distance: 75.0
click at [28, 110] on fieldset "Click on the Designer (DES) link in the sidebar to access the Designer function…" at bounding box center [76, 103] width 96 height 281
click at [121, 273] on html "**********" at bounding box center [275, 142] width 551 height 284
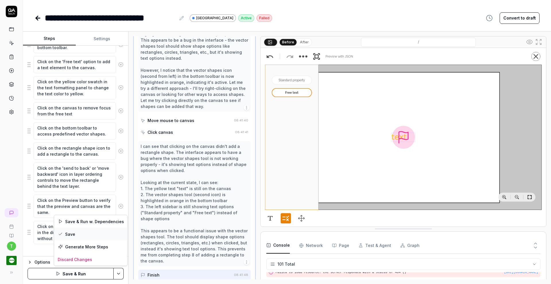
click at [92, 234] on div "Save" at bounding box center [90, 234] width 73 height 13
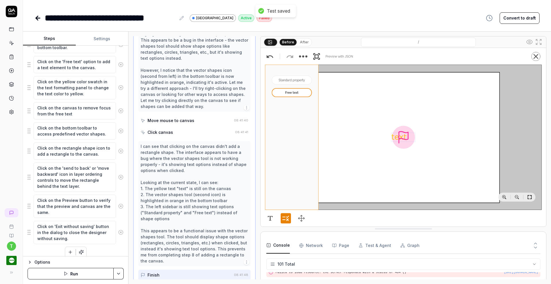
click at [38, 18] on icon at bounding box center [38, 18] width 4 height 0
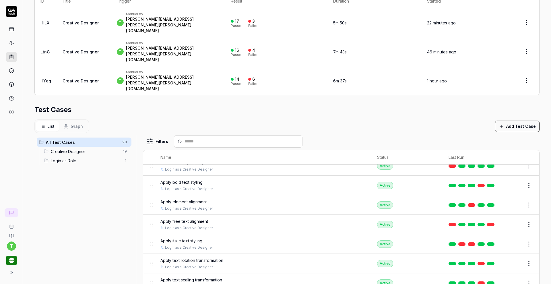
scroll to position [156, 0]
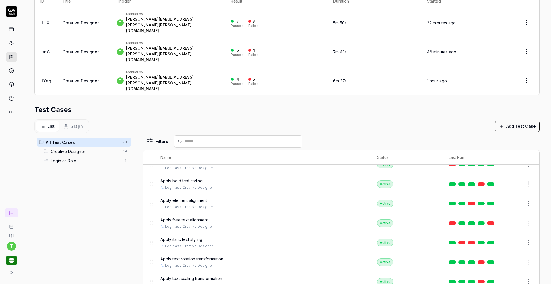
click at [508, 218] on button "Edit" at bounding box center [515, 222] width 14 height 9
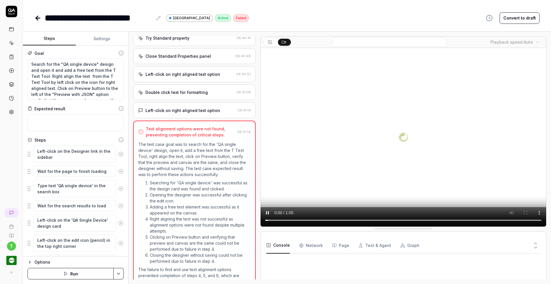
scroll to position [406, 0]
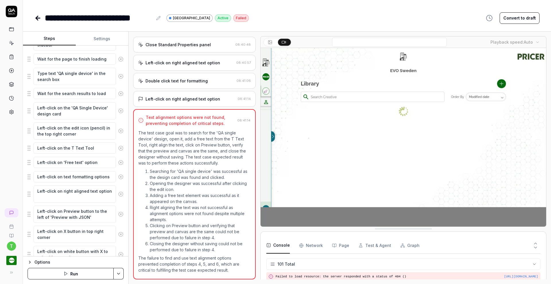
scroll to position [113, 0]
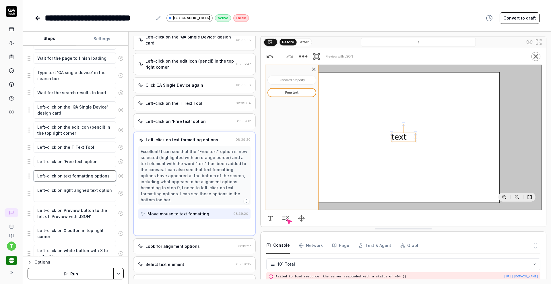
click at [62, 175] on textarea "Left-click on text formatting options" at bounding box center [75, 175] width 82 height 11
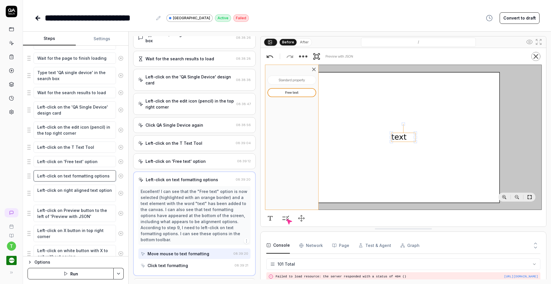
scroll to position [69, 0]
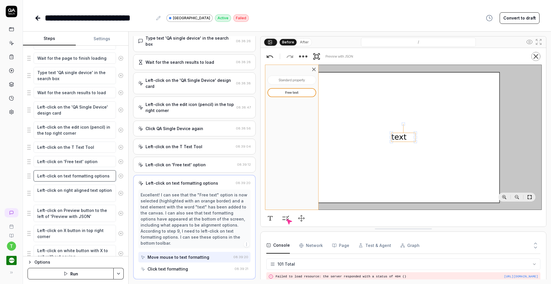
type textarea "*"
type textarea "Left-click on ftext formatting options"
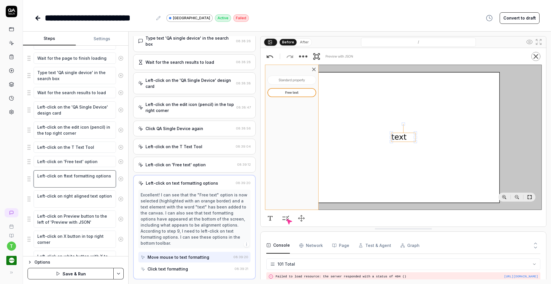
type textarea "*"
type textarea "Left-click on fotext formatting options"
type textarea "*"
type textarea "Left-click on foutext formatting options"
type textarea "*"
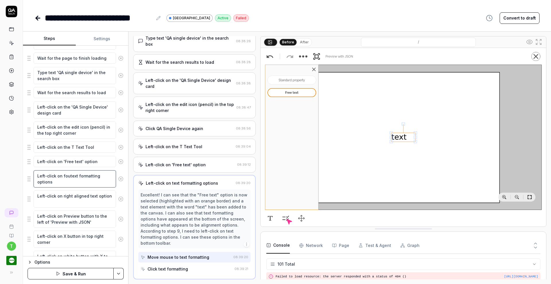
type textarea "Left-click on fourtext formatting options"
type textarea "*"
type textarea "Left-click on four text formatting options"
type textarea "*"
type textarea "Left-click on four atext formatting options"
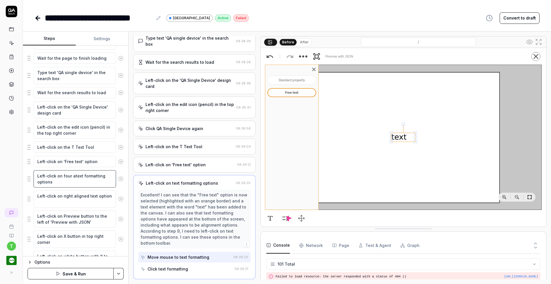
type textarea "*"
type textarea "Left-click on four artext formatting options"
type textarea "*"
type textarea "Left-click on four arrtext formatting options"
type textarea "*"
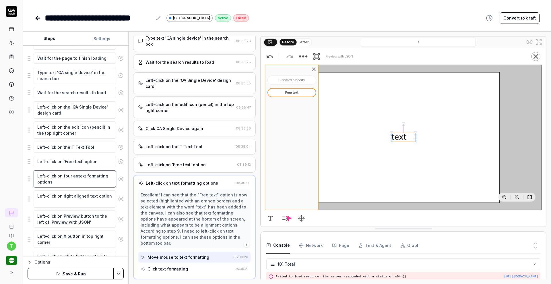
type textarea "Left-click on four arrotext formatting options"
type textarea "*"
type textarea "Left-click on four arrowtext formatting options"
type textarea "*"
type textarea "Left-click on four arrow text formatting options"
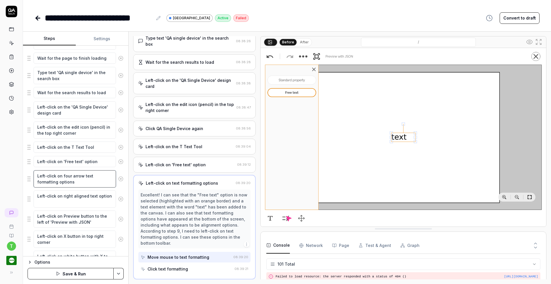
type textarea "*"
type textarea "Left-click on four- arrow text formatting options"
type textarea "*"
type textarea "Left-click on four-w arrow text formatting options"
type textarea "*"
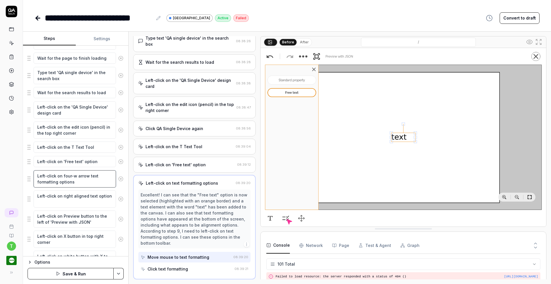
type textarea "Left-click on four-wa arrow text formatting options"
type textarea "*"
type textarea "Left-click on four-way arrow text formatting options"
type textarea "*"
type textarea "Left-click on four-way arrow fotext formatting options"
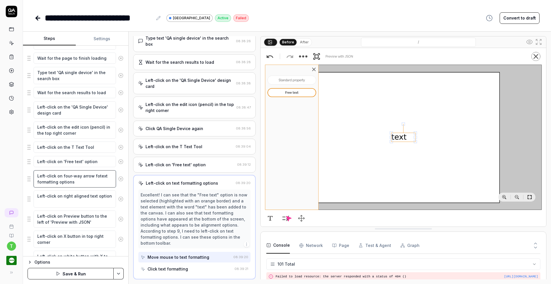
type textarea "*"
type textarea "Left-click on four-way arrow fortext formatting options"
type textarea "*"
type textarea "Left-click on four-way arrow for text formatting options"
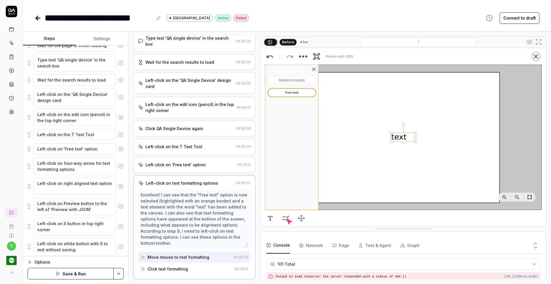
scroll to position [143, 0]
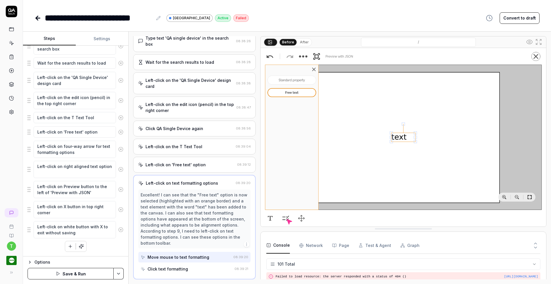
click at [120, 273] on html "**********" at bounding box center [275, 142] width 551 height 284
click at [91, 236] on div "Save" at bounding box center [90, 234] width 73 height 13
click at [12, 57] on icon at bounding box center [11, 56] width 5 height 5
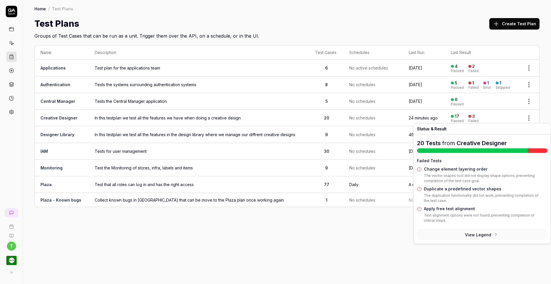
click at [476, 191] on link "Duplicate a predefined vector shapes" at bounding box center [462, 188] width 77 height 5
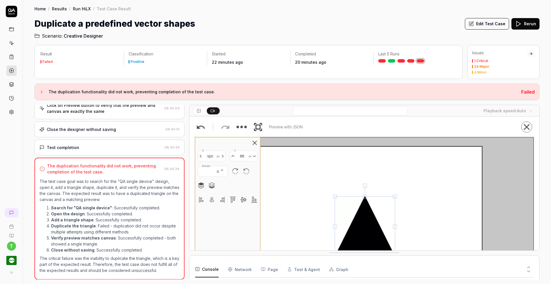
scroll to position [1103, 0]
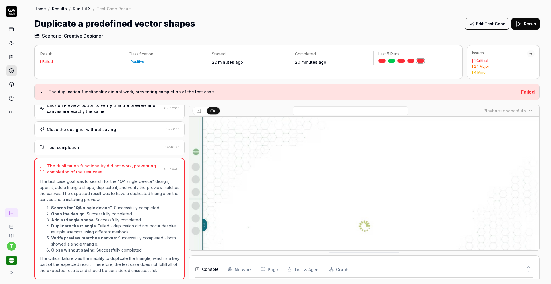
click at [494, 22] on button "Edit Test Case" at bounding box center [487, 23] width 44 height 11
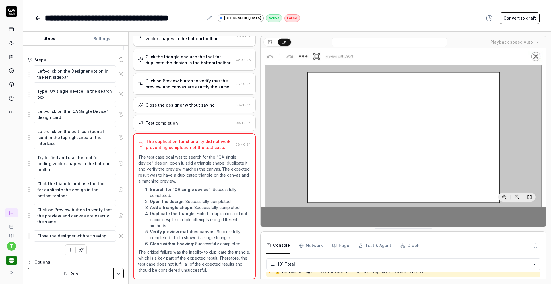
scroll to position [78, 0]
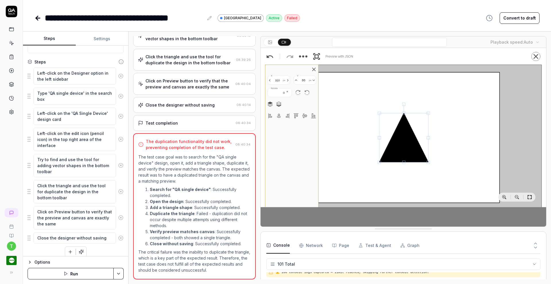
scroll to position [83, 0]
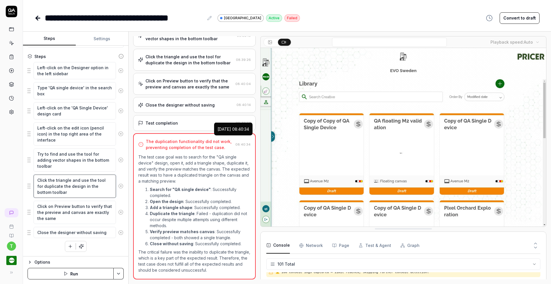
click at [51, 186] on textarea "Click the triangle and use the tool for duplicate the design in the bottom tool…" at bounding box center [75, 185] width 82 height 23
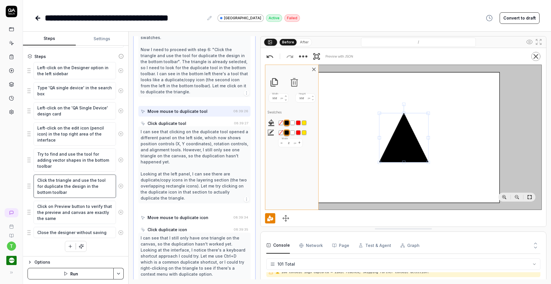
click at [51, 186] on textarea "Click the triangle and use the tool for duplicate the design in the bottom tool…" at bounding box center [75, 185] width 82 height 23
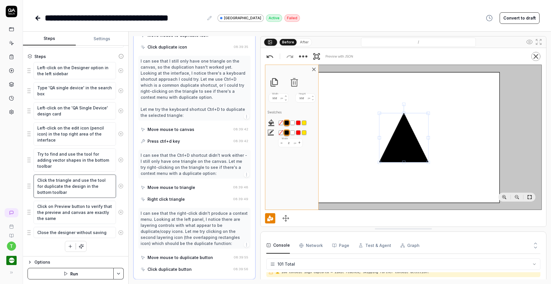
scroll to position [373, 0]
type textarea "*"
type textarea "Click the triangle and use the tool for Tthe design in the bottom toolbar"
type textarea "*"
type textarea "Click the triangle and use the tool for T the design in the bottom toolbar"
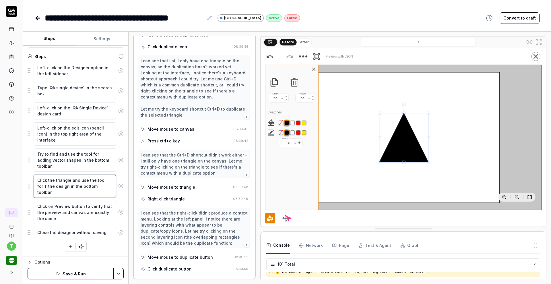
type textarea "*"
type textarea "Click the triangle and use the tool for T Tthe design in the bottom toolbar"
type textarea "*"
type textarea "Click the triangle and use the tool for T Tethe design in the bottom toolbar"
type textarea "*"
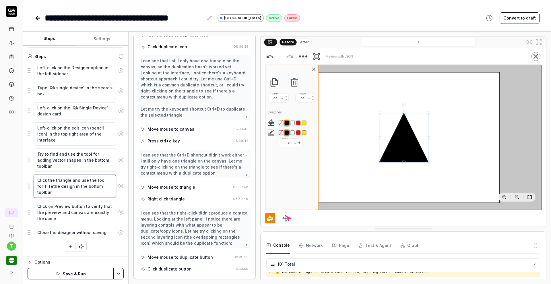
type textarea "Click the triangle and use the tool for T Texthe design in the bottom toolbar"
type textarea "*"
type textarea "Click the triangle and use the tool for T Textthe design in the bottom toolbar"
type textarea "*"
type textarea "Click the triangle and use the tool for T Text the design in the bottom toolbar"
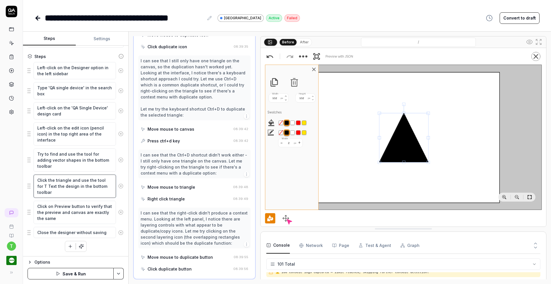
type textarea "*"
type textarea "Click the triangle and use the tool for T Text Tthe design in the bottom toolbar"
type textarea "*"
type textarea "Click the triangle and use the tool for T Text Tothe design in the bottom toolb…"
type textarea "*"
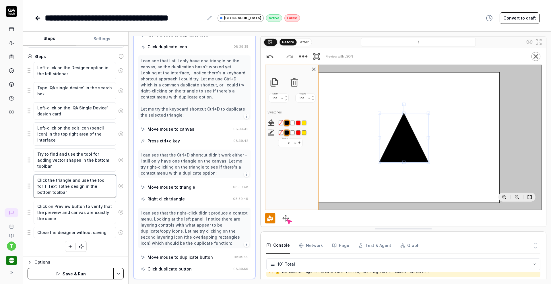
type textarea "Click the triangle and use the tool for T Text Toothe design in the bottom tool…"
type textarea "*"
type textarea "Click the triangle and use the tool for T Text Toolthe design in the bottom too…"
type textarea "*"
type textarea "Click the triangle and use the tool for T Text Tool the design in the bottom to…"
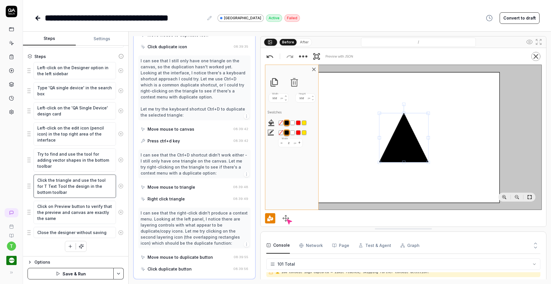
type textarea "*"
type textarea "Click the triangle and use the tool for T Text Toolthe design in the bottom too…"
type textarea "*"
type textarea "Click the triangle and use the tool for T Text Toothe design in the bottom tool…"
type textarea "*"
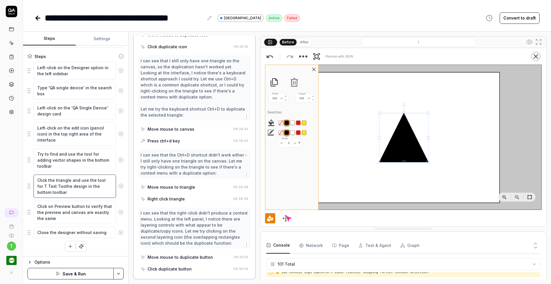
type textarea "Click the triangle and use the tool for T Text Tothe design in the bottom toolb…"
type textarea "*"
type textarea "Click the triangle and use the tool for T Text Tthe design in the bottom toolbar"
type textarea "*"
type textarea "Click the triangle and use the tool for T Text the design in the bottom toolbar"
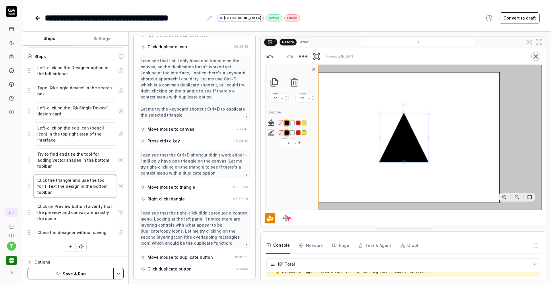
type textarea "*"
type textarea "Click the triangle and use the tool for T Textthe design in the bottom toolbar"
type textarea "*"
type textarea "Click the triangle and use the tool for T Texthe design in the bottom toolbar"
type textarea "*"
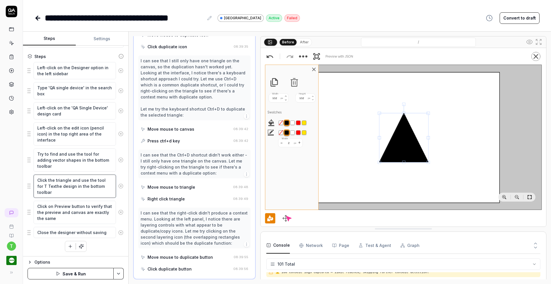
type textarea "Click the triangle and use the tool for T Tethe design in the bottom toolbar"
type textarea "*"
type textarea "Click the triangle and use the tool for T Tthe design in the bottom toolbar"
type textarea "*"
type textarea "Click the triangle and use the tool for T the design in the bottom toolbar"
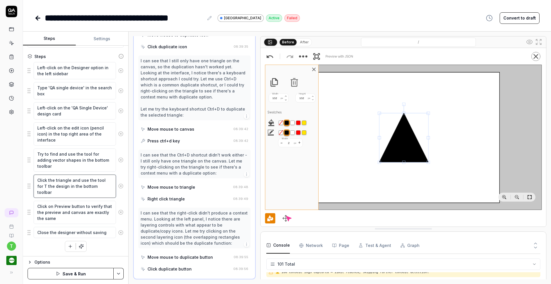
type textarea "*"
type textarea "Click the triangle and use the tool for Tthe design in the bottom toolbar"
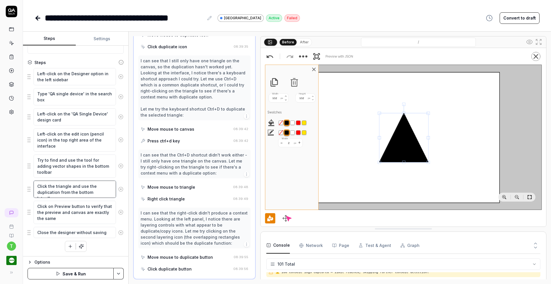
scroll to position [83, 0]
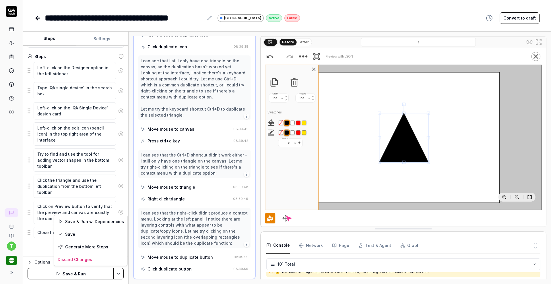
click at [116, 272] on html "**********" at bounding box center [275, 142] width 551 height 284
click at [75, 235] on div "Save" at bounding box center [90, 234] width 73 height 13
click at [13, 60] on link at bounding box center [11, 57] width 10 height 10
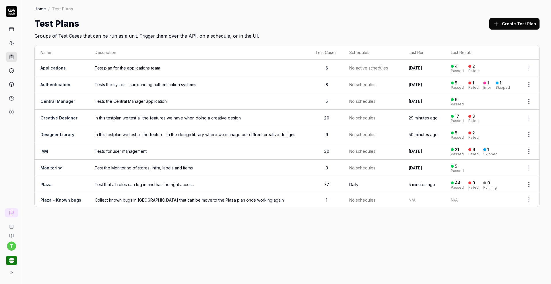
click at [210, 116] on span "In this testplan we test all the features we have when doing a creative design" at bounding box center [199, 118] width 209 height 6
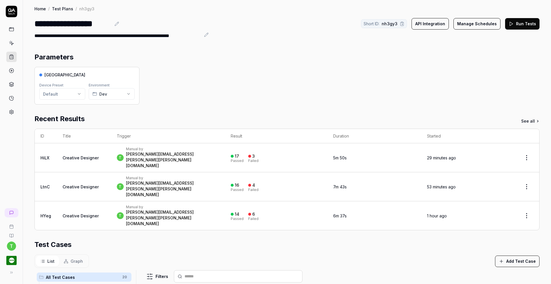
click at [210, 116] on div "Recent Results See all" at bounding box center [286, 119] width 505 height 10
click at [510, 23] on button "Run Tests" at bounding box center [522, 23] width 34 height 11
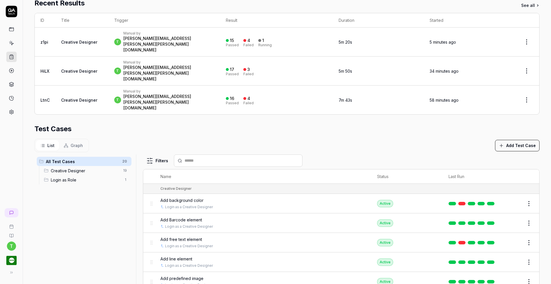
scroll to position [135, 0]
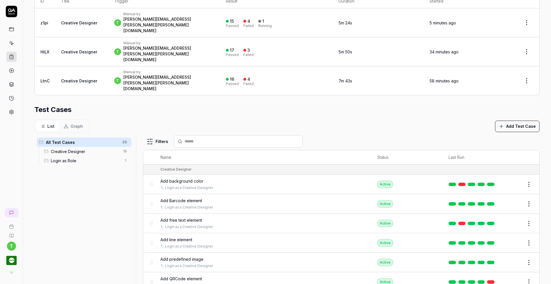
click at [508, 277] on button "Edit" at bounding box center [515, 281] width 14 height 9
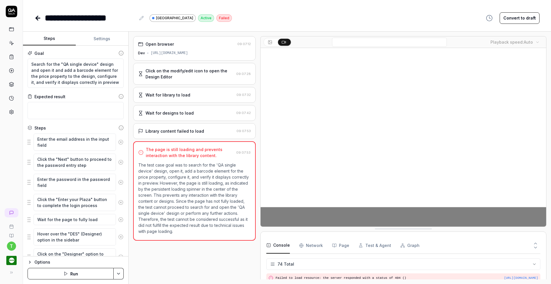
scroll to position [720, 0]
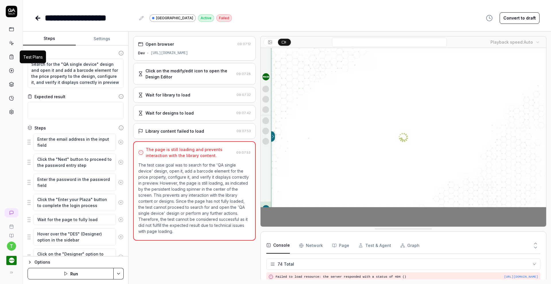
click at [13, 55] on icon at bounding box center [11, 56] width 5 height 5
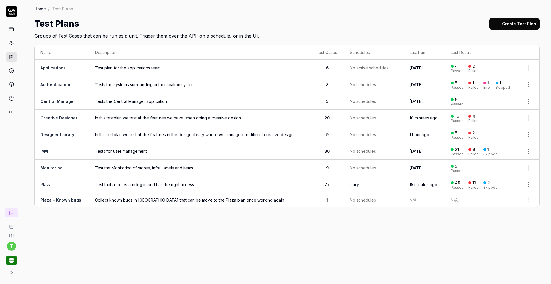
click at [134, 118] on span "In this testplan we test all the features we have when doing a creative design" at bounding box center [199, 118] width 209 height 6
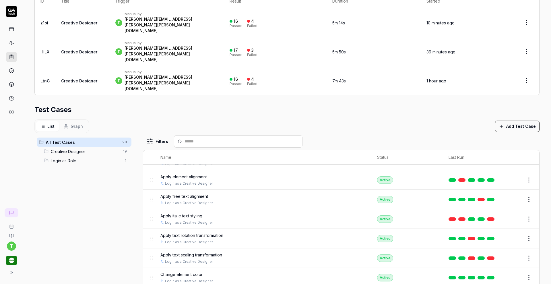
scroll to position [180, 0]
click at [508, 214] on button "Edit" at bounding box center [515, 218] width 14 height 9
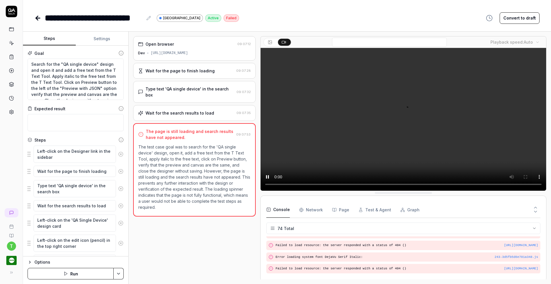
scroll to position [818, 0]
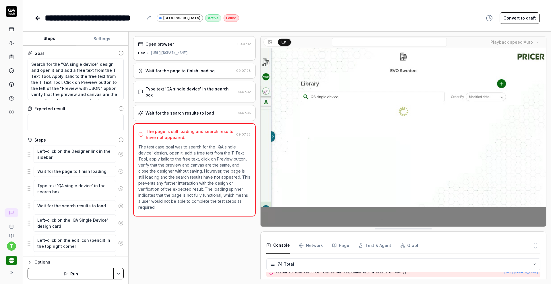
click at [11, 111] on icon at bounding box center [11, 111] width 5 height 5
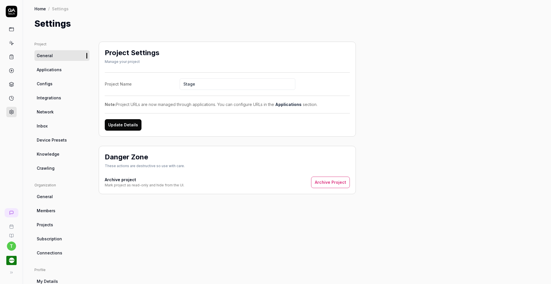
click at [56, 152] on span "Knowledge" at bounding box center [48, 154] width 23 height 6
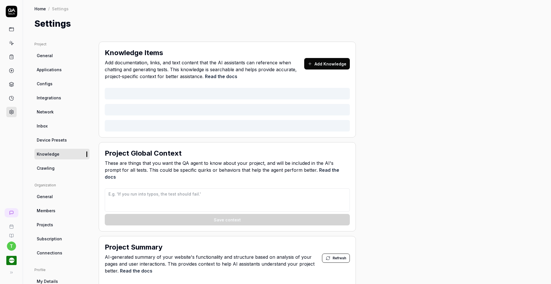
type textarea "*"
type textarea "Lor ipsumdolors am c adip‑elitseddoe Temporin utl etdolorema aliqu eni adminimv…"
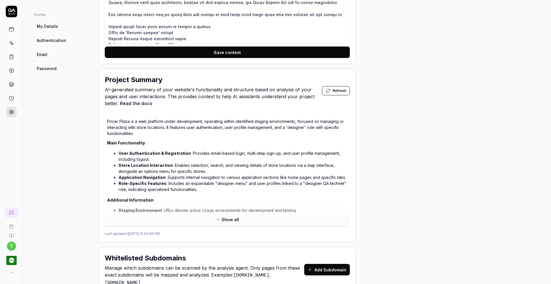
scroll to position [253, 0]
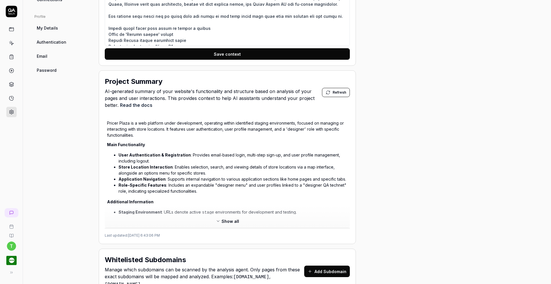
click at [231, 218] on span "Show all" at bounding box center [230, 221] width 18 height 6
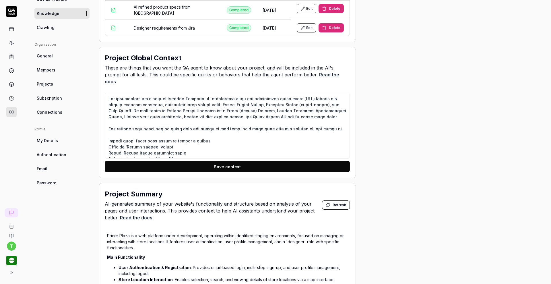
scroll to position [136, 0]
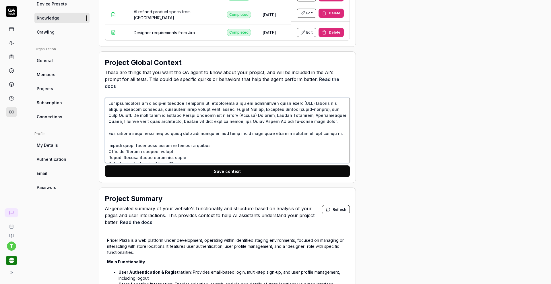
click at [276, 127] on textarea at bounding box center [227, 130] width 245 height 65
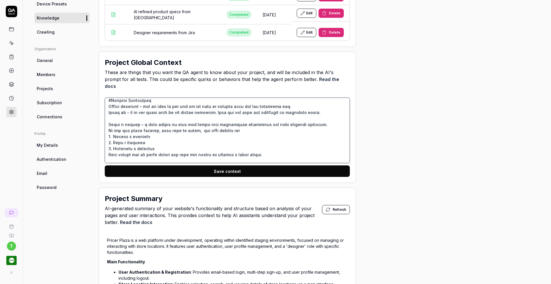
scroll to position [111, 0]
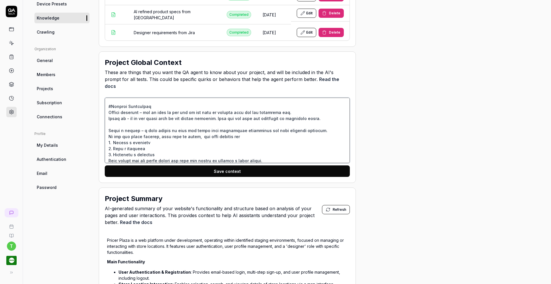
type textarea "*"
type textarea "Lor ipsumdolors am c adip‑elitseddoe Temporin utl etdolorema aliqu eni adminimv…"
type textarea "*"
type textarea "Lor ipsumdolors am c adip‑elitseddoe Temporin utl etdolorema aliqu eni adminimv…"
type textarea "*"
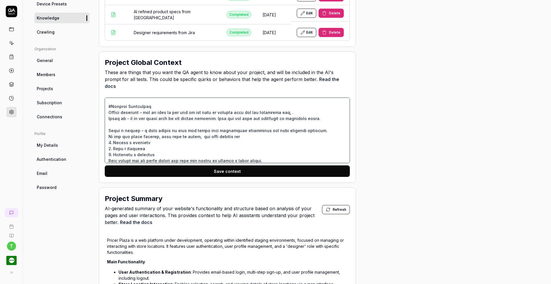
type textarea "Lor ipsumdolors am c adip‑elitseddoe Temporin utl etdolorema aliqu eni adminimv…"
type textarea "*"
type textarea "Lor ipsumdolors am c adip‑elitseddoe Temporin utl etdolorema aliqu eni adminimv…"
type textarea "*"
type textarea "Lor ipsumdolors am c adip‑elitseddoe Temporin utl etdolorema aliqu eni adminimv…"
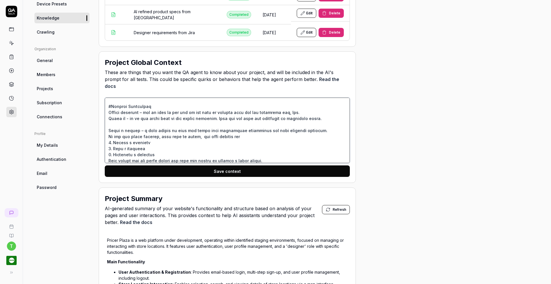
type textarea "*"
type textarea "Lor ipsumdolors am c adip‑elitseddoe Temporin utl etdolorema aliqu eni adminimv…"
type textarea "*"
type textarea "Lor ipsumdolors am c adip‑elitseddoe Temporin utl etdolorema aliqu eni adminimv…"
type textarea "*"
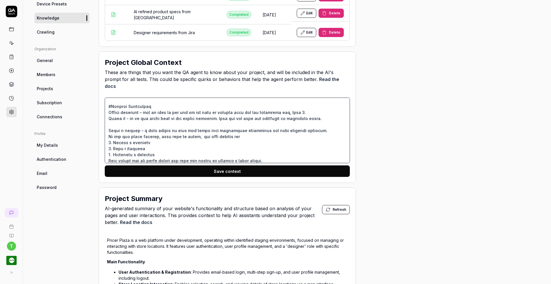
type textarea "Lor ipsumdolors am c adip‑elitseddoe Temporin utl etdolorema aliqu eni adminimv…"
type textarea "*"
type textarea "Lor ipsumdolors am c adip‑elitseddoe Temporin utl etdolorema aliqu eni adminimv…"
type textarea "*"
type textarea "Lor ipsumdolors am c adip‑elitseddoe Temporin utl etdolorema aliqu eni adminimv…"
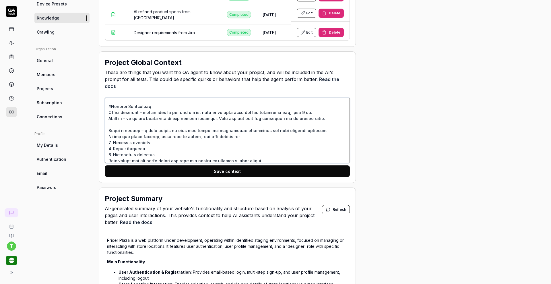
type textarea "*"
type textarea "Lor ipsumdolors am c adip‑elitseddoe Temporin utl etdolorema aliqu eni adminimv…"
type textarea "*"
type textarea "Lor ipsumdolors am c adip‑elitseddoe Temporin utl etdolorema aliqu eni adminimv…"
type textarea "*"
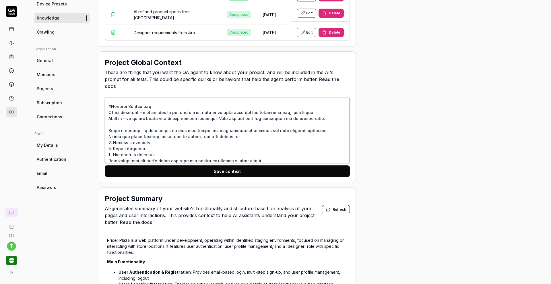
type textarea "Lor ipsumdolors am c adip‑elitseddoe Temporin utl etdolorema aliqu eni adminimv…"
type textarea "*"
type textarea "Lor ipsumdolors am c adip‑elitseddoe Temporin utl etdolorema aliqu eni adminimv…"
type textarea "*"
type textarea "Lor ipsumdolors am c adip‑elitseddoe Temporin utl etdolorema aliqu eni adminimv…"
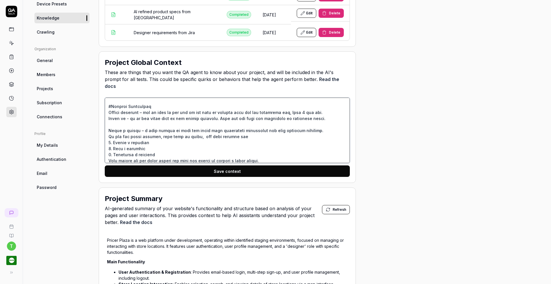
type textarea "*"
type textarea "Lor ipsumdolors am c adip‑elitseddoe Temporin utl etdolorema aliqu eni adminimv…"
type textarea "*"
type textarea "Lor ipsumdolors am c adip‑elitseddoe Temporin utl etdolorema aliqu eni adminimv…"
type textarea "*"
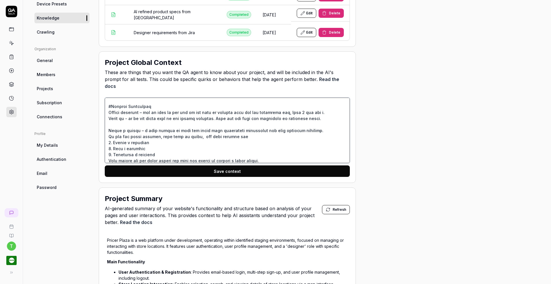
type textarea "Lor ipsumdolors am c adip‑elitseddoe Temporin utl etdolorema aliqu eni adminimv…"
type textarea "*"
type textarea "Lor ipsumdolors am c adip‑elitseddoe Temporin utl etdolorema aliqu eni adminimv…"
type textarea "*"
type textarea "Lor ipsumdolors am c adip‑elitseddoe Temporin utl etdolorema aliqu eni adminimv…"
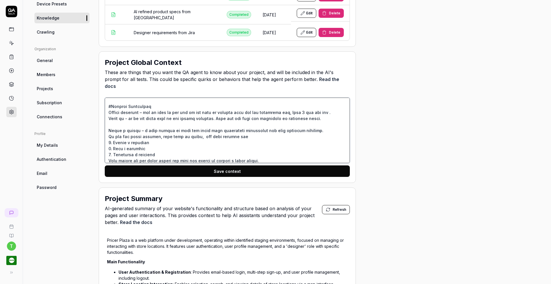
type textarea "*"
type textarea "Lor ipsumdolors am c adip‑elitseddoe Temporin utl etdolorema aliqu eni adminimv…"
type textarea "*"
type textarea "Lor ipsumdolors am c adip‑elitseddoe Temporin utl etdolorema aliqu eni adminimv…"
type textarea "*"
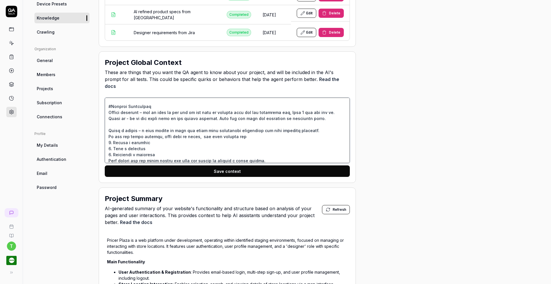
type textarea "Lor ipsumdolors am c adip‑elitseddoe Temporin utl etdolorema aliqu eni adminimv…"
type textarea "*"
type textarea "Lor ipsumdolors am c adip‑elitseddoe Temporin utl etdolorema aliqu eni adminimv…"
type textarea "*"
type textarea "Lor ipsumdolors am c adip‑elitseddoe Temporin utl etdolorema aliqu eni adminimv…"
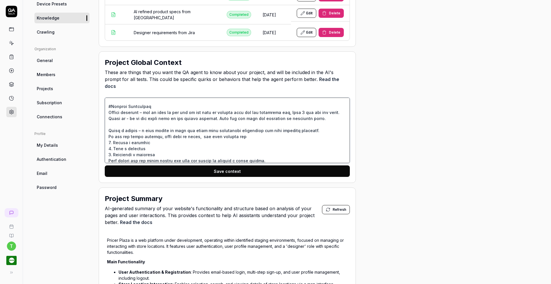
type textarea "*"
type textarea "Lor ipsumdolors am c adip‑elitseddoe Temporin utl etdolorema aliqu eni adminimv…"
type textarea "*"
type textarea "Lor ipsumdolors am c adip‑elitseddoe Temporin utl etdolorema aliqu eni adminimv…"
type textarea "*"
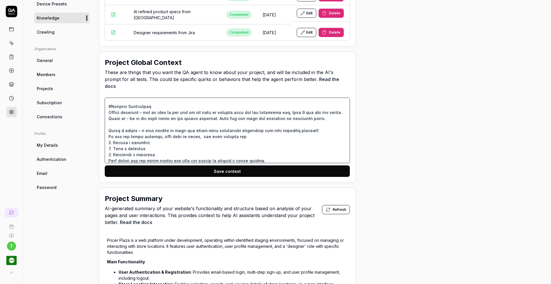
type textarea "Lor ipsumdolors am c adip‑elitseddoe Temporin utl etdolorema aliqu eni adminimv…"
type textarea "*"
type textarea "Lor ipsumdolors am c adip‑elitseddoe Temporin utl etdolorema aliqu eni adminimv…"
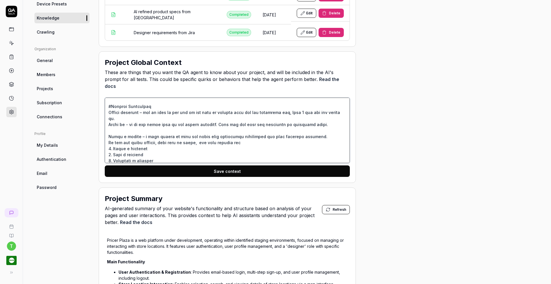
type textarea "*"
type textarea "Lor ipsumdolors am c adip‑elitseddoe Temporin utl etdolorema aliqu eni adminimv…"
type textarea "*"
type textarea "Lor ipsumdolors am c adip‑elitseddoe Temporin utl etdolorema aliqu eni adminimv…"
type textarea "*"
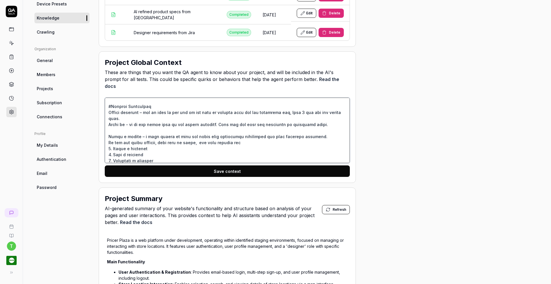
type textarea "Lor ipsumdolors am c adip‑elitseddoe Temporin utl etdolorema aliqu eni adminimv…"
type textarea "*"
type textarea "Lor ipsumdolors am c adip‑elitseddoe Temporin utl etdolorema aliqu eni adminimv…"
type textarea "*"
type textarea "Lor ipsumdolors am c adip‑elitseddoe Temporin utl etdolorema aliqu eni adminimv…"
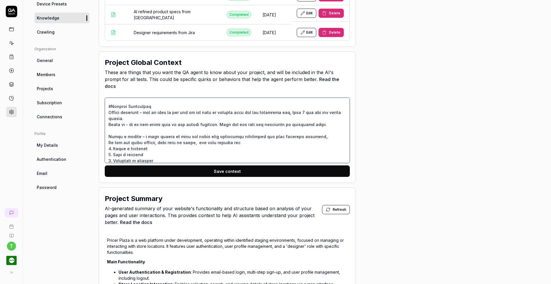
type textarea "*"
type textarea "Lor ipsumdolors am c adip‑elitseddoe Temporin utl etdolorema aliqu eni adminimv…"
type textarea "*"
type textarea "Lor ipsumdolors am c adip‑elitseddoe Temporin utl etdolorema aliqu eni adminimv…"
type textarea "*"
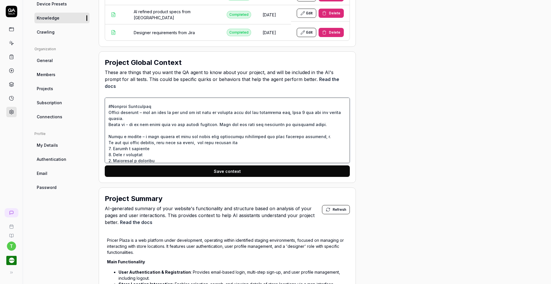
type textarea "Lor ipsumdolors am c adip‑elitseddoe Temporin utl etdolorema aliqu eni adminimv…"
type textarea "*"
type textarea "Lor ipsumdolors am c adip‑elitseddoe Temporin utl etdolorema aliqu eni adminimv…"
type textarea "*"
type textarea "Lor ipsumdolors am c adip‑elitseddoe Temporin utl etdolorema aliqu eni adminimv…"
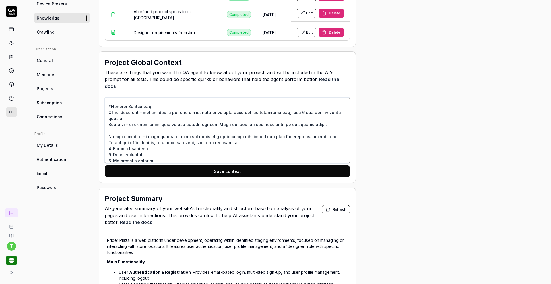
type textarea "*"
type textarea "Lor ipsumdolors am c adip‑elitseddoe Temporin utl etdolorema aliqu eni adminimv…"
type textarea "*"
type textarea "Lor ipsumdolors am c adip‑elitseddoe Temporin utl etdolorema aliqu eni adminimv…"
type textarea "*"
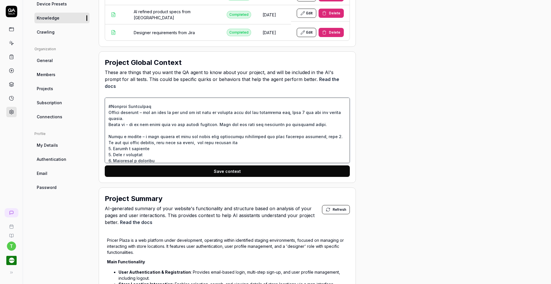
type textarea "Lor ipsumdolors am c adip‑elitseddoe Temporin utl etdolorema aliqu eni adminimv…"
type textarea "*"
type textarea "Lor ipsumdolors am c adip‑elitseddoe Temporin utl etdolorema aliqu eni adminimv…"
type textarea "*"
type textarea "Lor ipsumdolors am c adip‑elitseddoe Temporin utl etdolorema aliqu eni adminimv…"
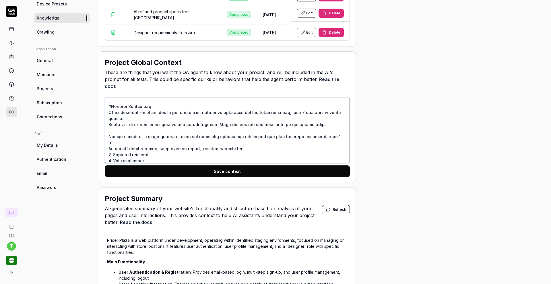
type textarea "*"
type textarea "Lor ipsumdolors am c adip‑elitseddoe Temporin utl etdolorema aliqu eni adminimv…"
type textarea "*"
type textarea "Lor ipsumdolors am c adip‑elitseddoe Temporin utl etdolorema aliqu eni adminimv…"
type textarea "*"
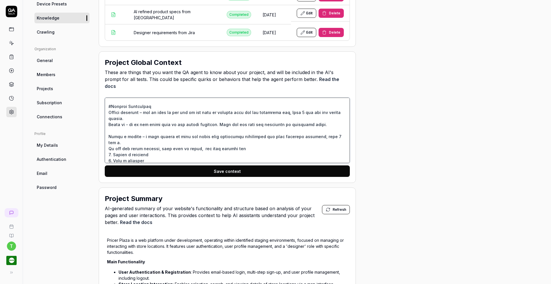
type textarea "Lor ipsumdolors am c adip‑elitseddoe Temporin utl etdolorema aliqu eni adminimv…"
type textarea "*"
type textarea "Lor ipsumdolors am c adip‑elitseddoe Temporin utl etdolorema aliqu eni adminimv…"
type textarea "*"
type textarea "Lor ipsumdolors am c adip‑elitseddoe Temporin utl etdolorema aliqu eni adminimv…"
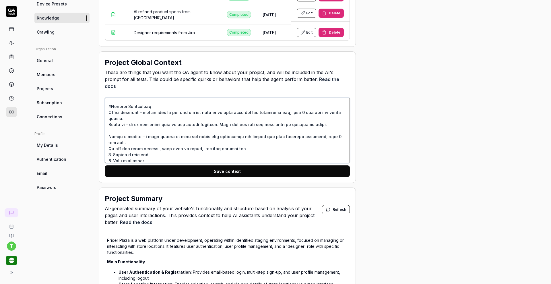
type textarea "*"
type textarea "Lor ipsumdolors am c adip‑elitseddoe Temporin utl etdolorema aliqu eni adminimv…"
type textarea "*"
type textarea "Lor ipsumdolors am c adip‑elitseddoe Temporin utl etdolorema aliqu eni adminimv…"
type textarea "*"
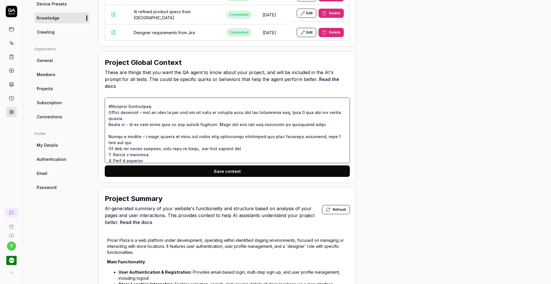
type textarea "Lor ipsumdolors am c adip‑elitseddoe Temporin utl etdolorema aliqu eni adminimv…"
type textarea "*"
type textarea "Lor ipsumdolors am c adip‑elitseddoe Temporin utl etdolorema aliqu eni adminimv…"
type textarea "*"
type textarea "Lor ipsumdolors am c adip‑elitseddoe Temporin utl etdolorema aliqu eni adminimv…"
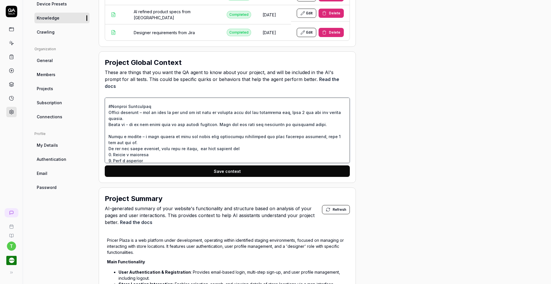
type textarea "*"
type textarea "Lor ipsumdolors am c adip‑elitseddoe Temporin utl etdolorema aliqu eni adminimv…"
type textarea "*"
type textarea "Lor ipsumdolors am c adip‑elitseddoe Temporin utl etdolorema aliqu eni adminimv…"
type textarea "*"
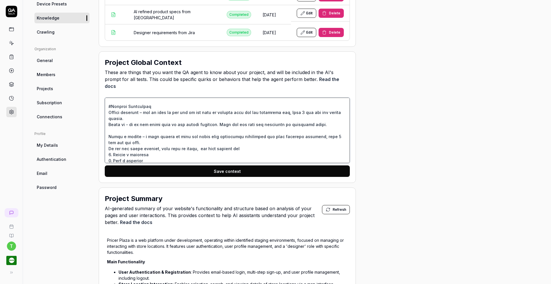
type textarea "Lor ipsumdolors am c adip‑elitseddoe Temporin utl etdolorema aliqu eni adminimv…"
type textarea "*"
type textarea "Lor ipsumdolors am c adip‑elitseddoe Temporin utl etdolorema aliqu eni adminimv…"
type textarea "*"
type textarea "Lor ipsumdolors am c adip‑elitseddoe Temporin utl etdolorema aliqu eni adminimv…"
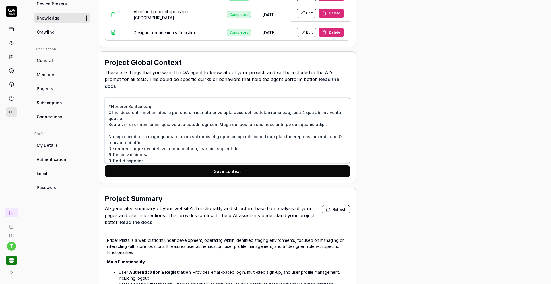
type textarea "*"
type textarea "Lor ipsumdolors am c adip‑elitseddoe Temporin utl etdolorema aliqu eni adminimv…"
type textarea "*"
type textarea "Lor ipsumdolors am c adip‑elitseddoe Temporin utl etdolorema aliqu eni adminimv…"
type textarea "*"
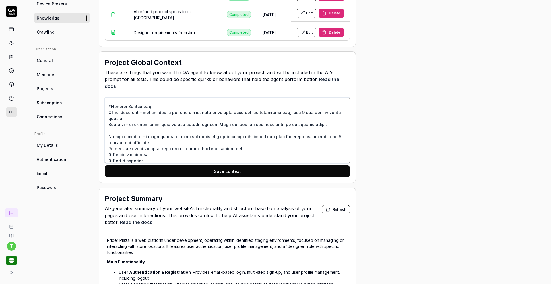
type textarea "Lor ipsumdolors am c adip‑elitseddoe Temporin utl etdolorema aliqu eni adminimv…"
type textarea "*"
type textarea "Lor ipsumdolors am c adip‑elitseddoe Temporin utl etdolorema aliqu eni adminimv…"
type textarea "*"
type textarea "Lor ipsumdolors am c adip‑elitseddoe Temporin utl etdolorema aliqu eni adminimv…"
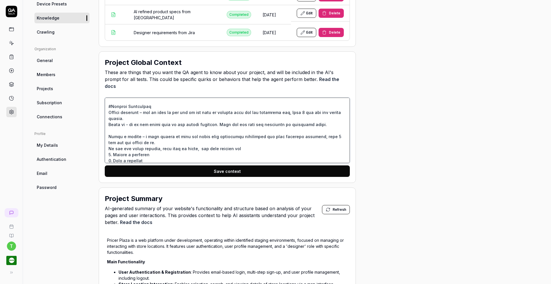
type textarea "*"
type textarea "Lor ipsumdolors am c adip‑elitseddoe Temporin utl etdolorema aliqu eni adminimv…"
type textarea "*"
type textarea "Lor ipsumdolors am c adip‑elitseddoe Temporin utl etdolorema aliqu eni adminimv…"
type textarea "*"
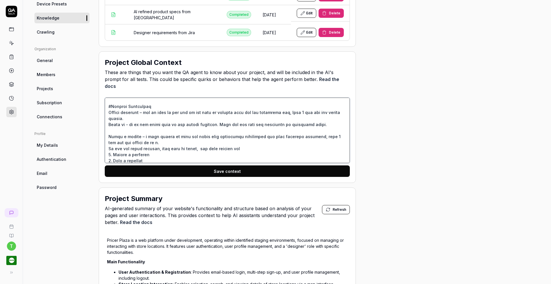
type textarea "Lor ipsumdolors am c adip‑elitseddoe Temporin utl etdolorema aliqu eni adminimv…"
type textarea "*"
type textarea "Lor ipsumdolors am c adip‑elitseddoe Temporin utl etdolorema aliqu eni adminimv…"
type textarea "*"
type textarea "Lor ipsumdolors am c adip‑elitseddoe Temporin utl etdolorema aliqu eni adminimv…"
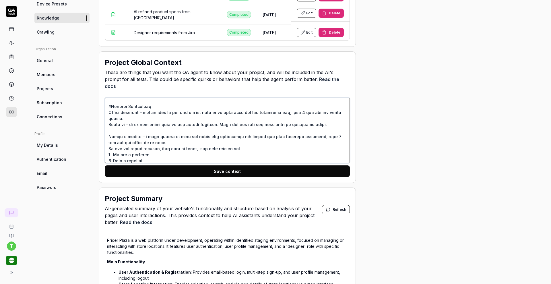
type textarea "*"
type textarea "Lor ipsumdolors am c adip‑elitseddoe Temporin utl etdolorema aliqu eni adminimv…"
type textarea "*"
type textarea "Lor ipsumdolors am c adip‑elitseddoe Temporin utl etdolorema aliqu eni adminimv…"
click at [285, 98] on textarea at bounding box center [227, 130] width 245 height 65
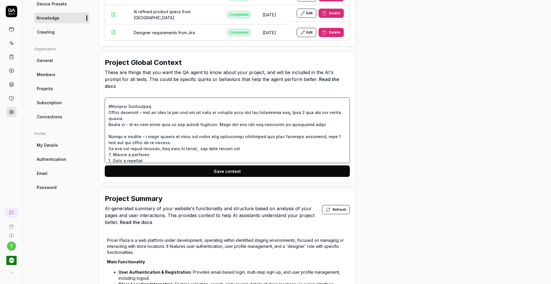
type textarea "*"
type textarea "Lor ipsumdolors am c adip‑elitseddoe Temporin utl etdolorema aliqu eni adminimv…"
type textarea "*"
type textarea "Lor ipsumdolors am c adip‑elitseddoe Temporin utl etdolorema aliqu eni adminimv…"
click at [227, 165] on button "Save context" at bounding box center [227, 170] width 245 height 11
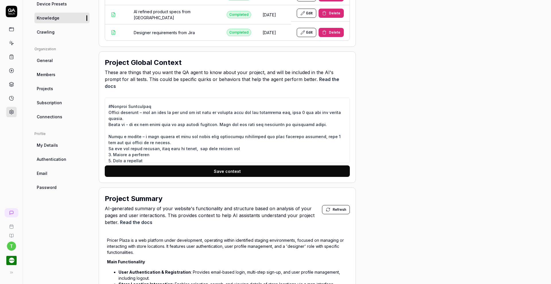
click at [12, 59] on icon at bounding box center [11, 56] width 5 height 5
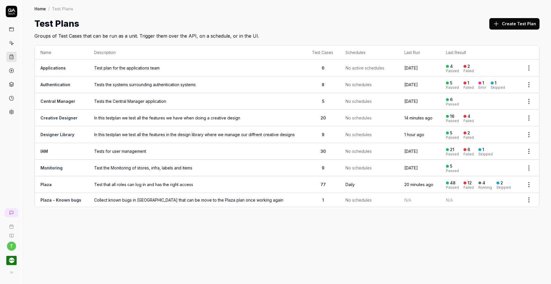
click at [181, 118] on span "In this testplan we test all the features we have when doing a creative design" at bounding box center [197, 118] width 206 height 6
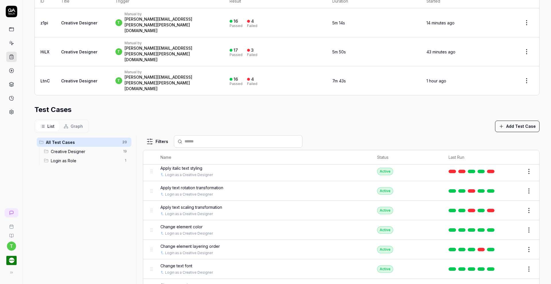
scroll to position [271, 0]
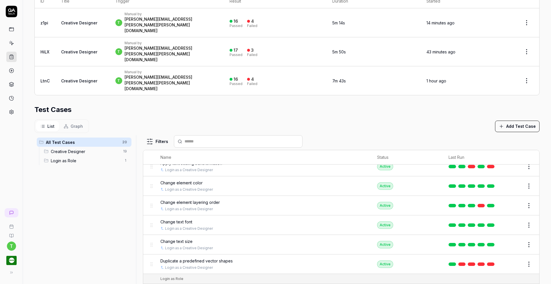
click at [508, 259] on button "Edit" at bounding box center [515, 263] width 14 height 9
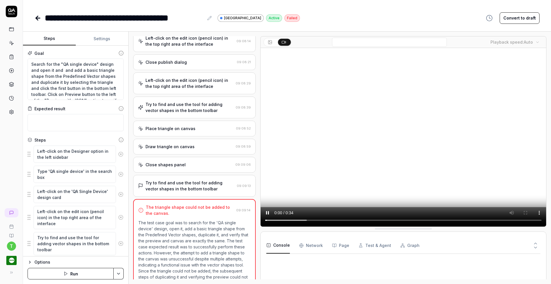
scroll to position [148, 0]
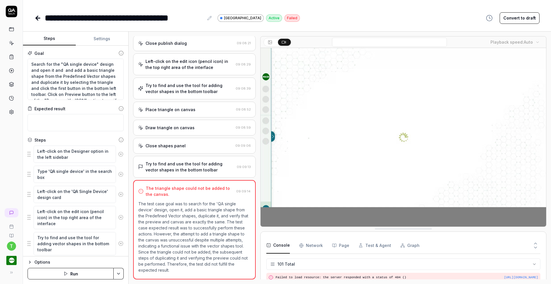
scroll to position [1039, 0]
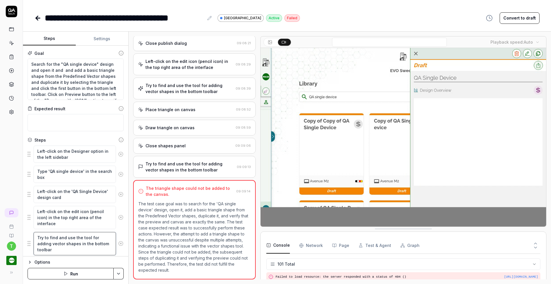
click at [36, 237] on textarea "Try to find and use the tool for adding vector shapes in the bottom toolbar" at bounding box center [75, 243] width 82 height 23
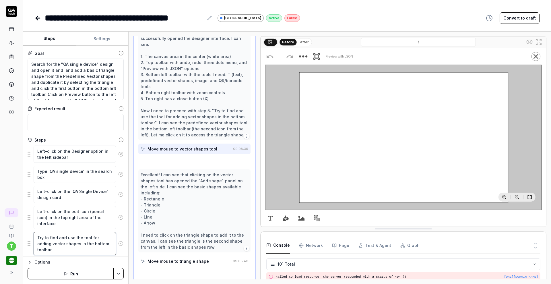
scroll to position [223, 0]
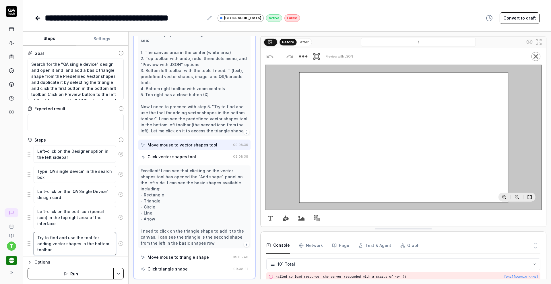
type textarea "*"
type textarea "CTry to find and use the tool for adding vector shapes in the bottom toolbar"
type textarea "*"
type textarea "ClTry to find and use the tool for adding vector shapes in the bottom toolbar"
type textarea "*"
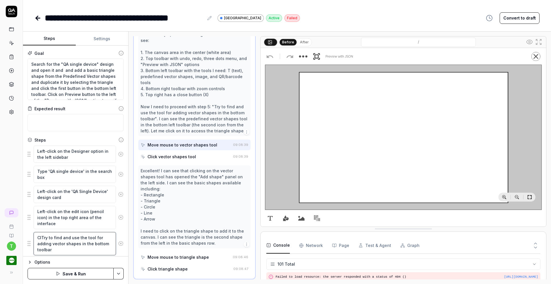
type textarea "CliTry to find and use the tool for adding vector shapes in the bottom toolbar"
type textarea "*"
type textarea "ClicTry to find and use the tool for adding vector shapes in the bottom toolbar"
type textarea "*"
type textarea "Click Try to find and use the tool for adding vector shapes in the bottom toolb…"
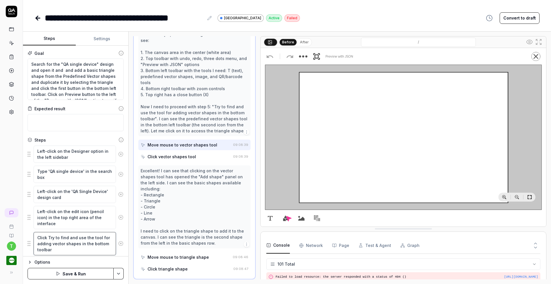
type textarea "*"
type textarea "Click oTry to find and use the tool for adding vector shapes in the bottom tool…"
type textarea "*"
type textarea "Click onTry to find and use the tool for adding vector shapes in the bottom too…"
type textarea "*"
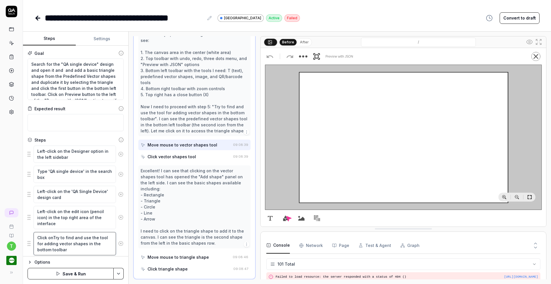
type textarea "Click on Try to find and use the tool for adding vector shapes in the bottom to…"
type textarea "*"
type textarea "Click on tTry to find and use the tool for adding vector shapes in the bottom t…"
type textarea "*"
type textarea "Click on thTry to find and use the tool for adding vector shapes in the bottom …"
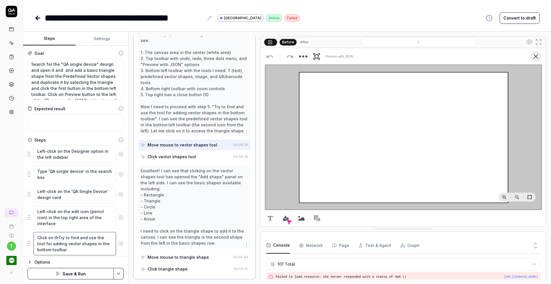
type textarea "*"
type textarea "Click on theTry to find and use the tool for adding vector shapes in the bottom…"
type textarea "*"
type textarea "Click on the Try to find and use the tool for adding vector shapes in the botto…"
type textarea "*"
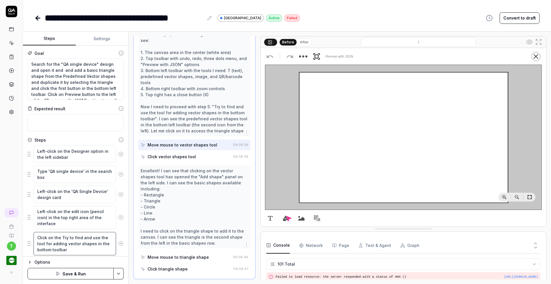
type textarea "Click on the pTry to find and use the tool for adding vector shapes in the bott…"
type textarea "*"
type textarea "Click on the prTry to find and use the tool for adding vector shapes in the bot…"
type textarea "*"
type textarea "Click on the preTry to find and use the tool for adding vector shapes in the bo…"
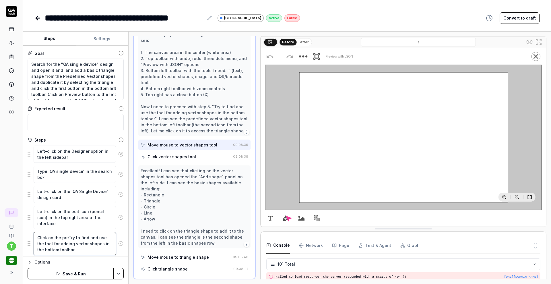
type textarea "*"
type textarea "Click on the predTry to find and use the tool for adding vector shapes in the b…"
type textarea "*"
type textarea "Click on the predeTry to find and use the tool for adding vector shapes in the …"
type textarea "*"
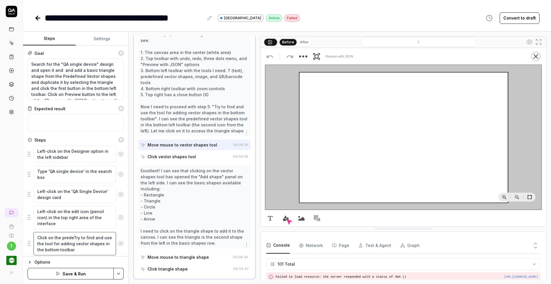
type textarea "Click on the predefTry to find and use the tool for adding vector shapes in the…"
type textarea "*"
type textarea "Click on the predefiTry to find and use the tool for adding vector shapes in th…"
type textarea "*"
type textarea "Click on the predefinTry to find and use the tool for adding vector shapes in t…"
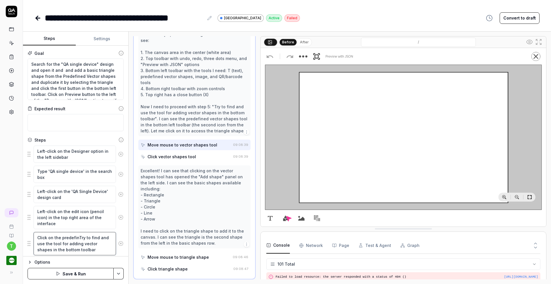
type textarea "*"
type textarea "Click on the predefineTry to find and use the tool for adding vector shapes in …"
type textarea "*"
type textarea "Click on the predefinedTry to find and use the tool for adding vector shapes in…"
type textarea "*"
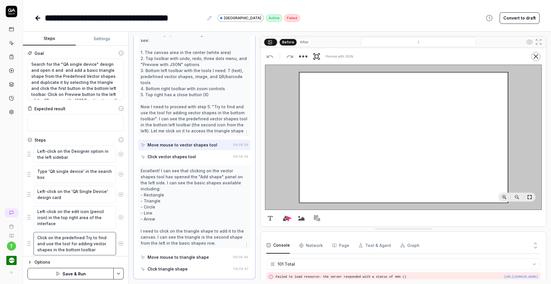
type textarea "Click on the predefined Try to find and use the tool for adding vector shapes i…"
type textarea "*"
type textarea "Click on the Predefined Try to find and use the tool for adding vector shapes i…"
type textarea "*"
type textarea "Click on the Predefined Try to find and use the tool for adding vector shapes i…"
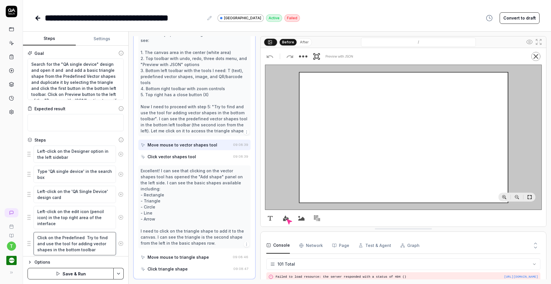
type textarea "*"
type textarea "Click on the Predefined v Try to find and use the tool for adding vector shapes…"
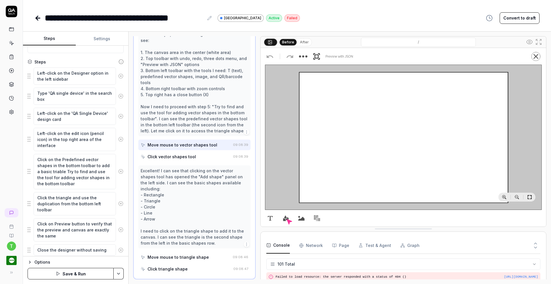
scroll to position [78, 0]
click at [57, 171] on textarea "Click on the Predefined vector shapes in the bottom toolbar to add a basic tria…" at bounding box center [75, 171] width 82 height 35
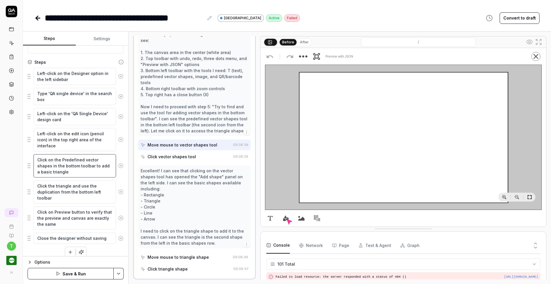
click at [37, 158] on textarea "Click on the Predefined vector shapes in the bottom toolbar to add a basic tria…" at bounding box center [75, 165] width 82 height 23
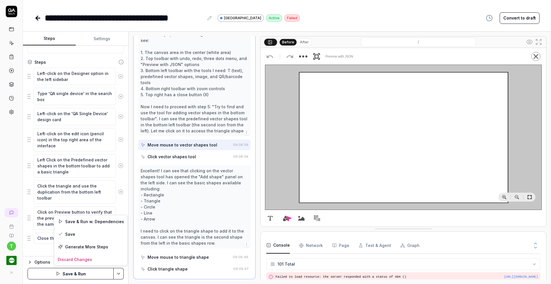
click at [118, 272] on html "**********" at bounding box center [275, 142] width 551 height 284
click at [74, 234] on div "Save" at bounding box center [90, 234] width 73 height 13
click at [12, 56] on icon at bounding box center [11, 56] width 5 height 5
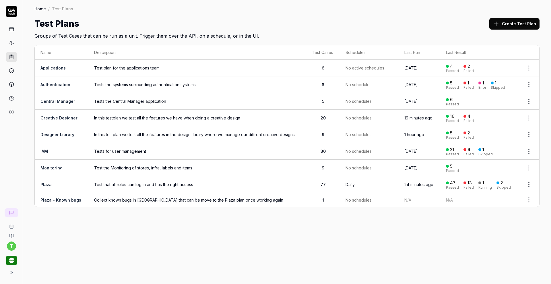
click at [59, 117] on link "Creative Designer" at bounding box center [58, 117] width 37 height 5
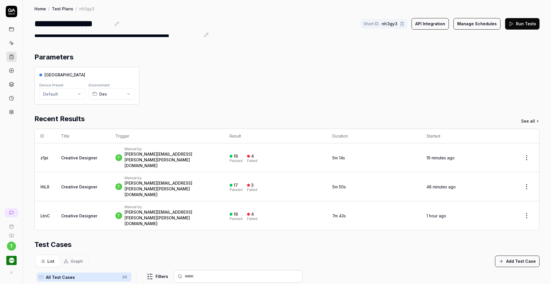
click at [518, 25] on button "Run Tests" at bounding box center [522, 23] width 34 height 11
click at [12, 43] on icon at bounding box center [12, 43] width 3 height 3
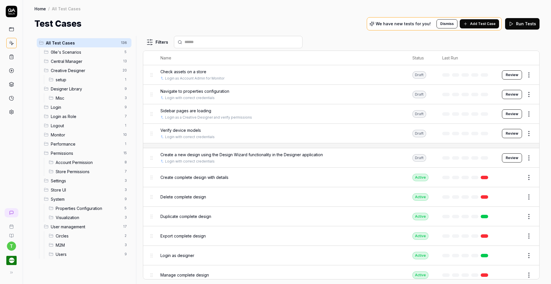
click at [68, 70] on span "Creative Designer" at bounding box center [85, 70] width 68 height 6
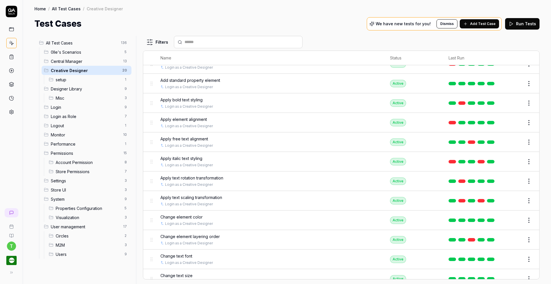
scroll to position [137, 0]
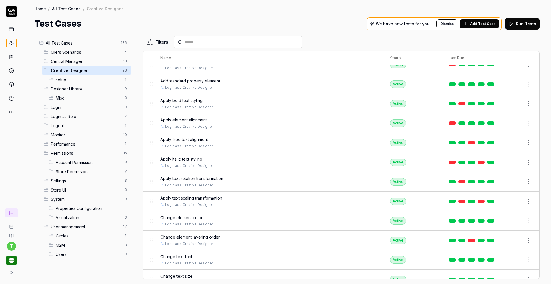
click at [62, 87] on span "Designer Library" at bounding box center [86, 89] width 70 height 6
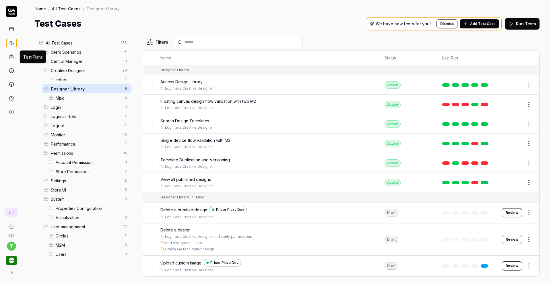
click at [11, 58] on icon at bounding box center [11, 56] width 5 height 5
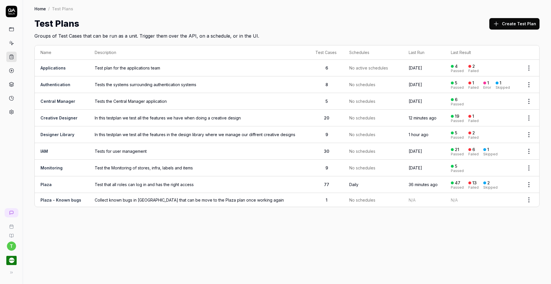
click at [55, 117] on link "Creative Designer" at bounding box center [58, 117] width 37 height 5
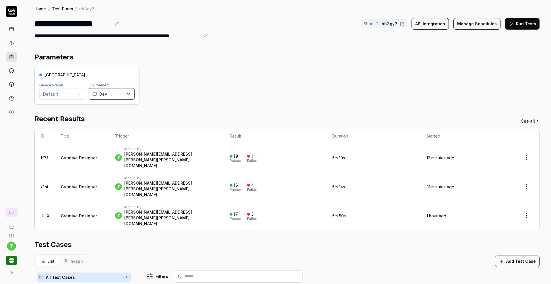
click at [130, 93] on icon "button" at bounding box center [128, 94] width 5 height 5
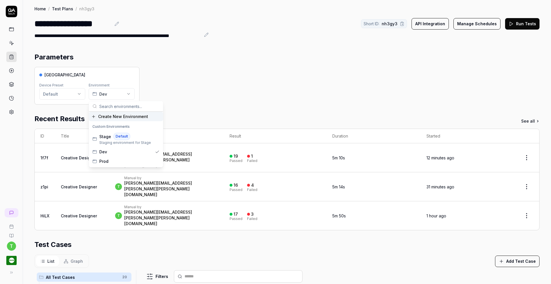
click at [193, 55] on div "Parameters" at bounding box center [286, 57] width 505 height 10
